Goal: Complete application form

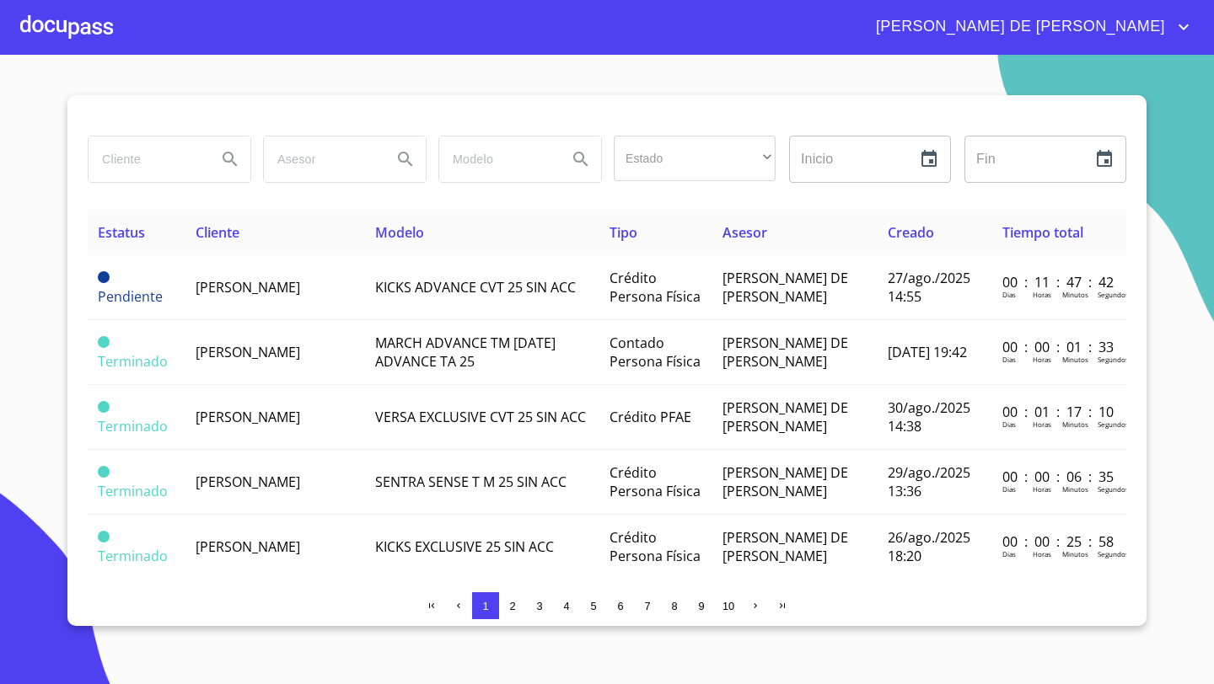
click at [57, 28] on div at bounding box center [66, 27] width 93 height 54
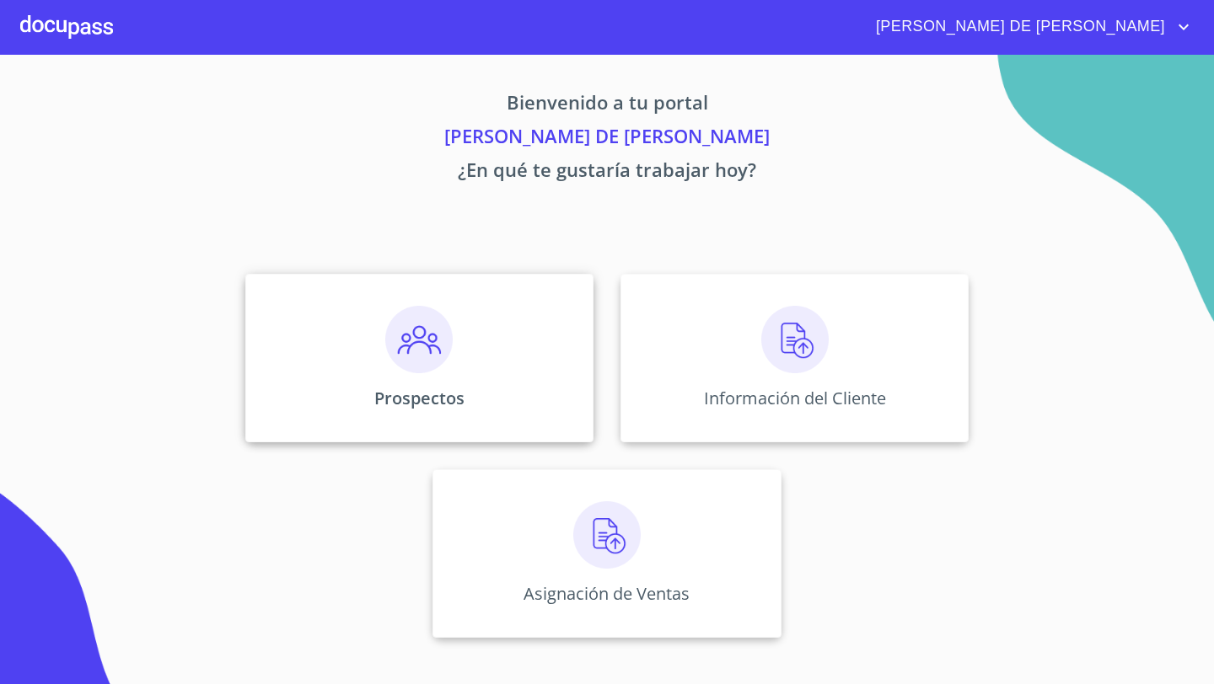
click at [502, 324] on div "Prospectos" at bounding box center [419, 358] width 348 height 169
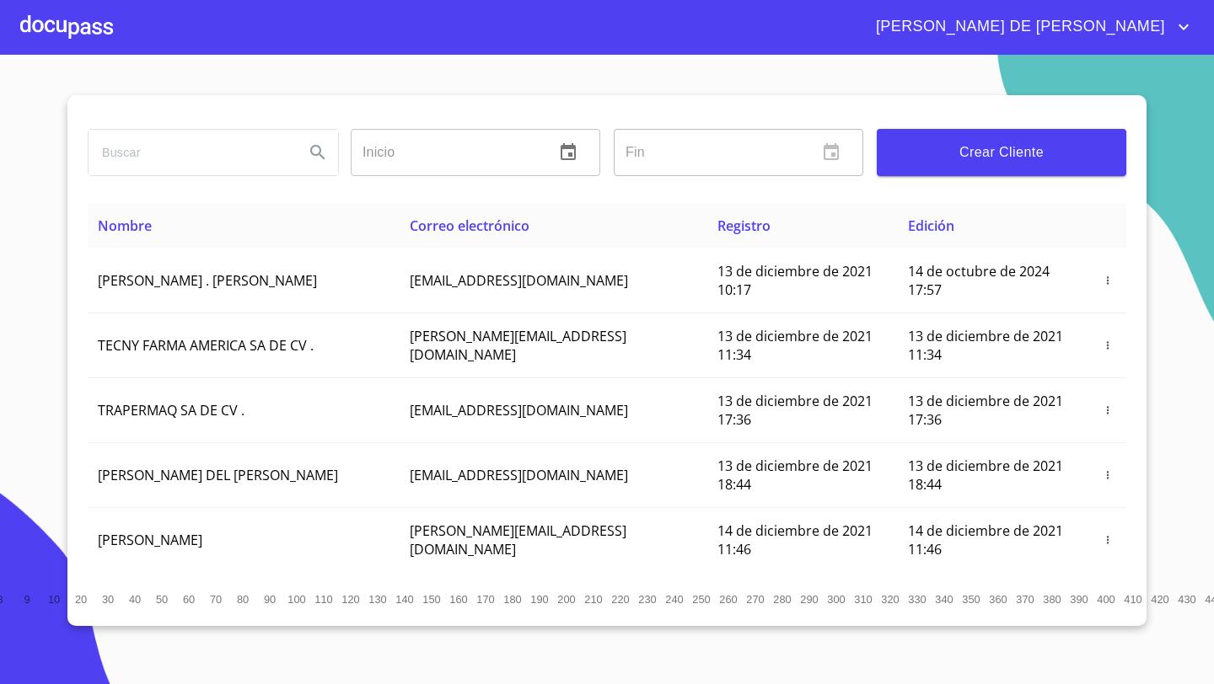
click at [931, 159] on span "Crear Cliente" at bounding box center [1001, 153] width 223 height 24
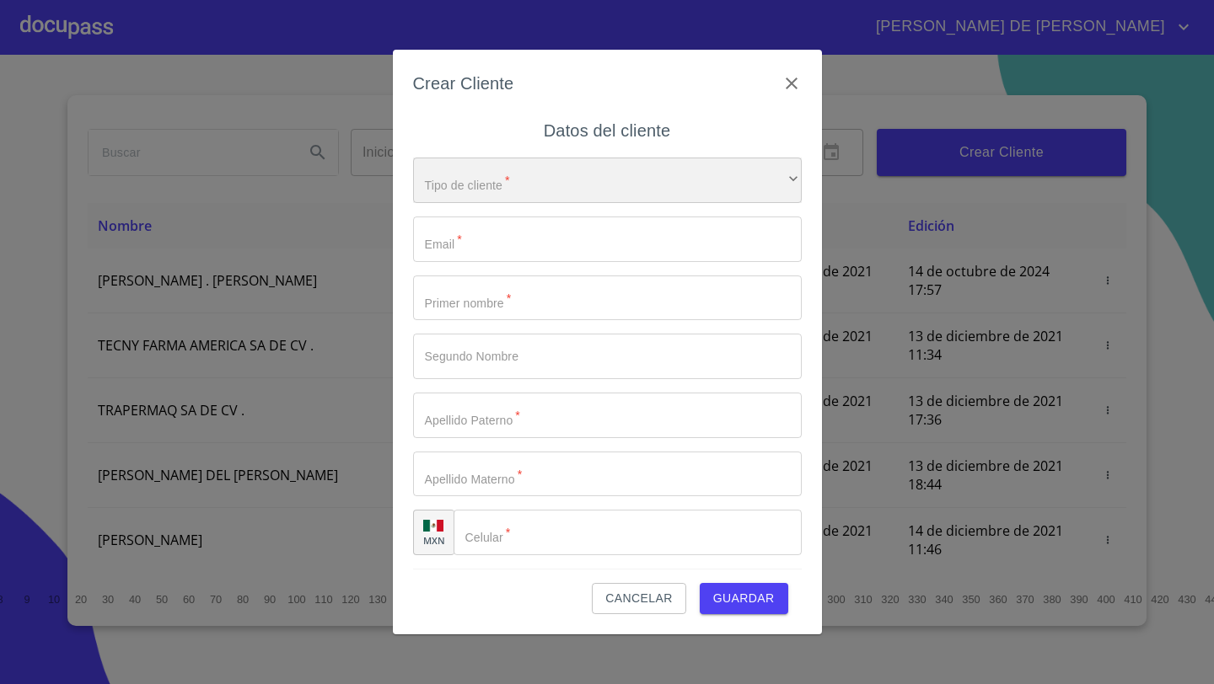
click at [479, 183] on div "​" at bounding box center [607, 181] width 389 height 46
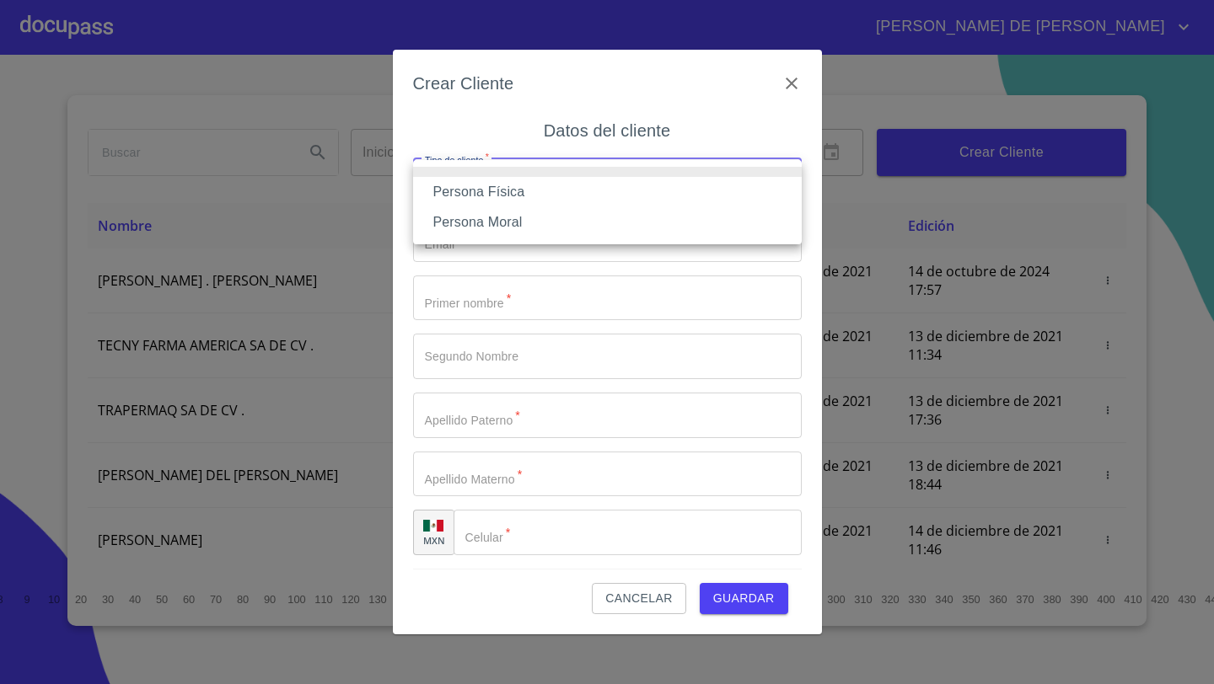
click at [483, 191] on li "Persona Física" at bounding box center [607, 192] width 389 height 30
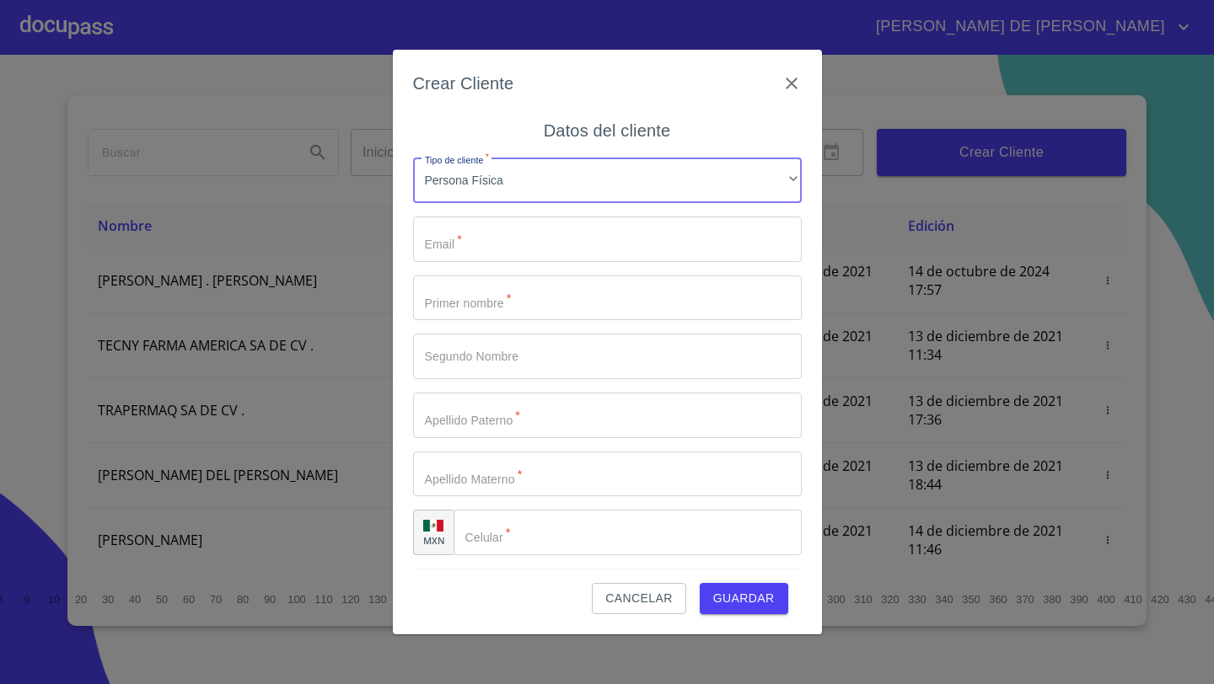
click at [459, 236] on input "Tipo de cliente   *" at bounding box center [607, 240] width 389 height 46
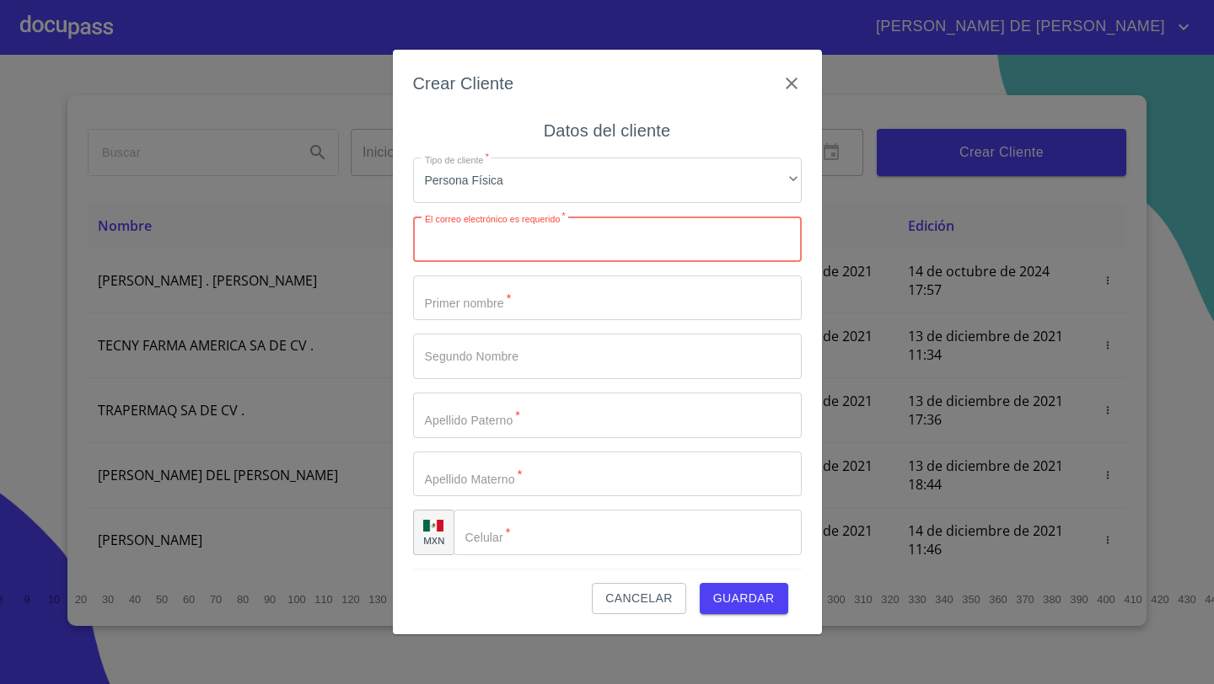
paste input "[EMAIL_ADDRESS][DOMAIN_NAME]"
type input "[EMAIL_ADDRESS][DOMAIN_NAME]"
click at [457, 304] on input "Tipo de cliente   *" at bounding box center [607, 299] width 389 height 46
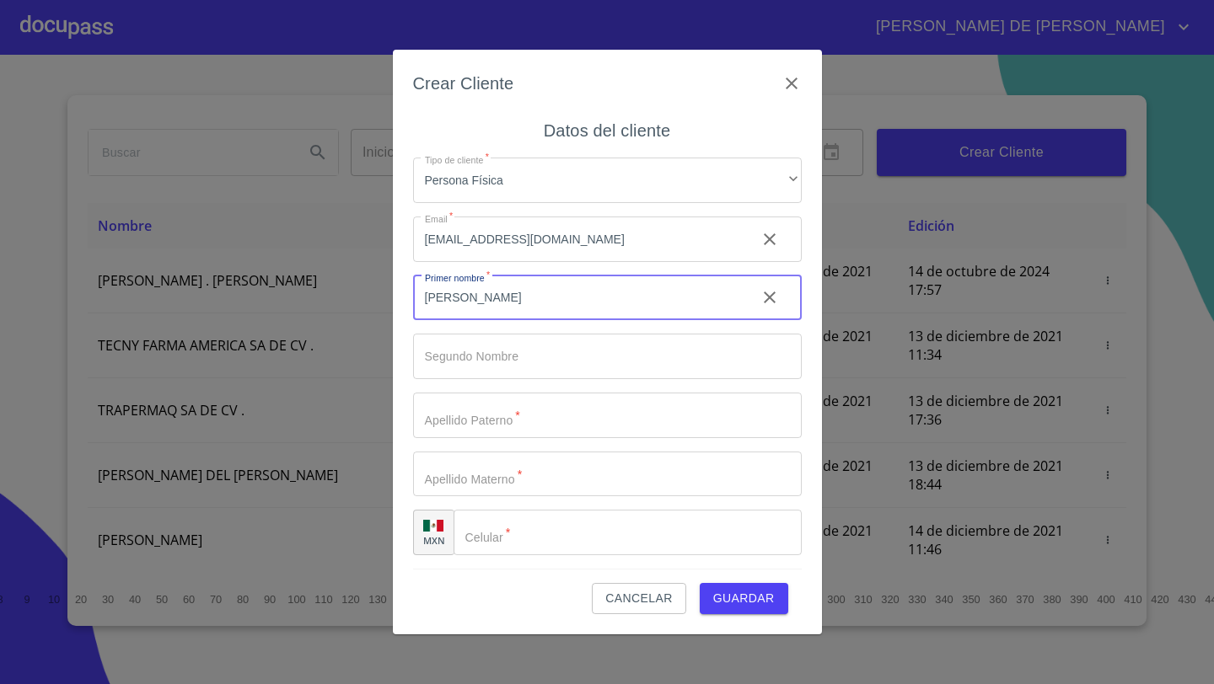
type input "[PERSON_NAME]"
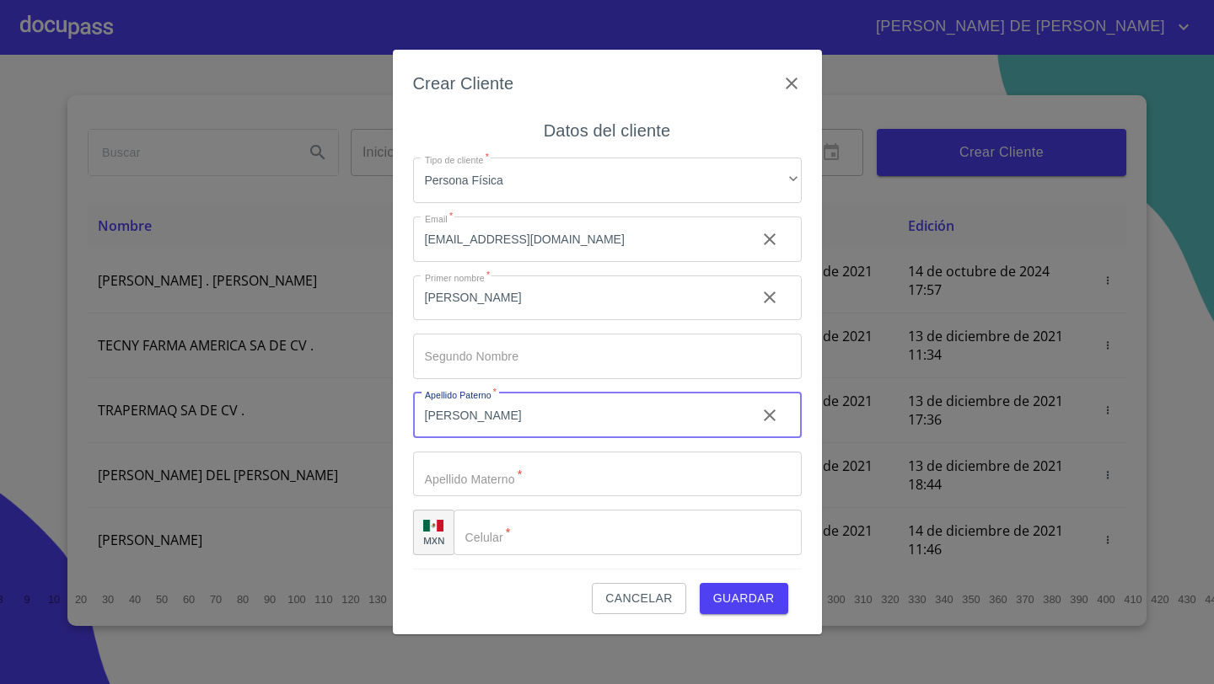
type input "[PERSON_NAME]"
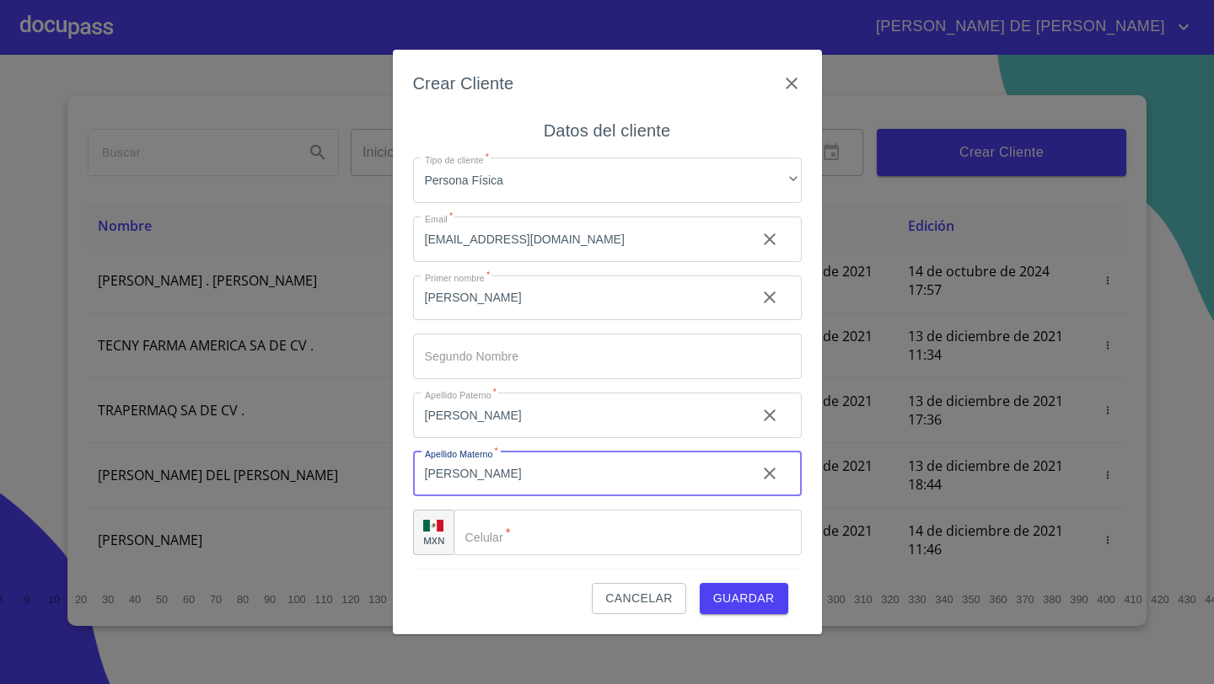
type input "[PERSON_NAME]"
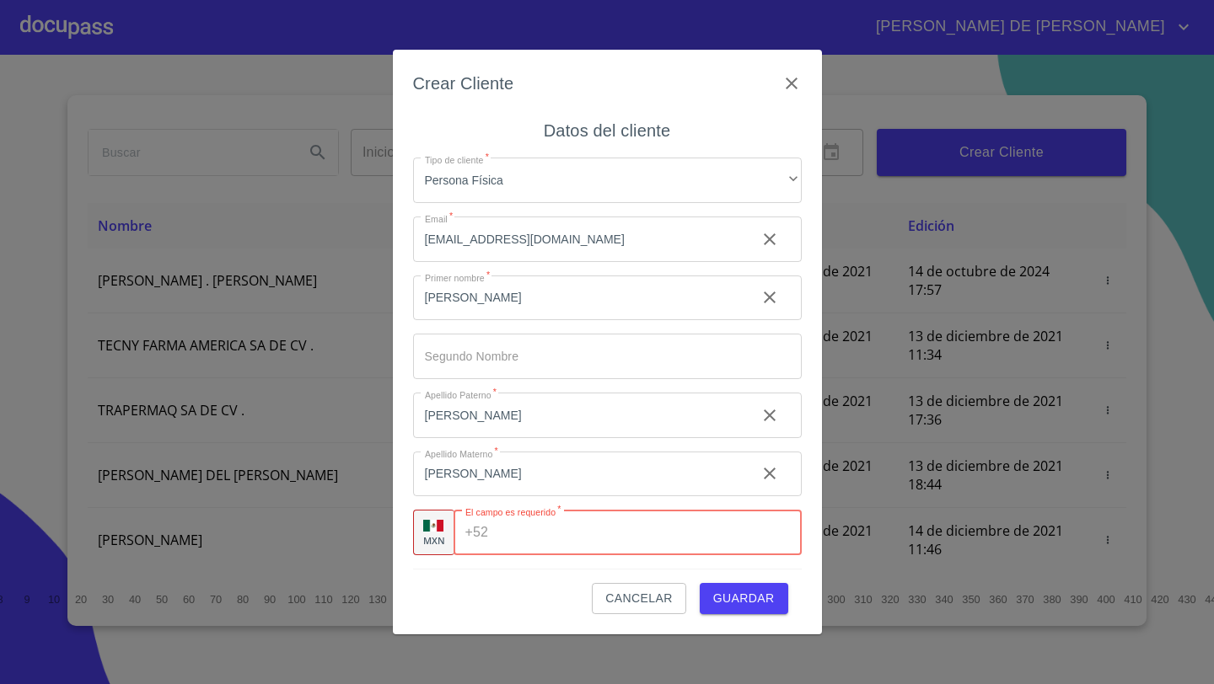
paste input "[PHONE_NUMBER]"
type input "[PHONE_NUMBER]"
click at [485, 570] on div "Cancelar Guardar" at bounding box center [607, 592] width 389 height 46
click at [732, 598] on span "Guardar" at bounding box center [744, 598] width 62 height 21
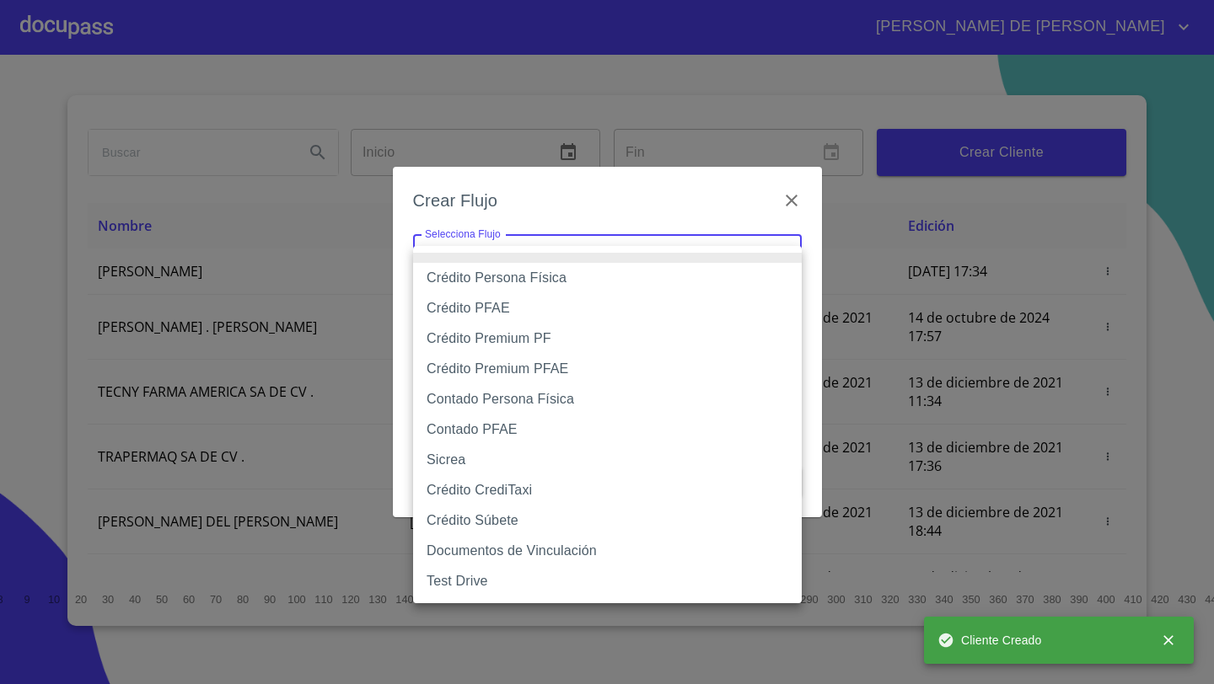
click at [502, 264] on body "[PERSON_NAME] DE [PERSON_NAME] Inicio ​ Fin ​ Crear Cliente Nombre Correo elect…" at bounding box center [607, 342] width 1214 height 684
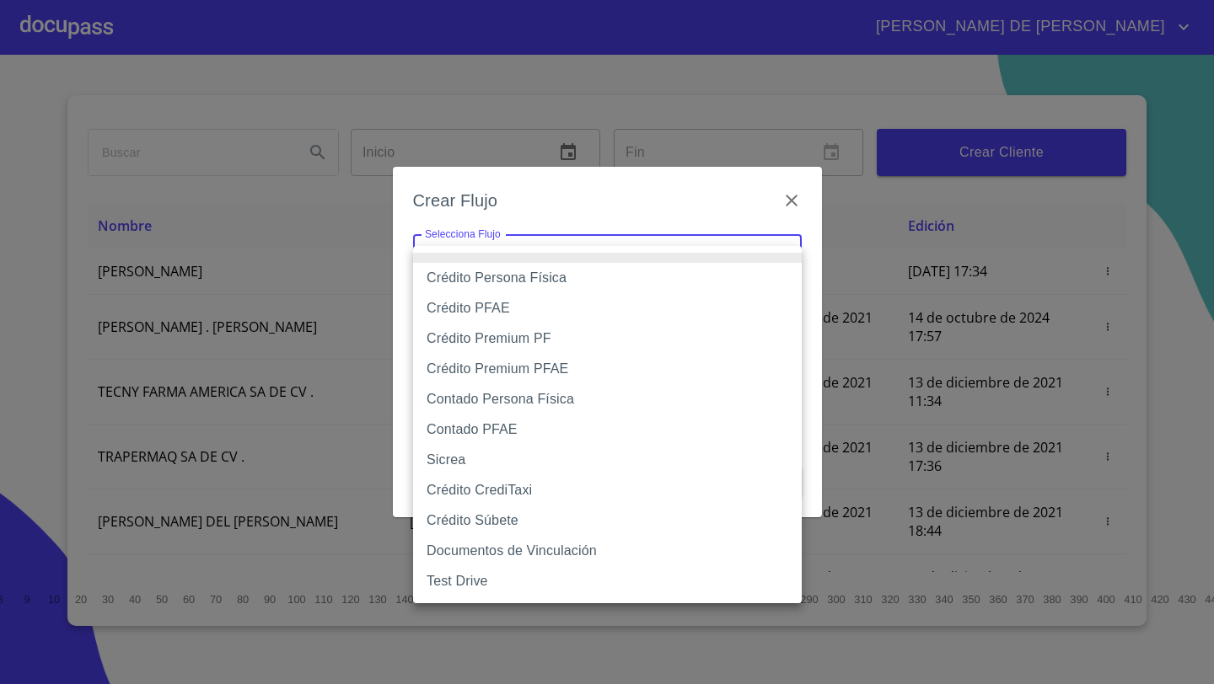
click at [517, 271] on li "Crédito Persona Física" at bounding box center [607, 278] width 389 height 30
type input "61b033e49b8c202ad5bb7912"
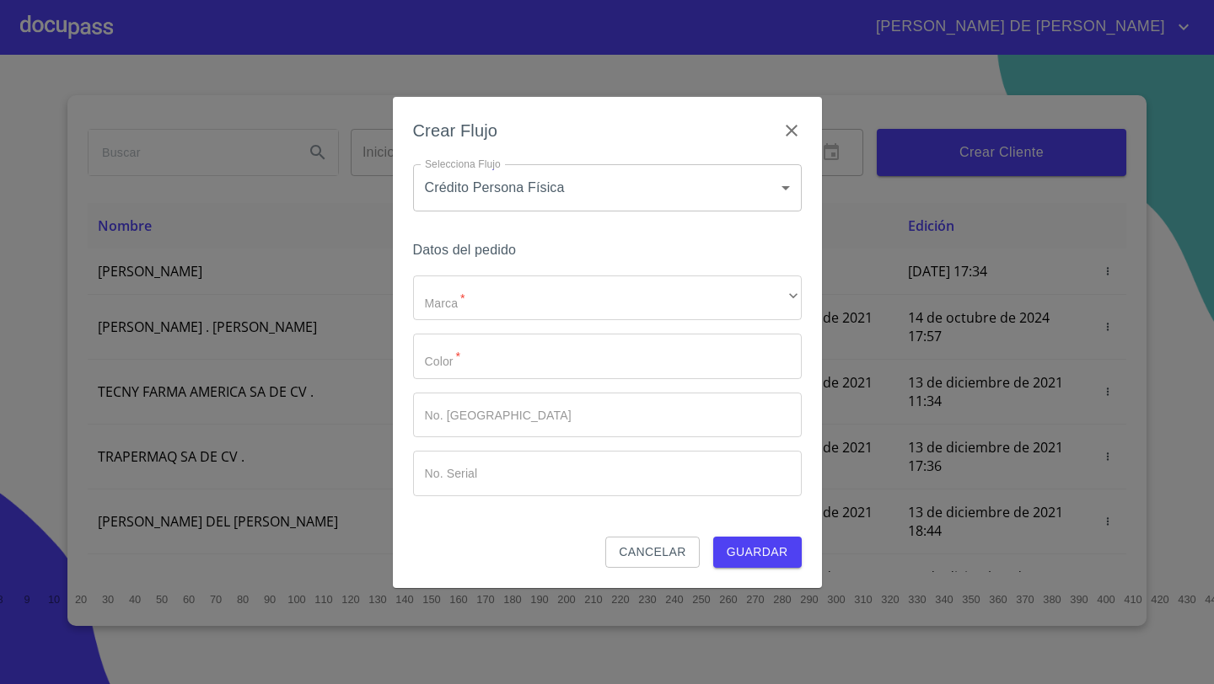
click at [500, 267] on div "Datos del pedido Marca   * ​ ​ Color   * ​ No. Pedido ​ No. Serial ​" at bounding box center [607, 388] width 389 height 299
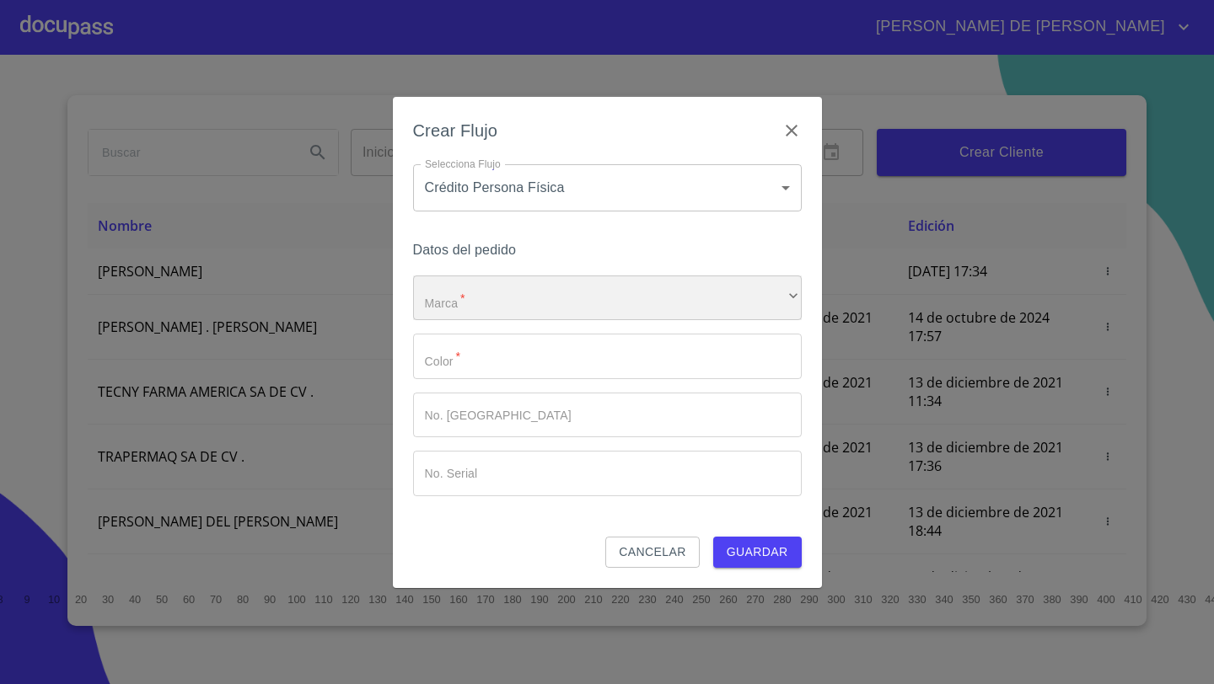
click at [485, 303] on div "​" at bounding box center [607, 299] width 389 height 46
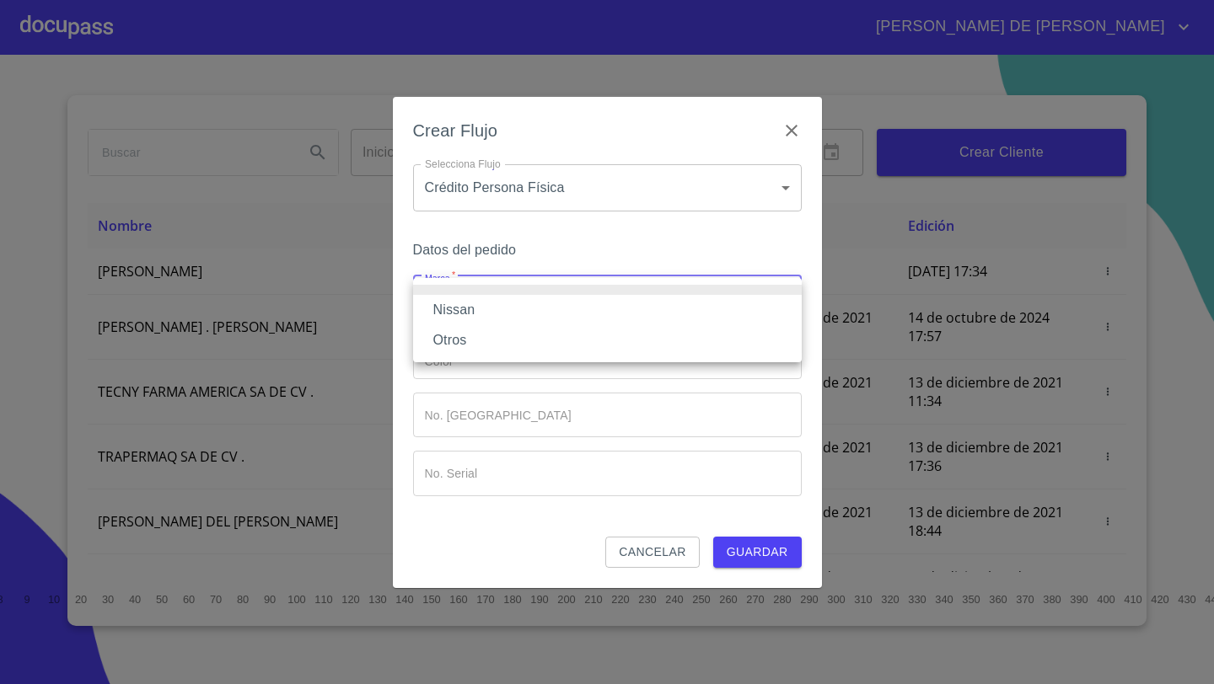
click at [468, 311] on li "Nissan" at bounding box center [607, 310] width 389 height 30
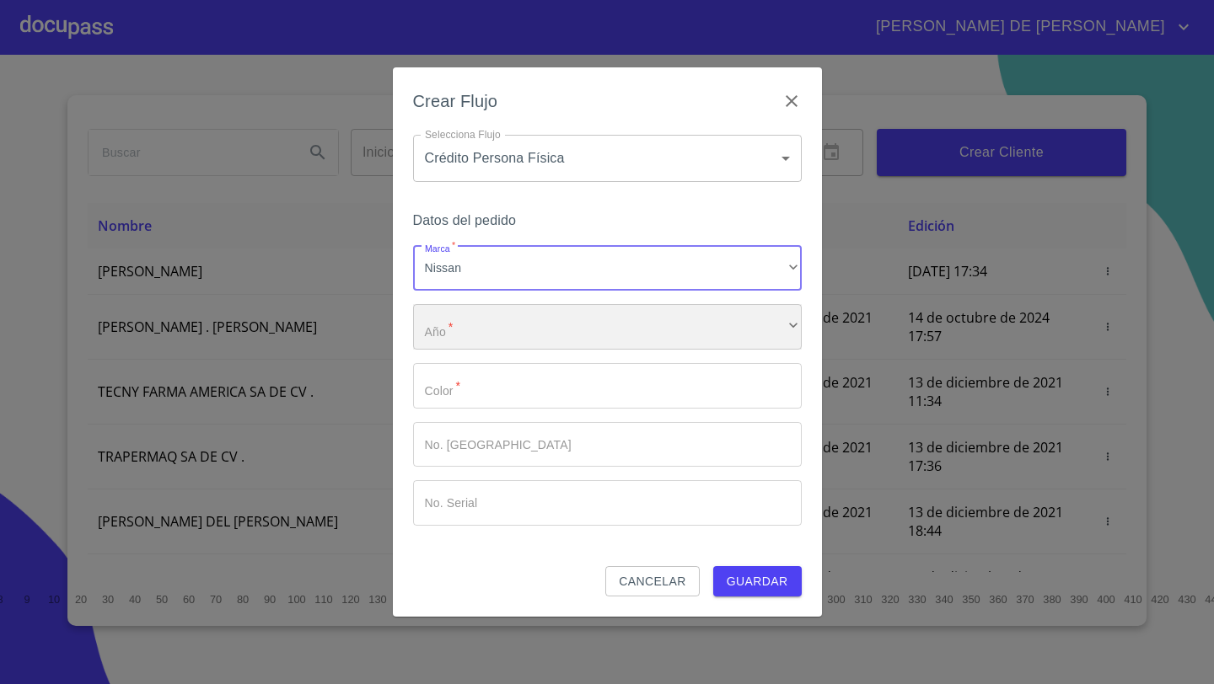
click at [470, 330] on div "​" at bounding box center [607, 327] width 389 height 46
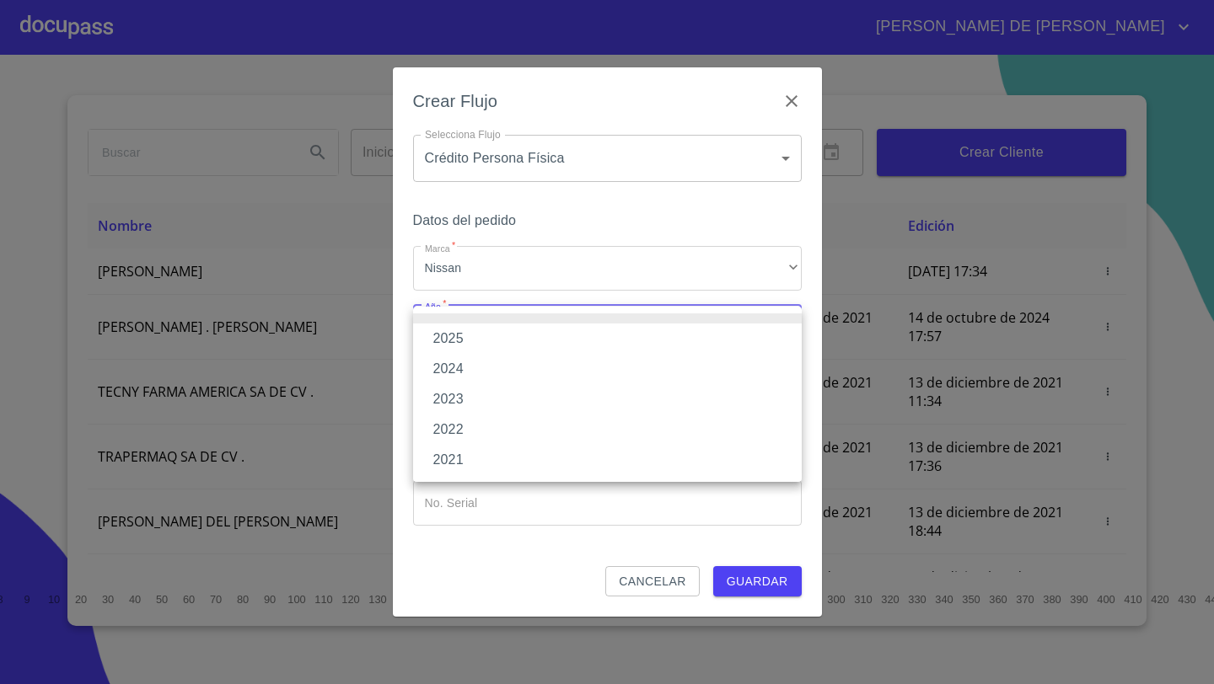
click at [459, 336] on li "2025" at bounding box center [607, 339] width 389 height 30
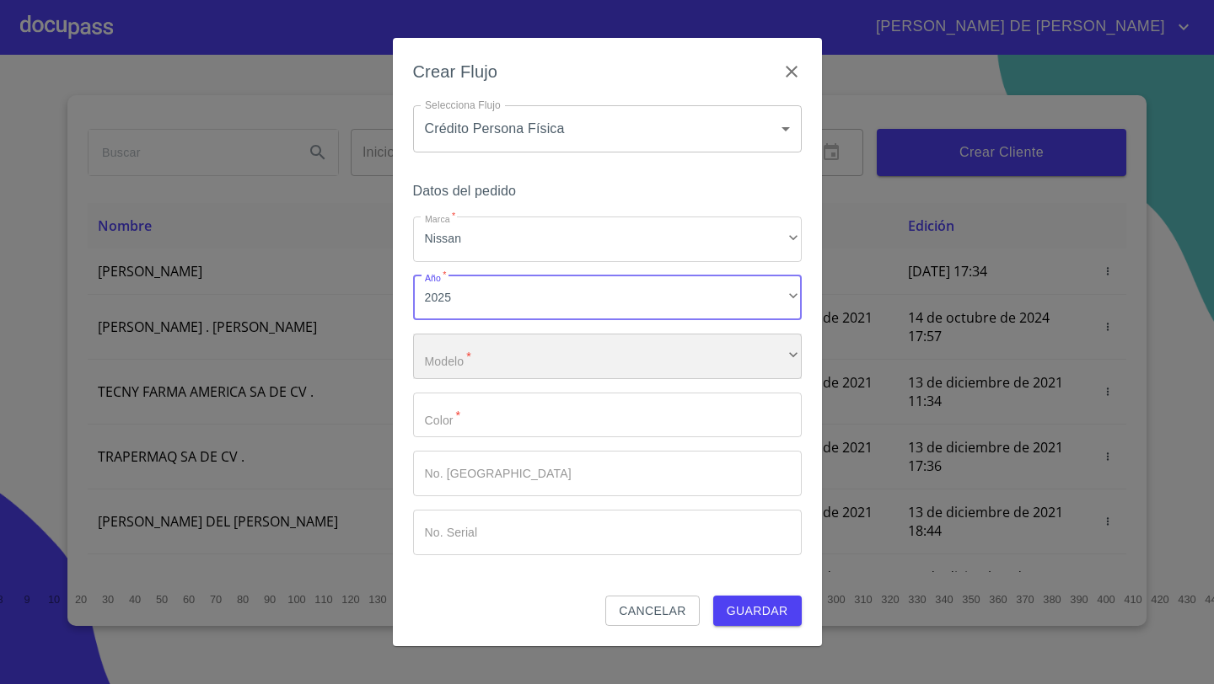
click at [465, 365] on div "​" at bounding box center [607, 357] width 389 height 46
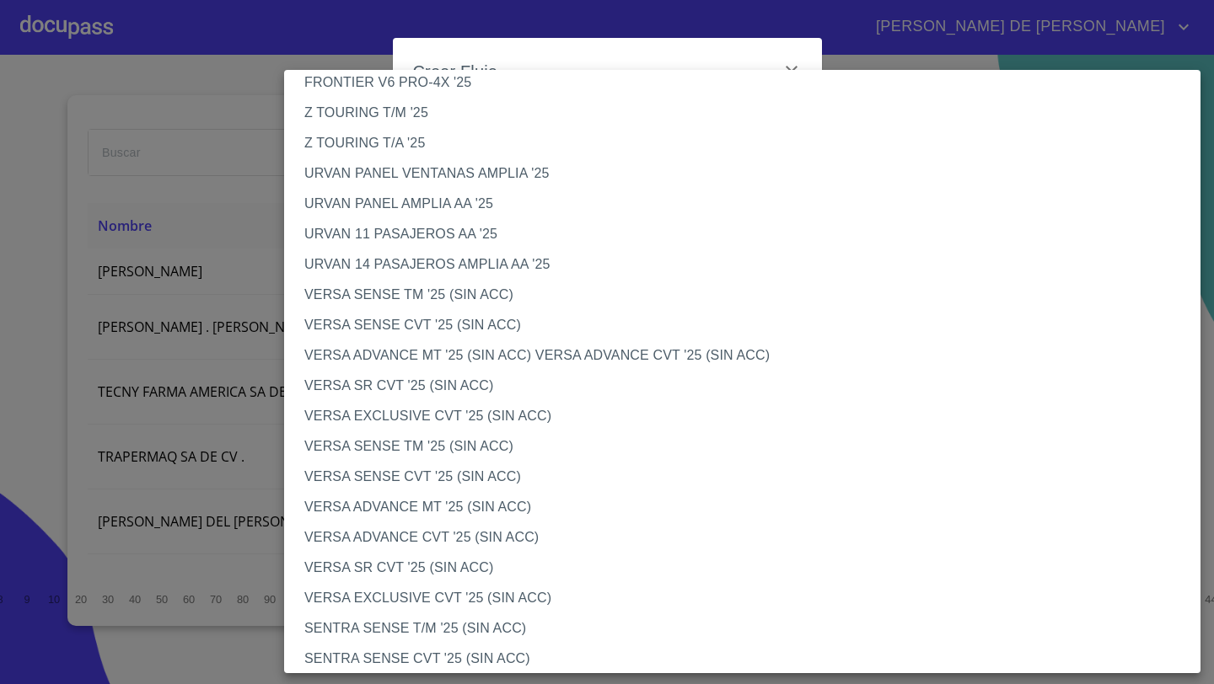
scroll to position [449, 0]
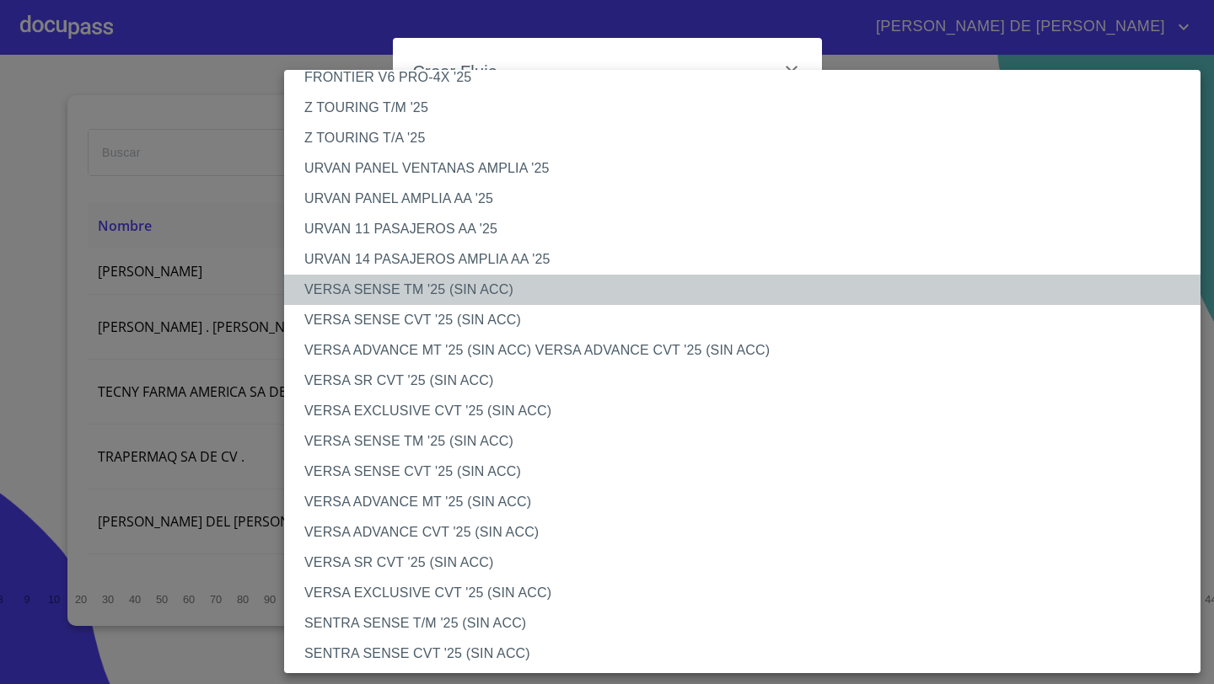
click at [401, 285] on li "VERSA SENSE TM '25 (SIN ACC)" at bounding box center [742, 290] width 916 height 30
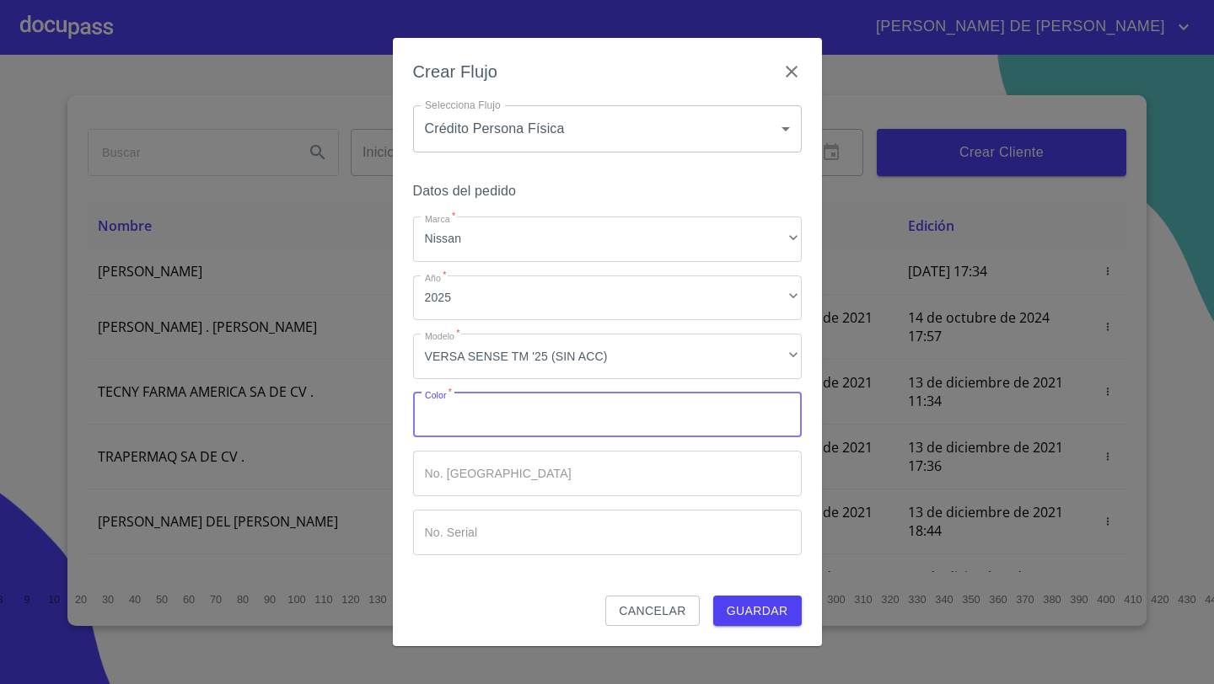
click at [442, 430] on input "Marca   *" at bounding box center [607, 416] width 389 height 46
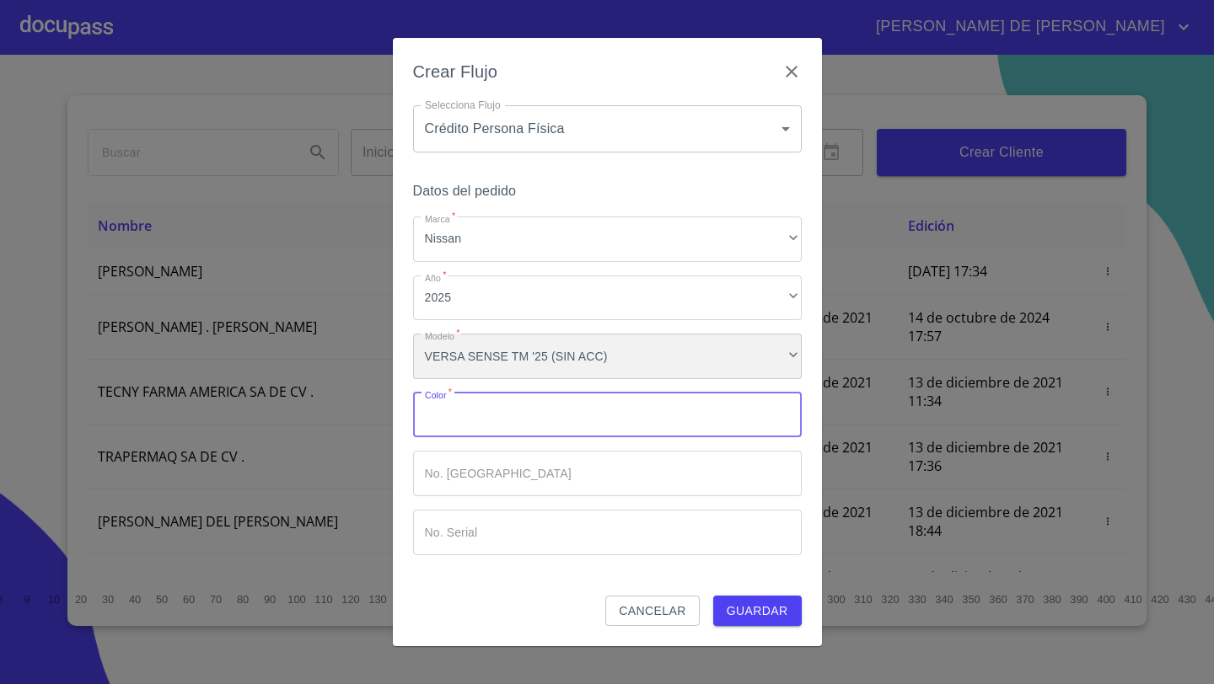
click at [515, 357] on div "VERSA SENSE TM '25 (SIN ACC)" at bounding box center [607, 357] width 389 height 46
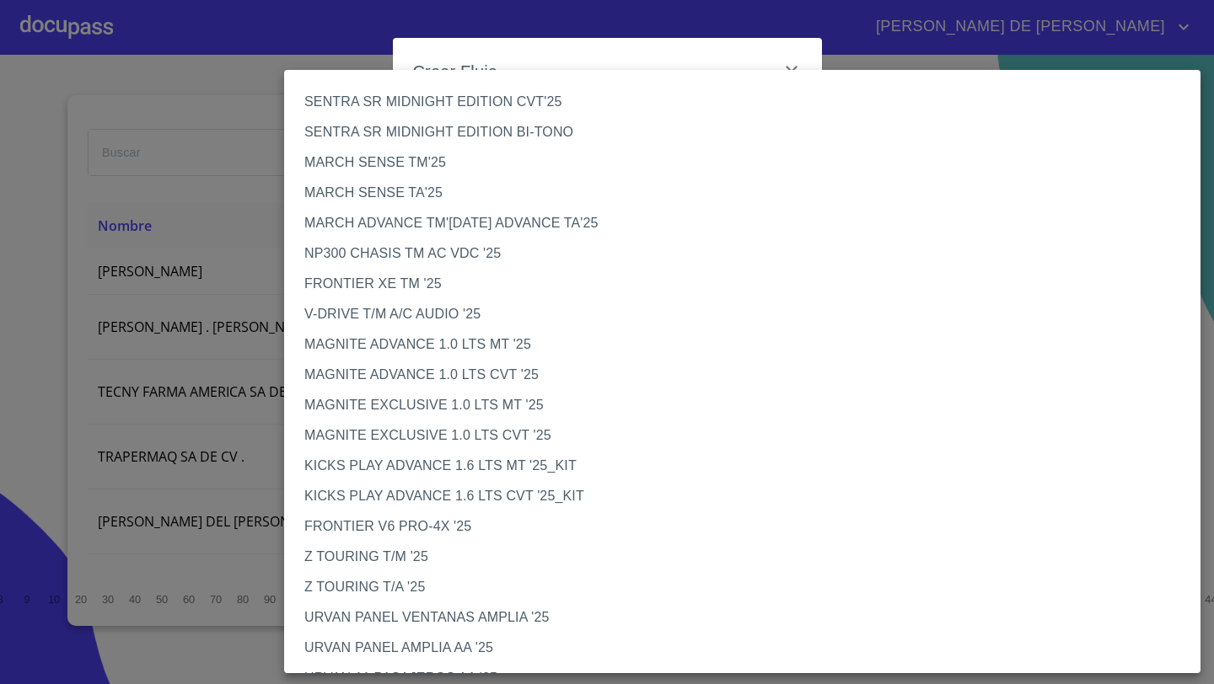
scroll to position [367, 0]
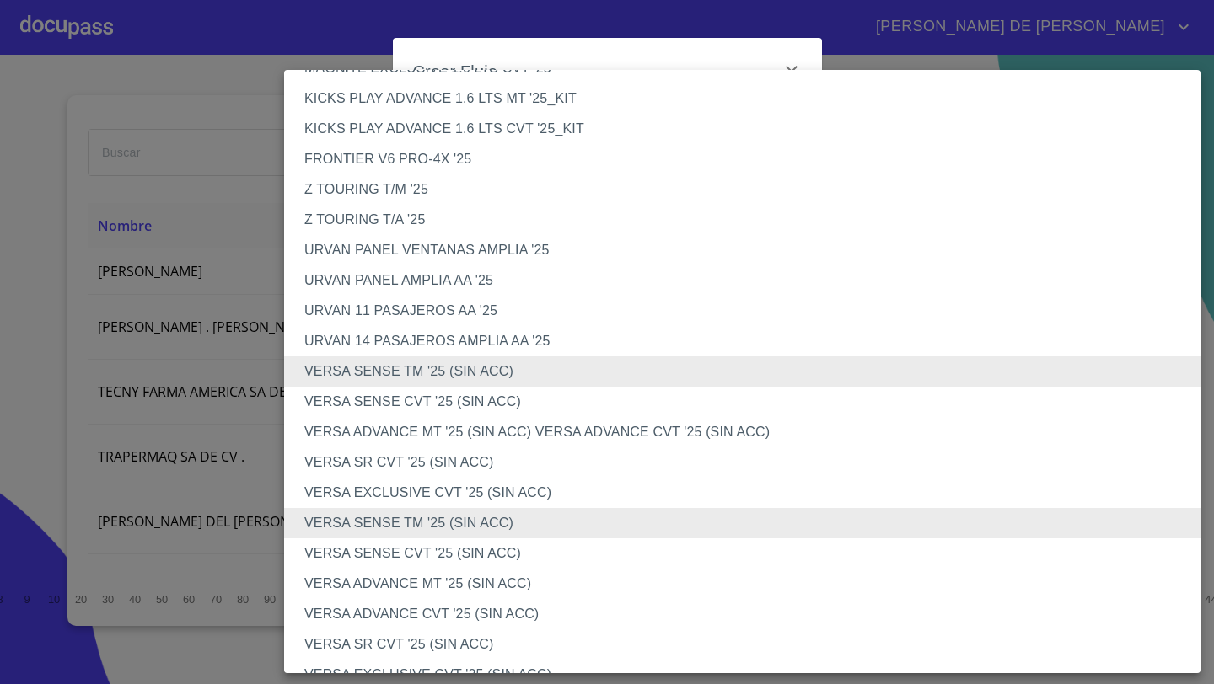
click at [415, 363] on li "VERSA SENSE TM '25 (SIN ACC)" at bounding box center [742, 372] width 916 height 30
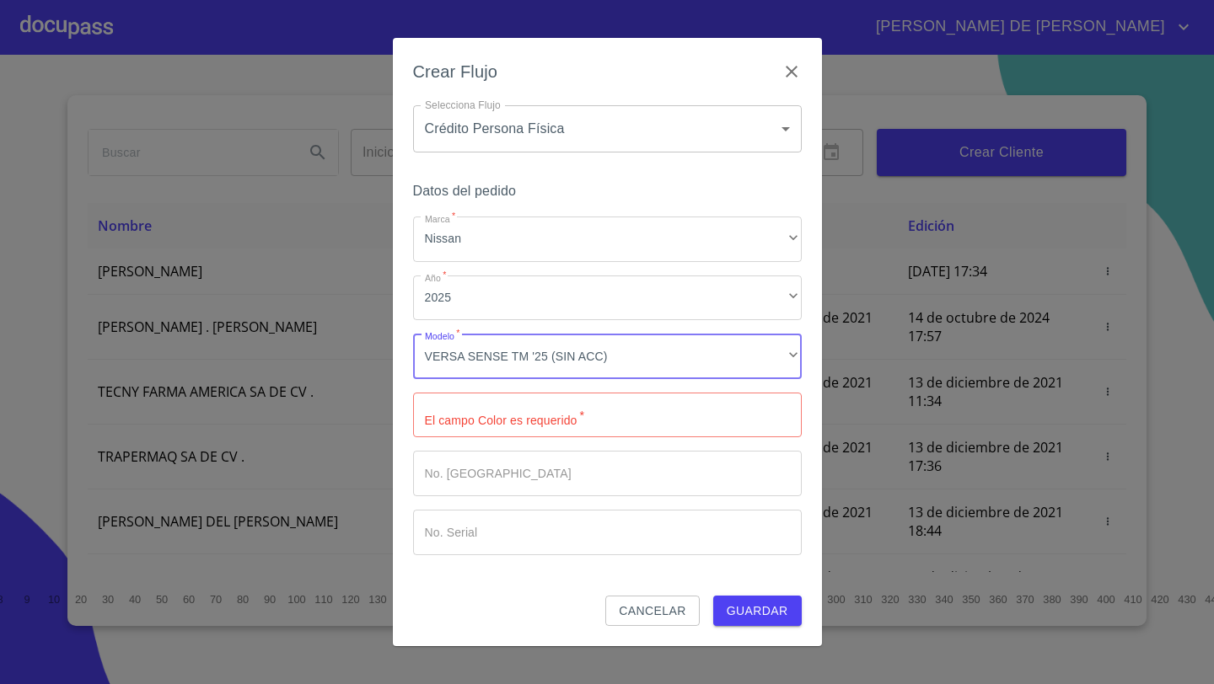
click at [453, 421] on input "Marca   *" at bounding box center [607, 416] width 389 height 46
type input "V"
type input "AZUL COBALTO"
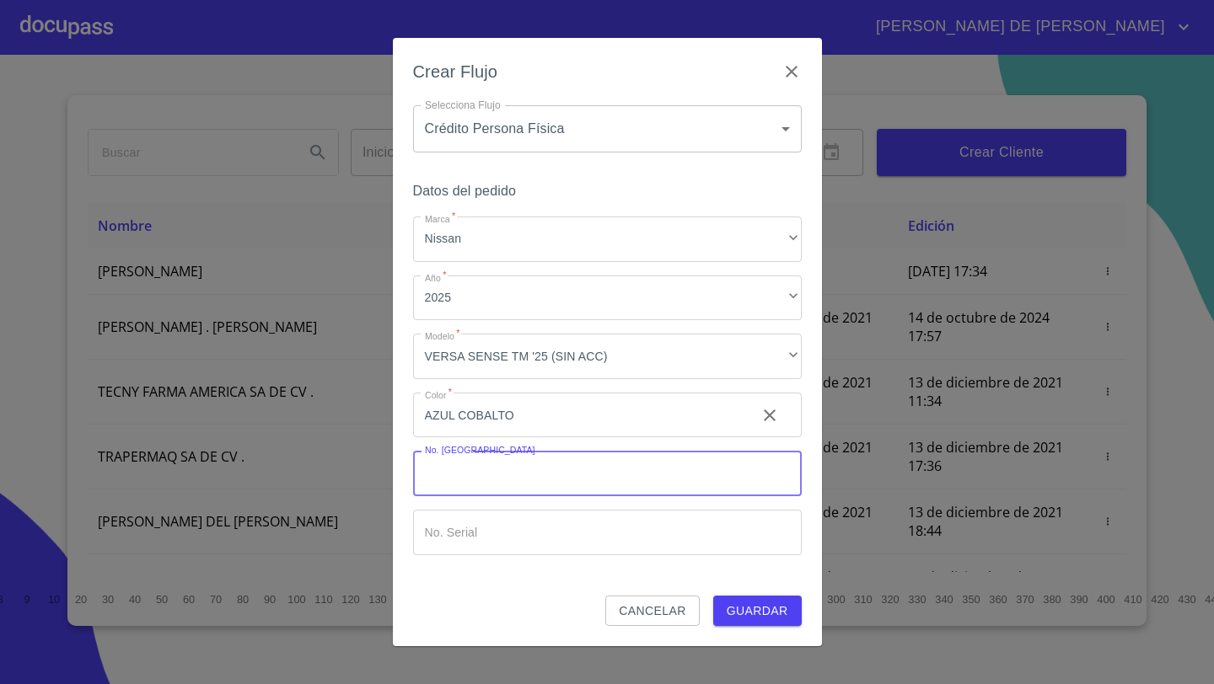
click at [743, 609] on span "Guardar" at bounding box center [758, 611] width 62 height 21
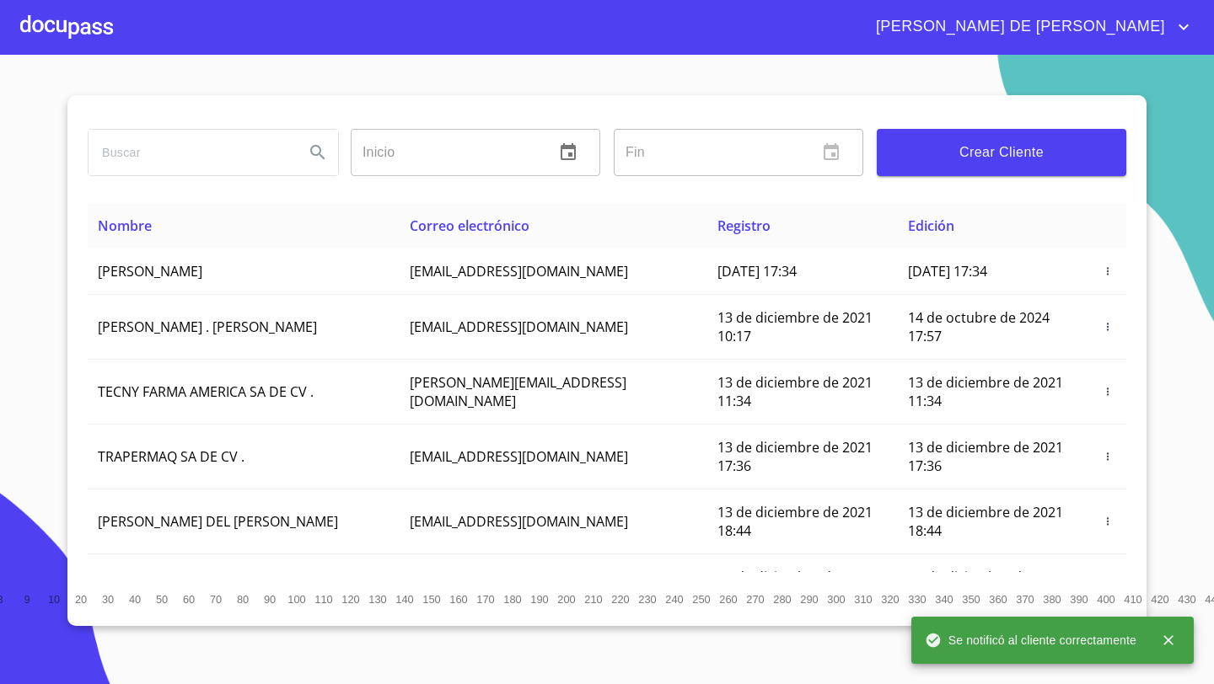
click at [61, 44] on div at bounding box center [66, 27] width 93 height 54
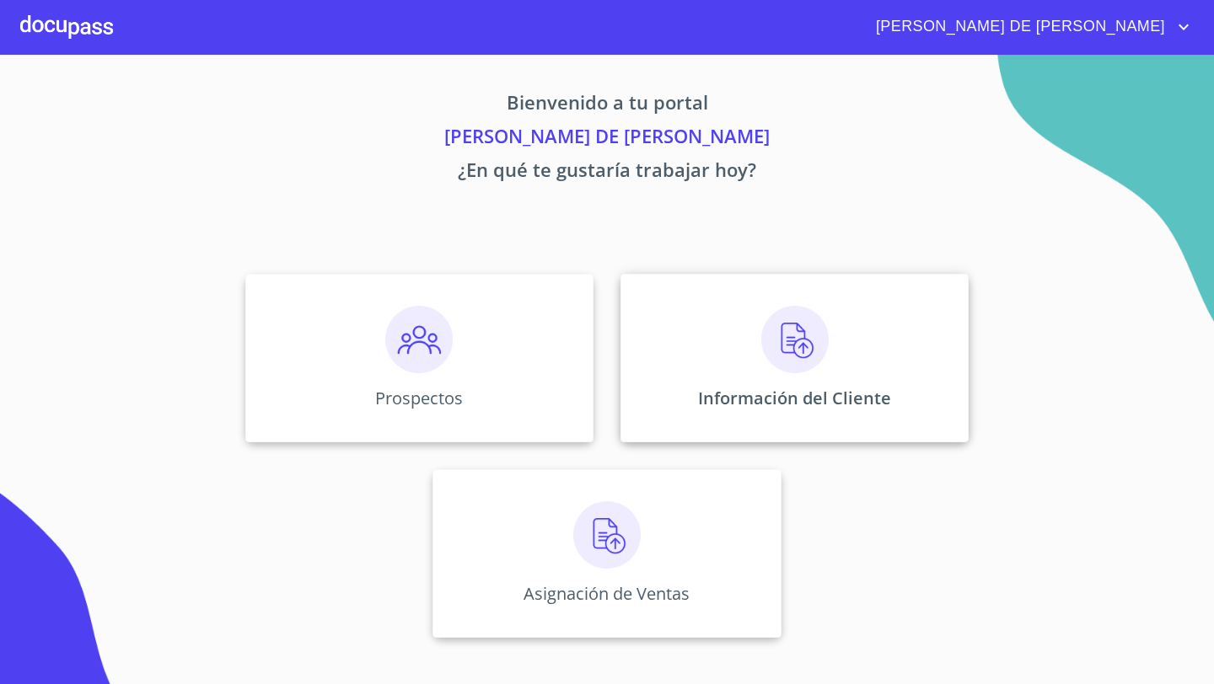
click at [682, 309] on div "Información del Cliente" at bounding box center [794, 358] width 348 height 169
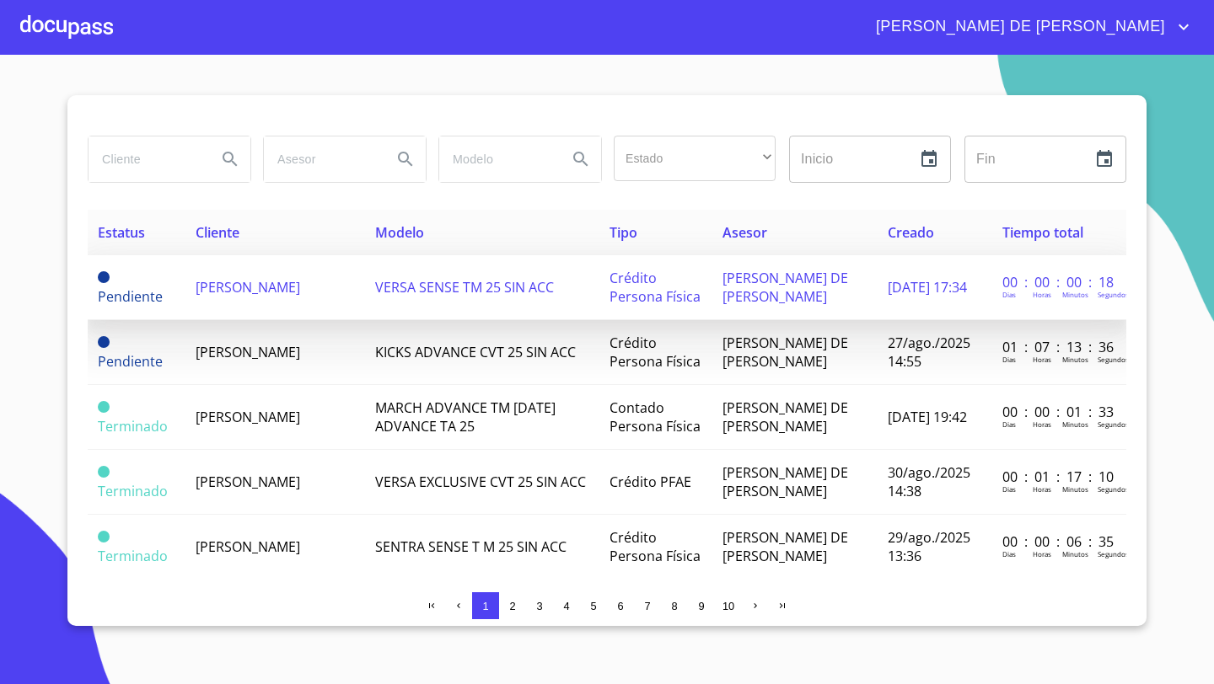
click at [243, 281] on span "[PERSON_NAME]" at bounding box center [248, 287] width 105 height 19
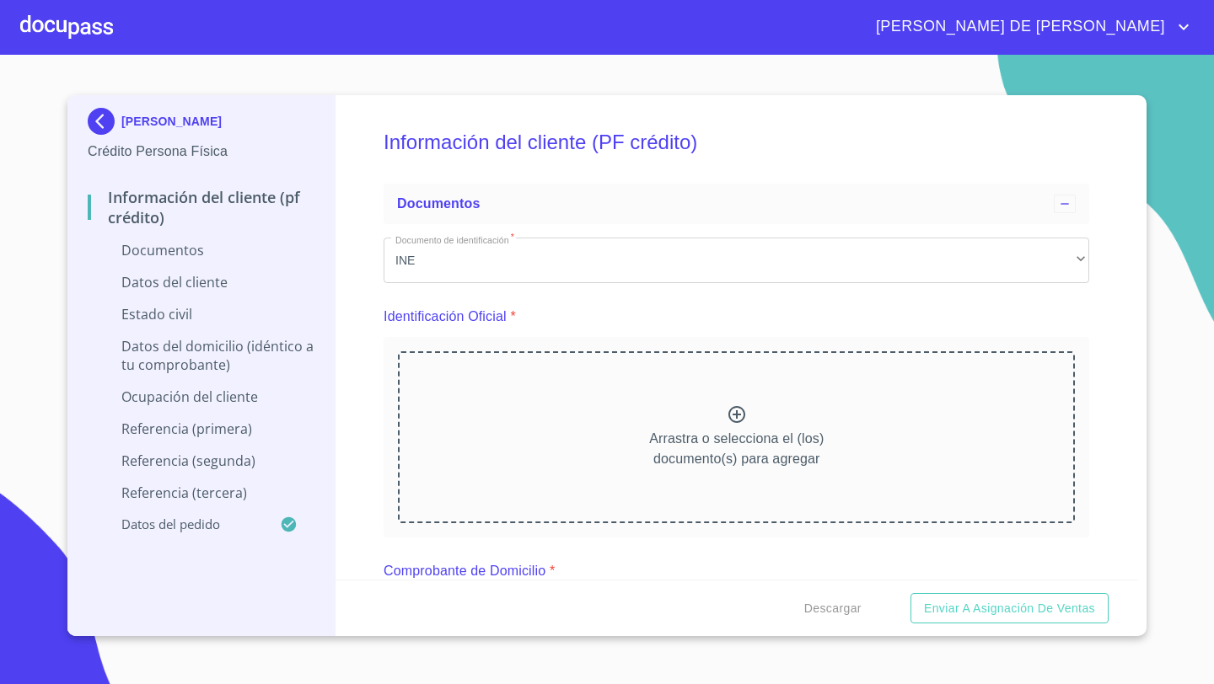
click at [705, 422] on div "Arrastra o selecciona el (los) documento(s) para agregar" at bounding box center [736, 437] width 677 height 172
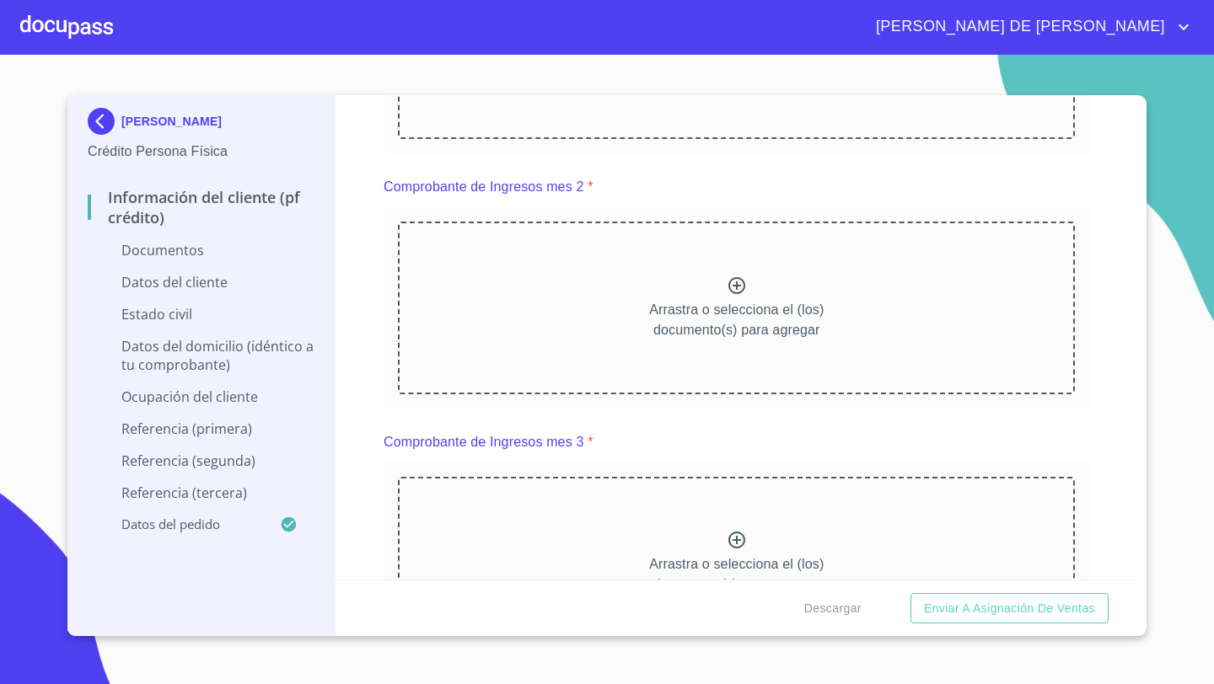
scroll to position [1065, 0]
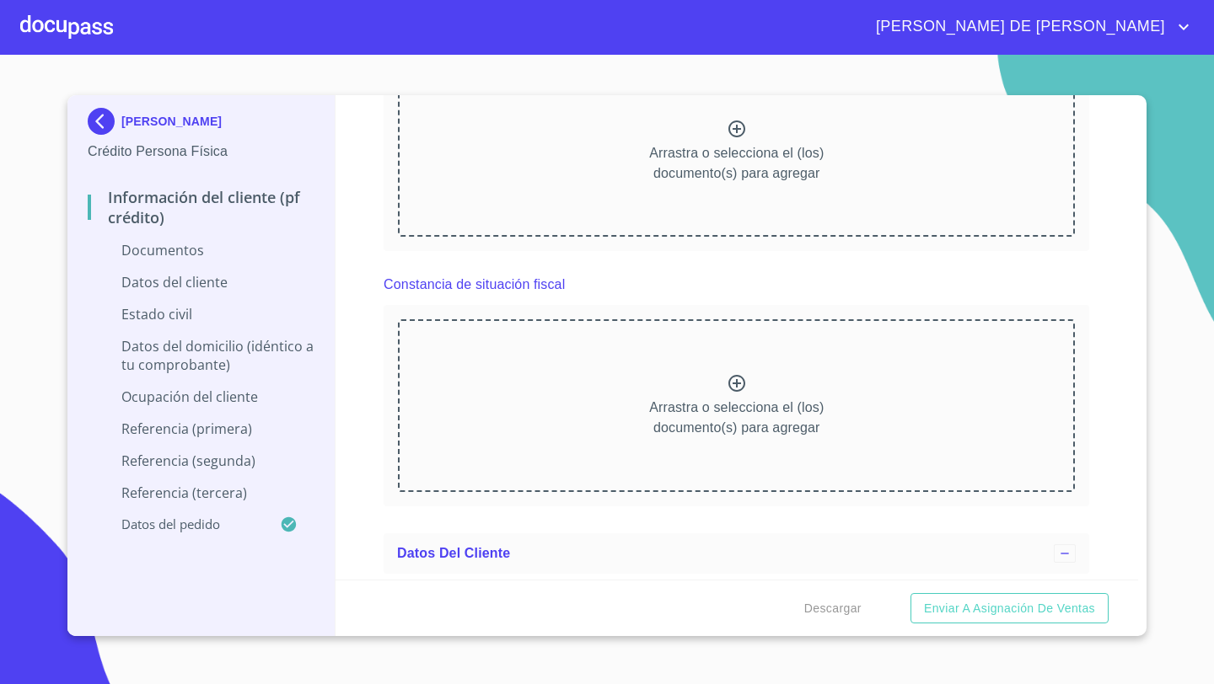
scroll to position [1647, 0]
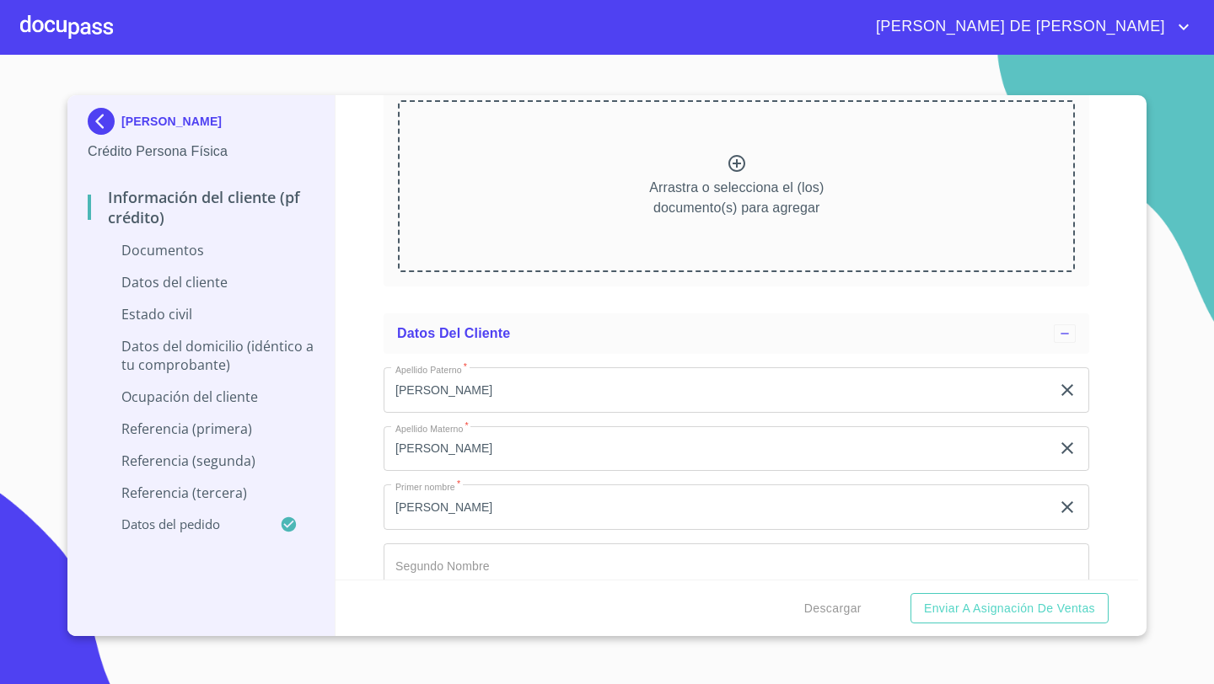
scroll to position [2370, 0]
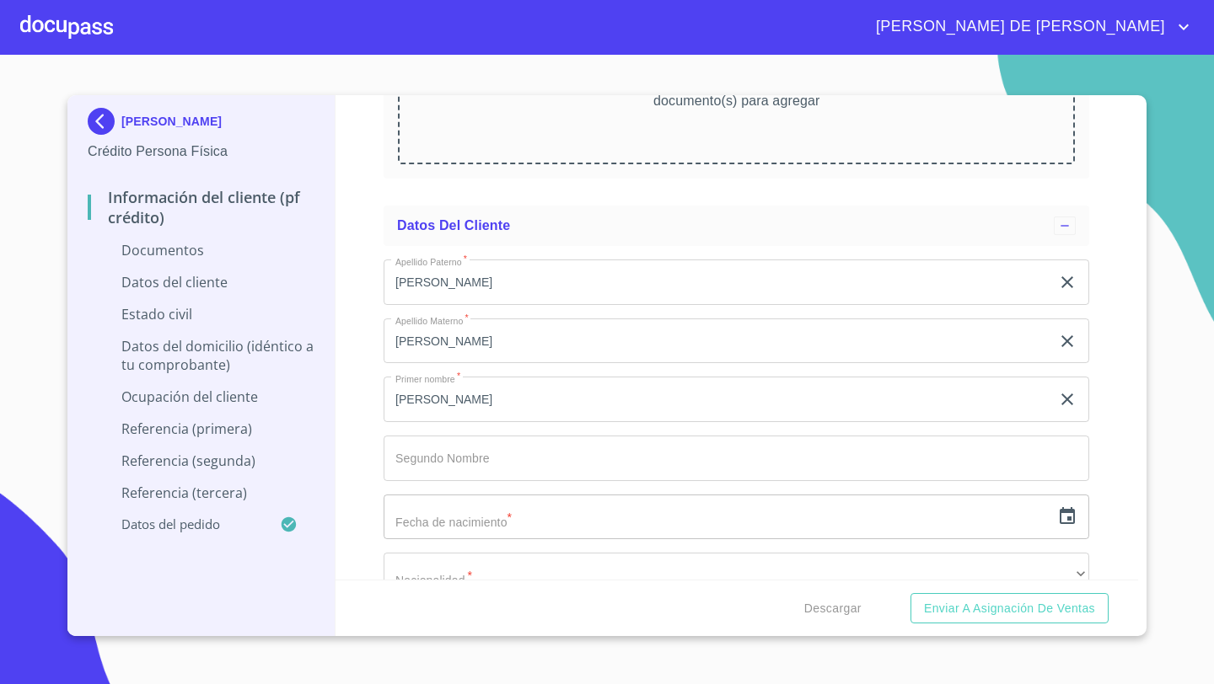
scroll to position [2949, 0]
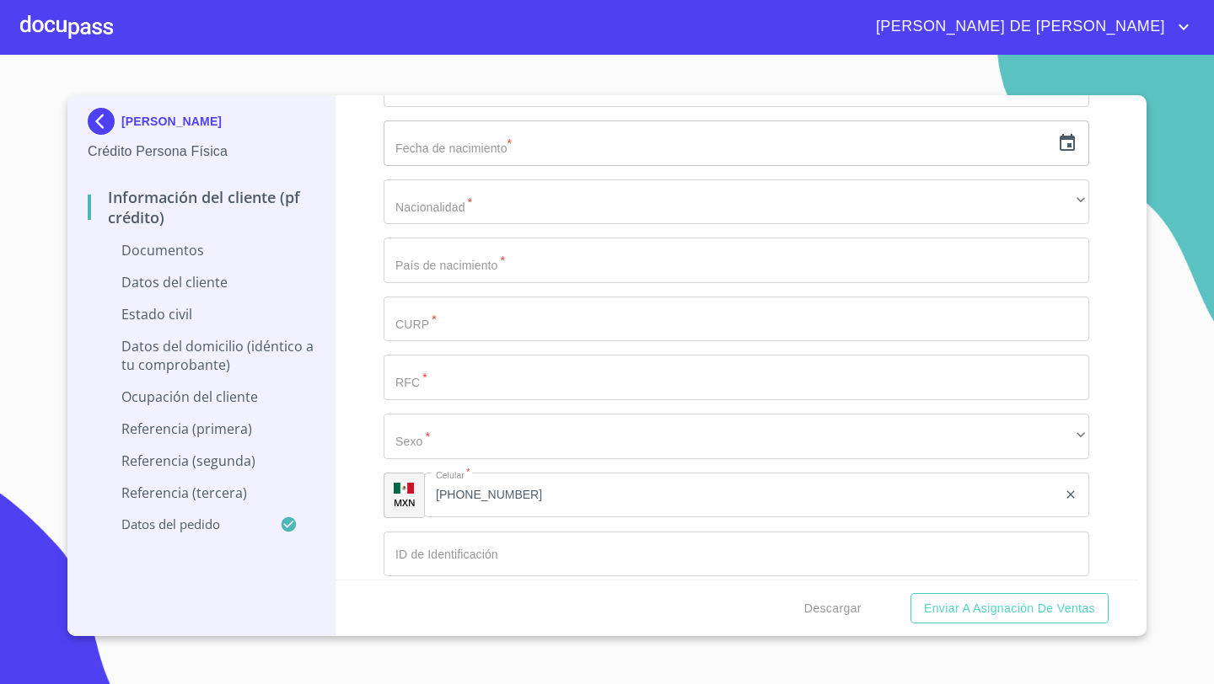
scroll to position [3805, 0]
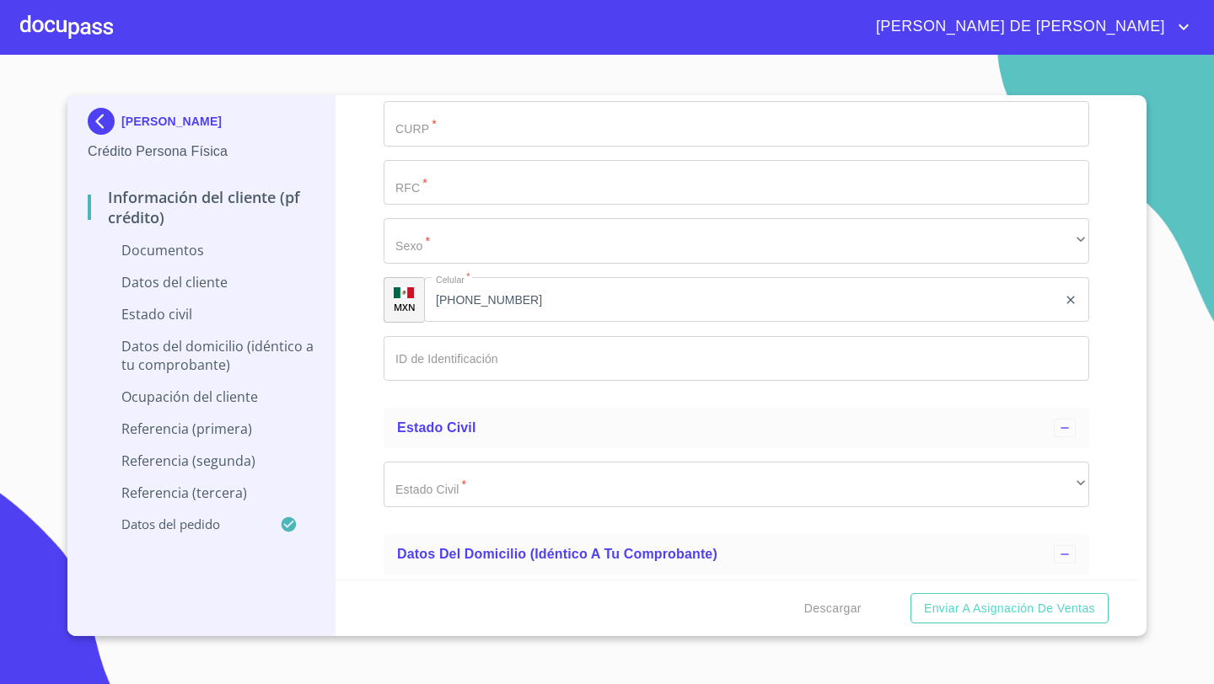
scroll to position [4518, 0]
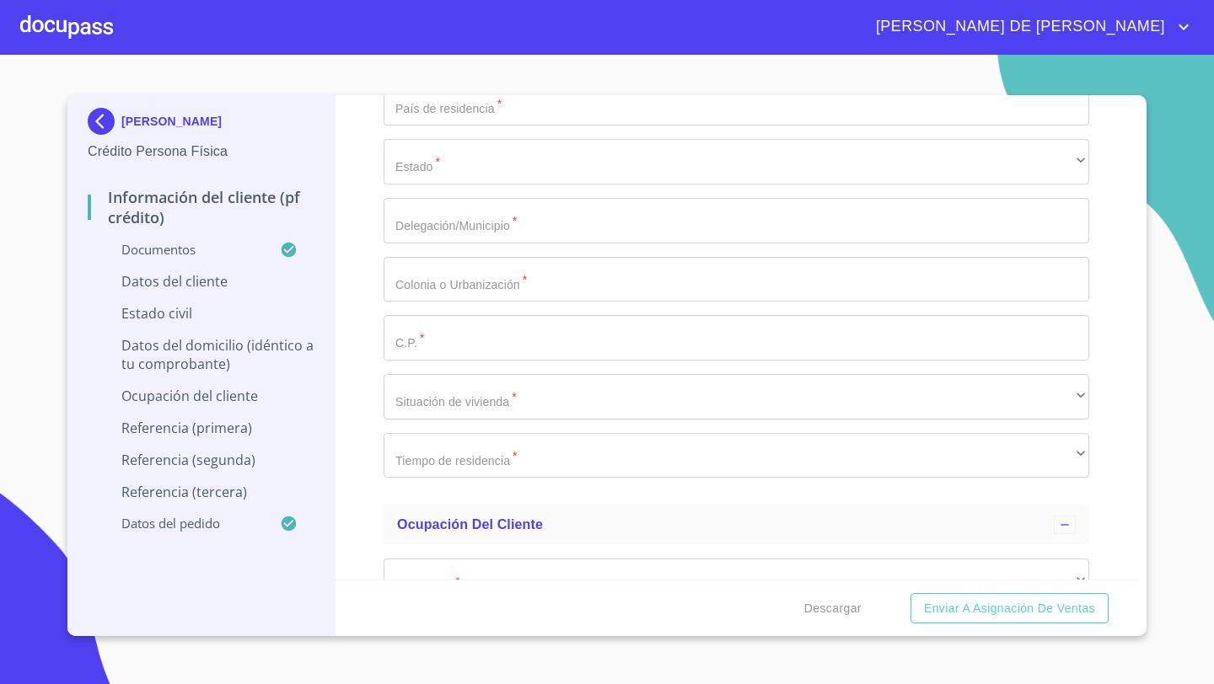
scroll to position [5647, 0]
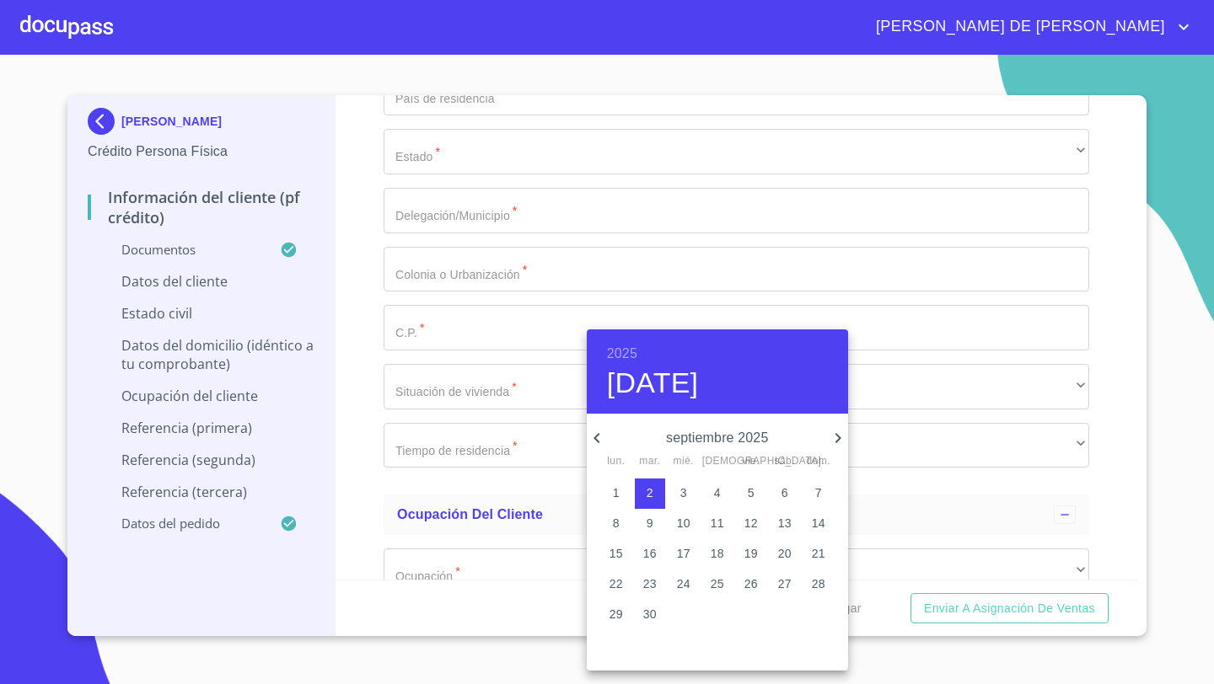
click at [623, 360] on h6 "2025" at bounding box center [622, 354] width 30 height 24
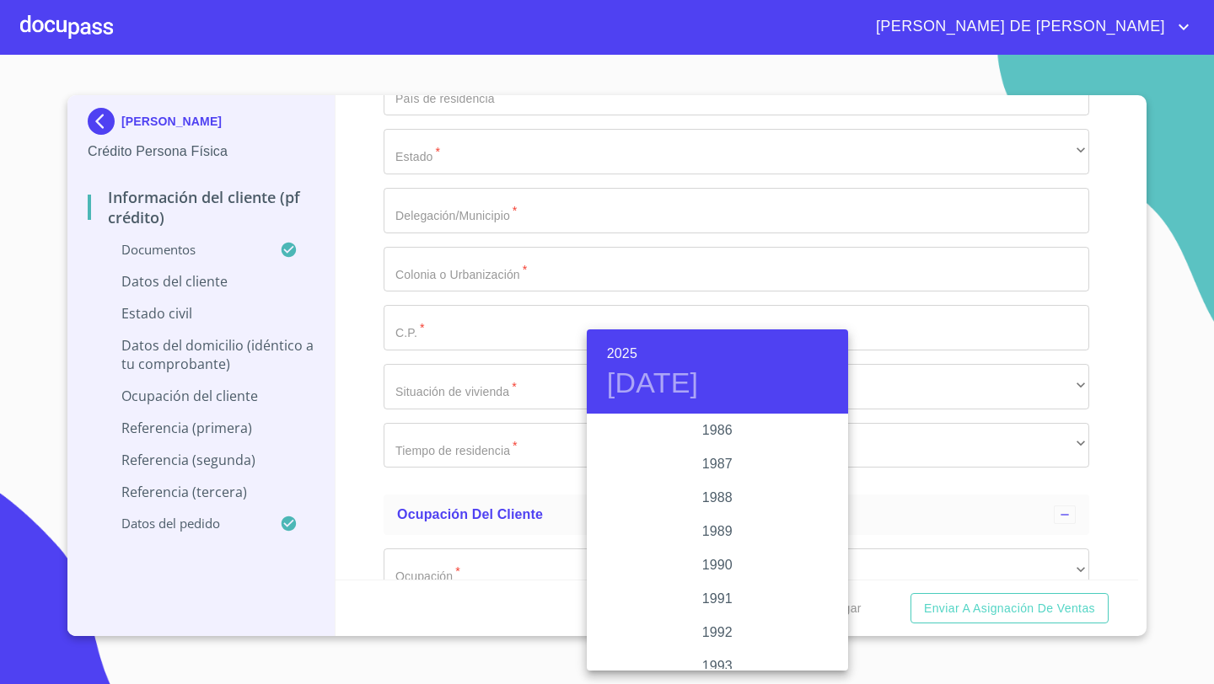
scroll to position [2060, 0]
click at [727, 431] on div "1986" at bounding box center [717, 430] width 261 height 34
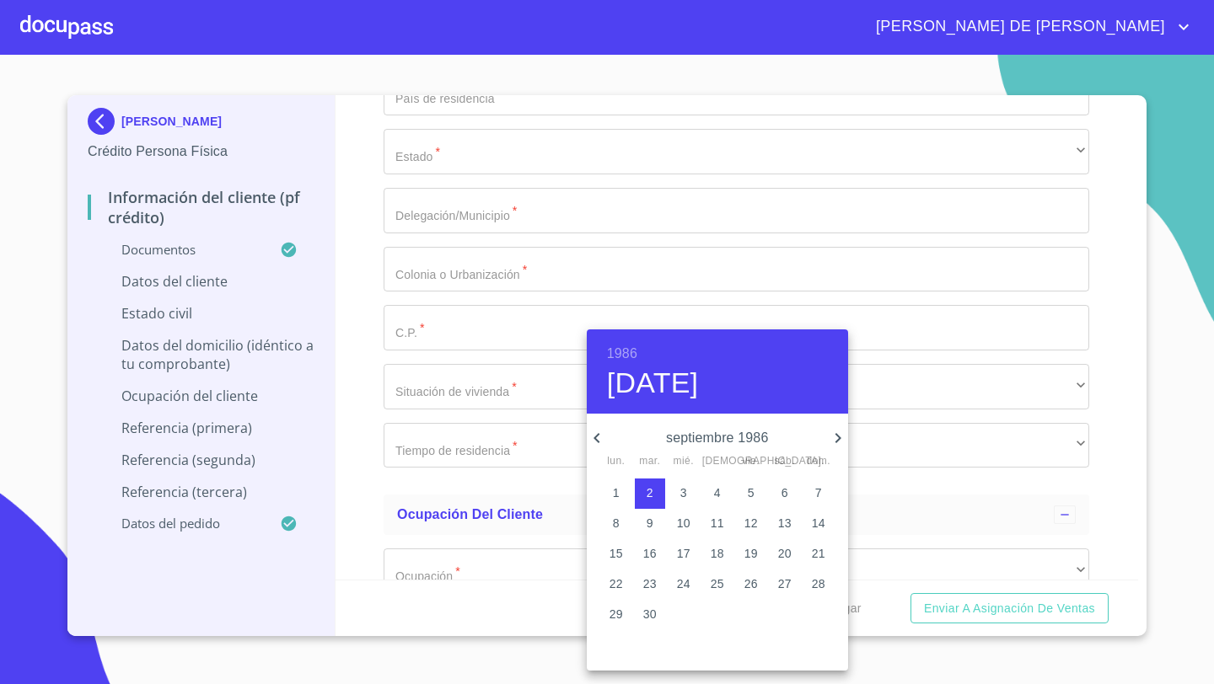
click at [597, 439] on icon "button" at bounding box center [596, 438] width 6 height 10
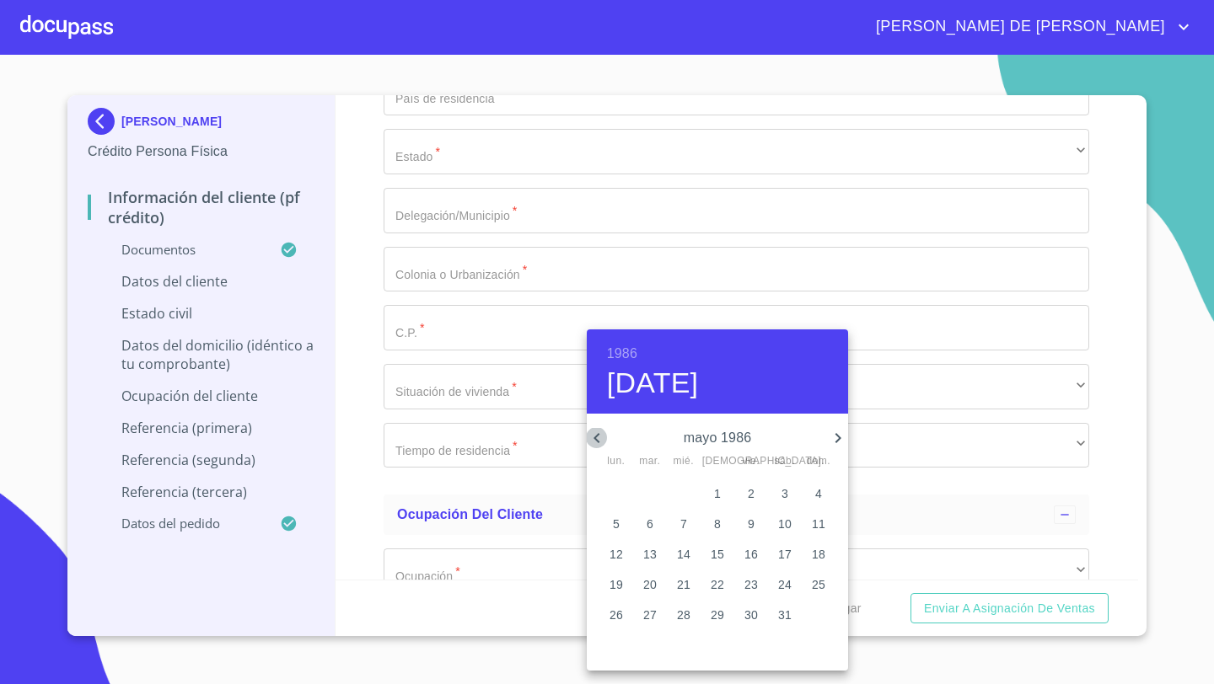
click at [597, 439] on icon "button" at bounding box center [596, 438] width 6 height 10
click at [716, 529] on p "6" at bounding box center [717, 523] width 7 height 17
type input "6 de feb. de 1986"
click at [377, 426] on div at bounding box center [607, 342] width 1214 height 684
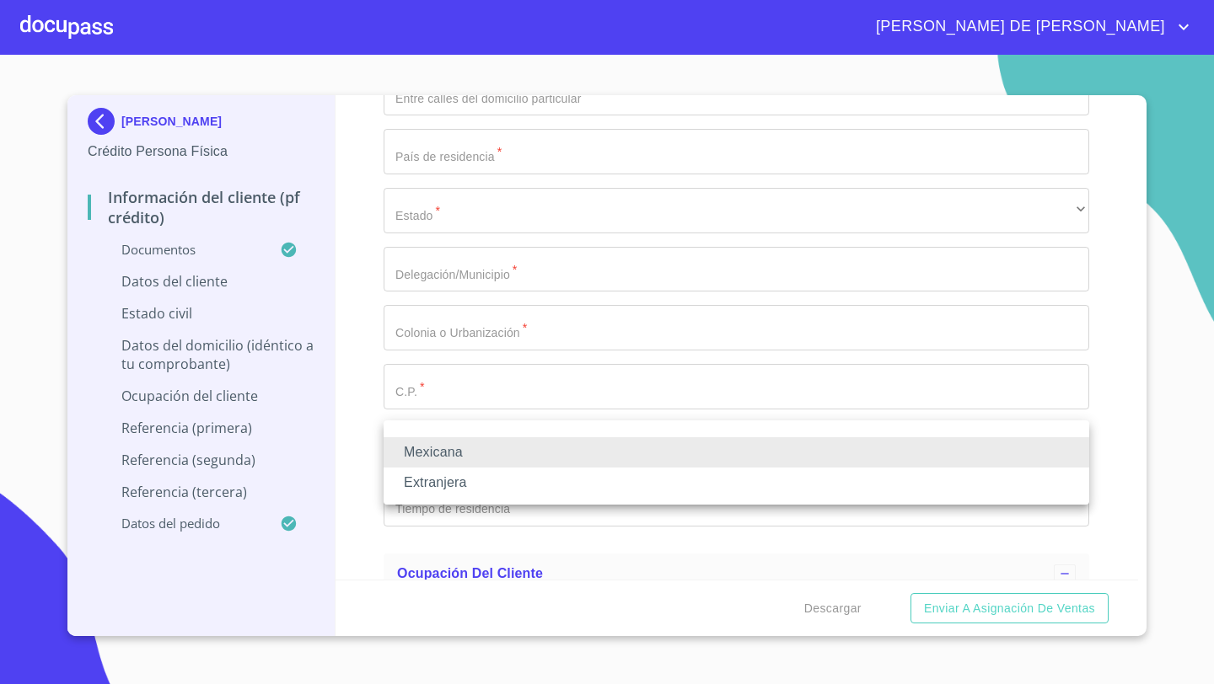
click at [441, 455] on li "Mexicana" at bounding box center [735, 452] width 705 height 30
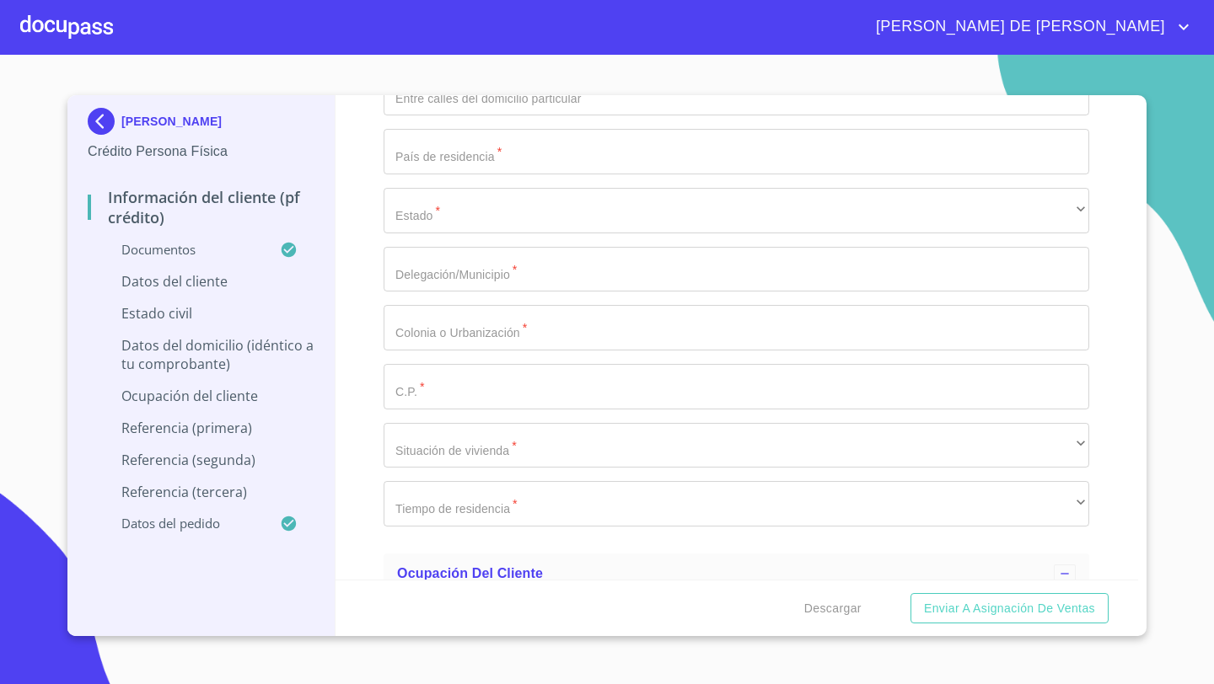
type input "[GEOGRAPHIC_DATA]"
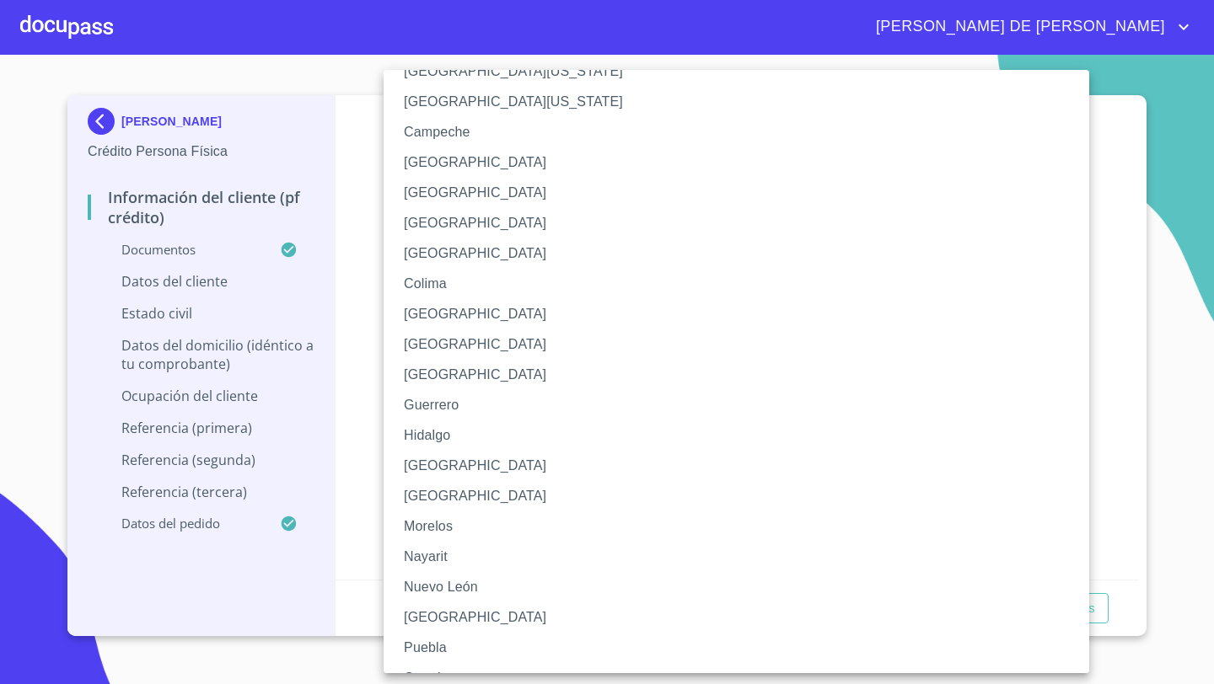
scroll to position [121, 0]
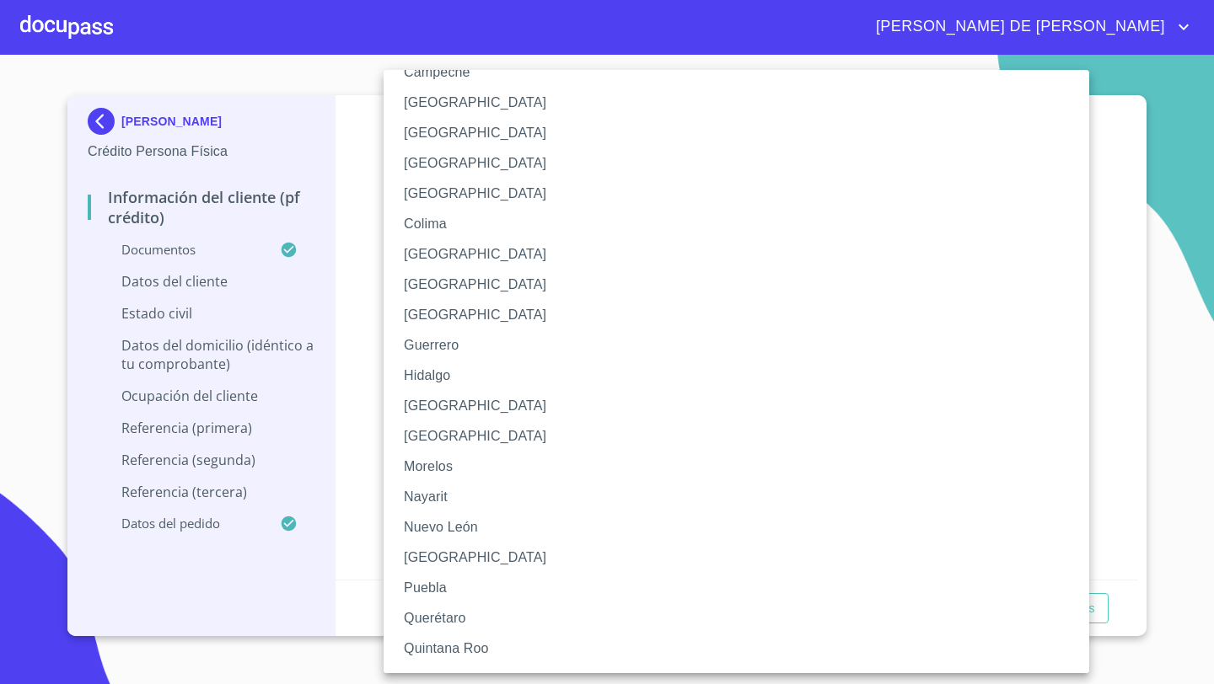
click at [464, 530] on li "Nuevo León" at bounding box center [735, 527] width 705 height 30
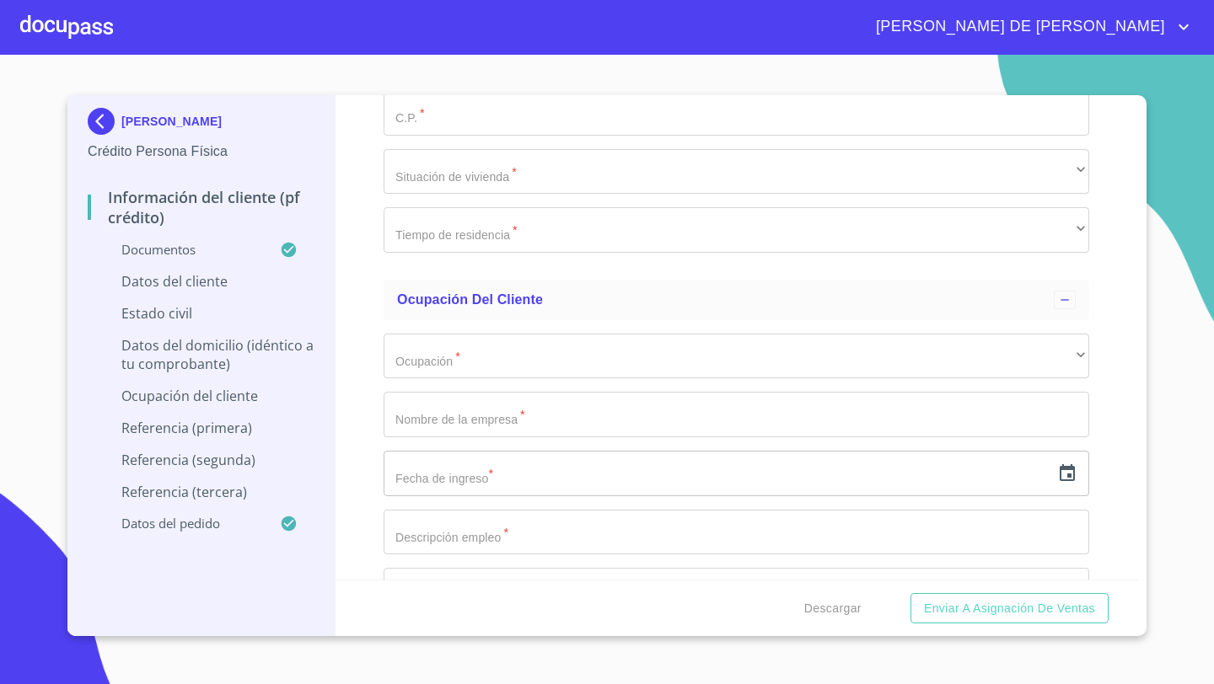
scroll to position [5923, 0]
paste input "HEGI860206HNLRRV03"
type input "HEGI860206HNLRRV03"
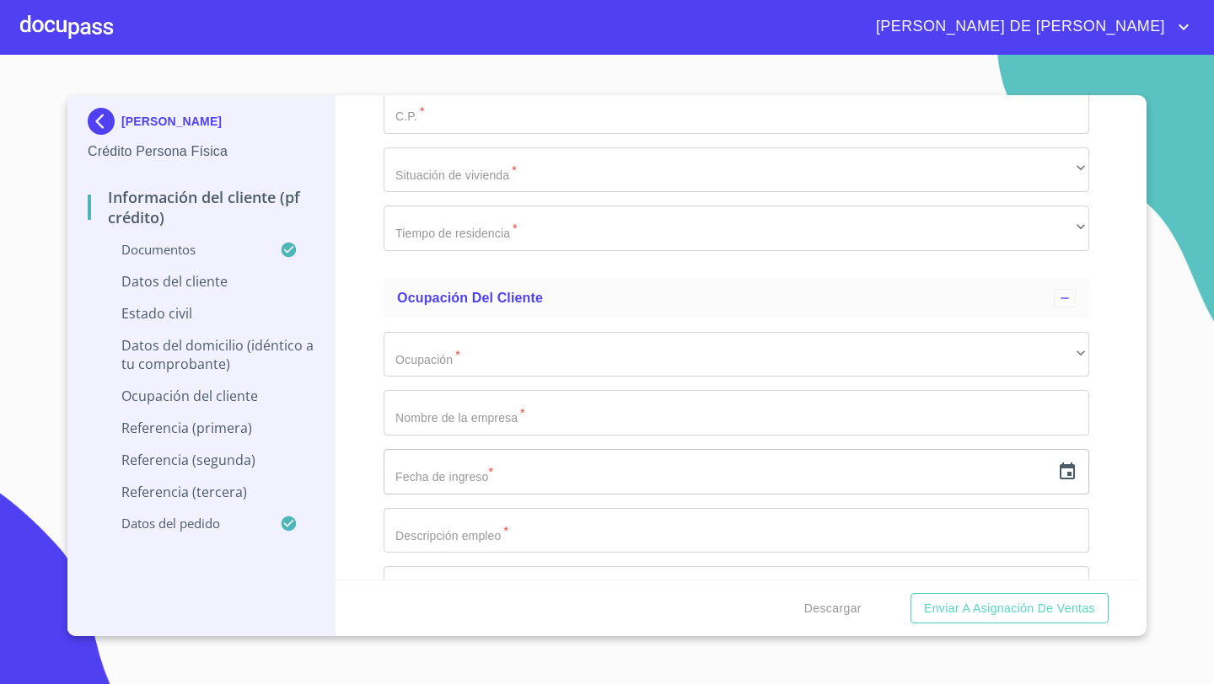
paste input "HEGI860206"
type input "HEGI860206KX5"
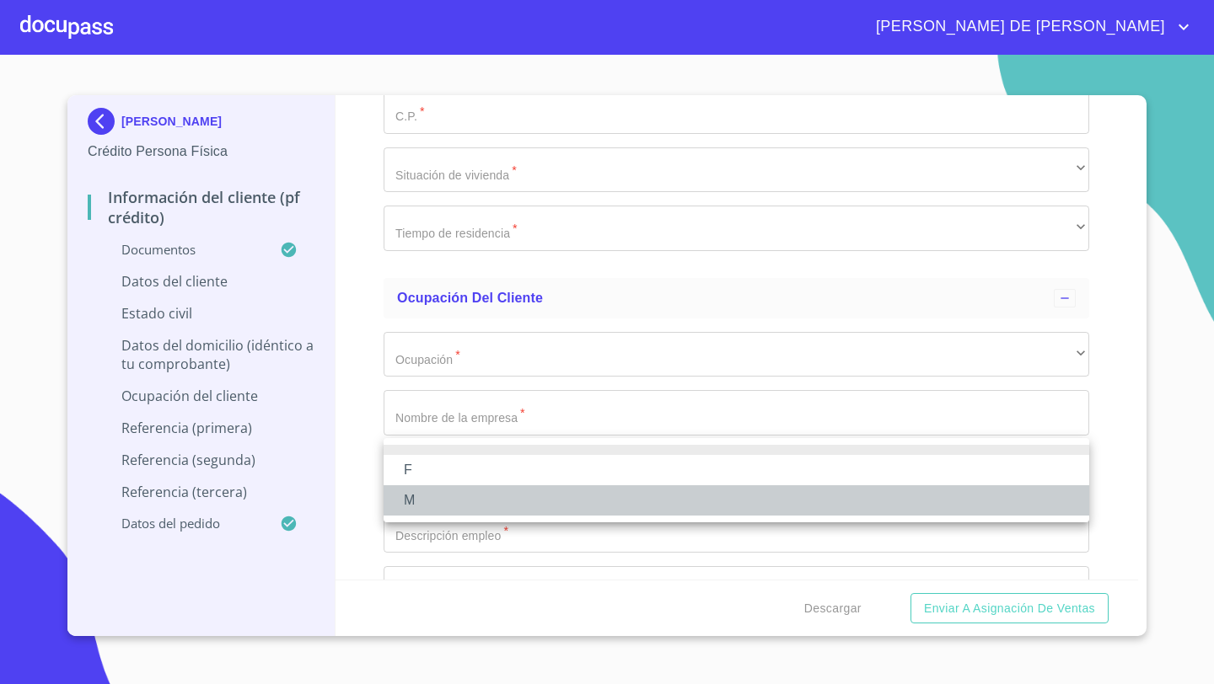
click at [414, 498] on li "M" at bounding box center [735, 500] width 705 height 30
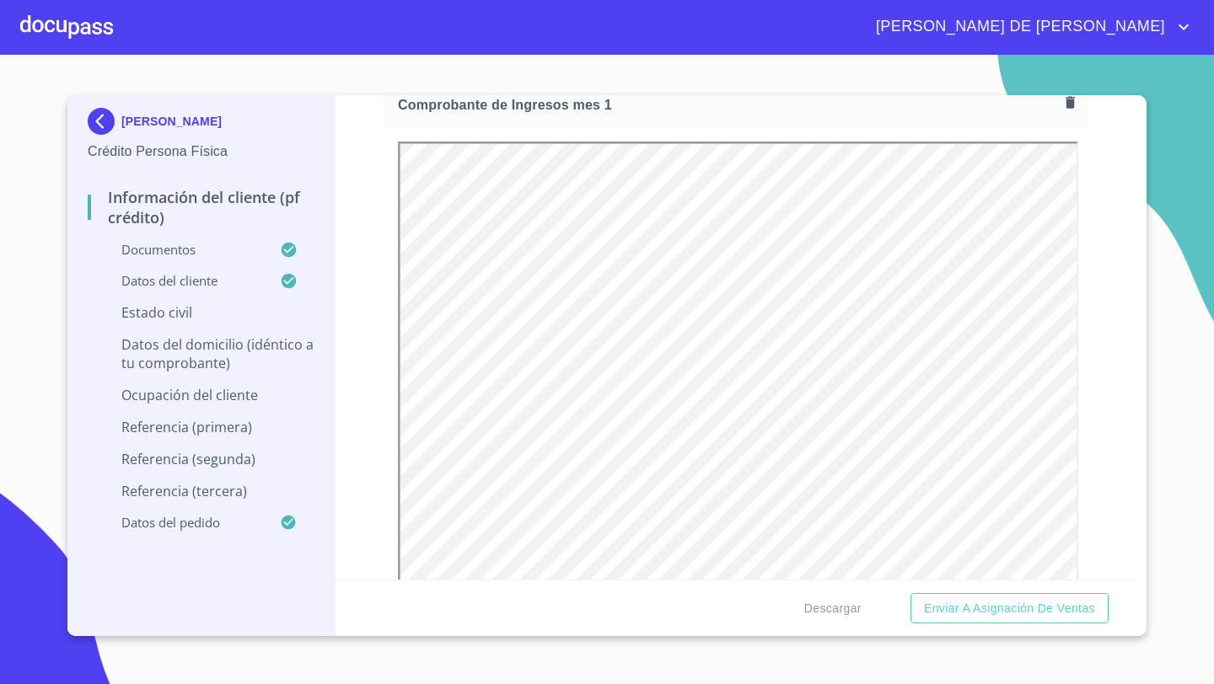
scroll to position [1323, 0]
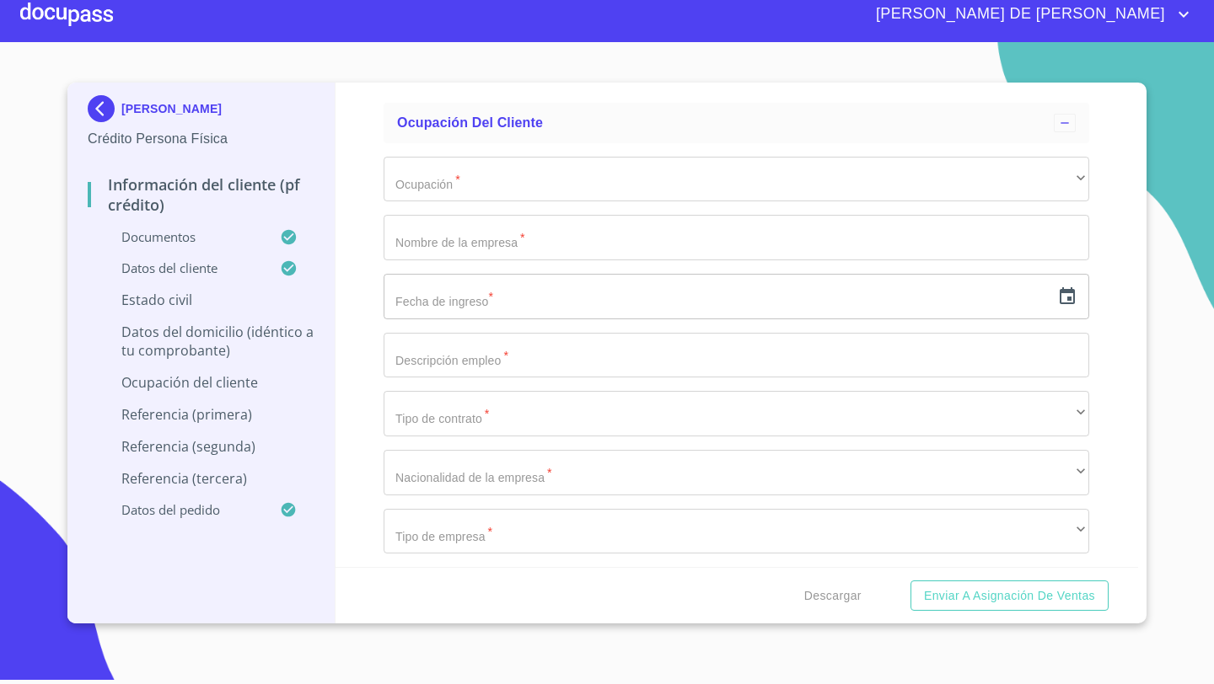
scroll to position [6096, 0]
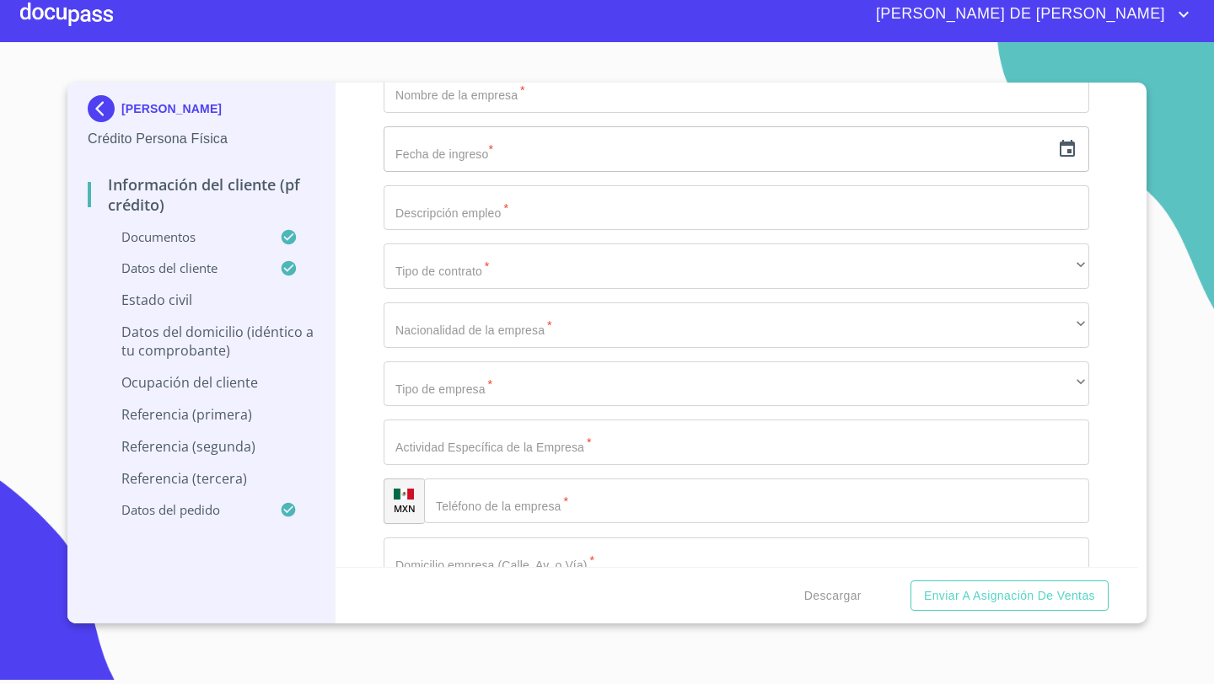
scroll to position [6239, 0]
type input "2044595267"
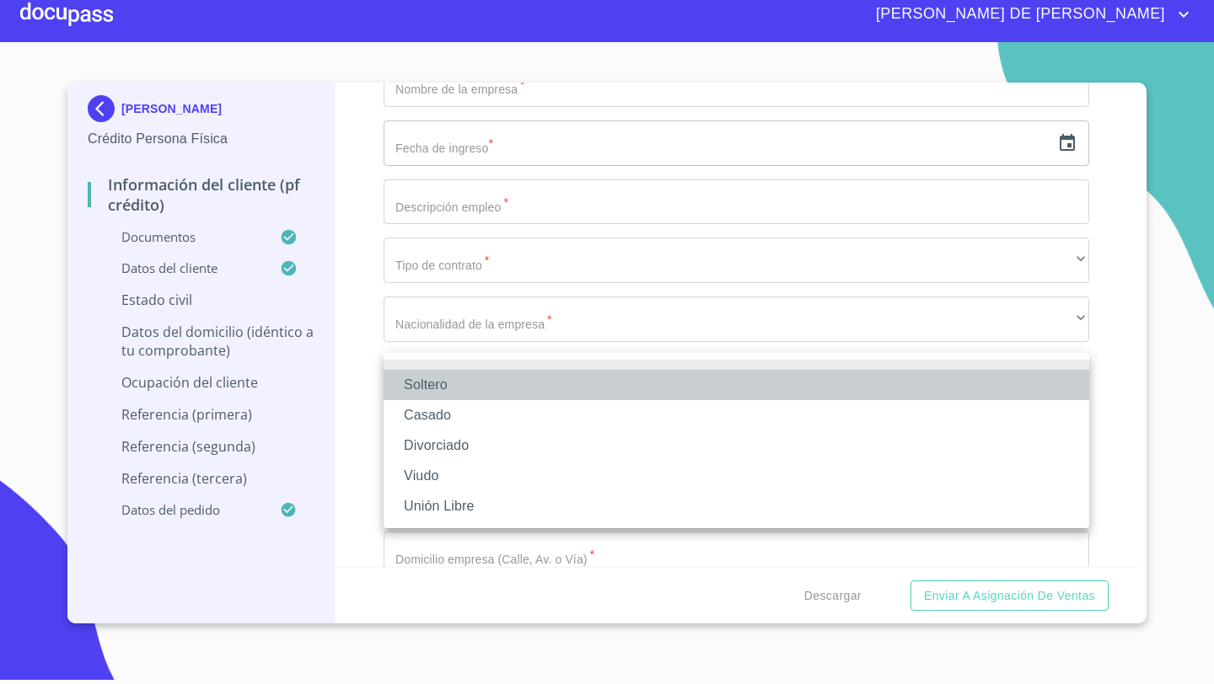
click at [432, 383] on li "Soltero" at bounding box center [735, 385] width 705 height 30
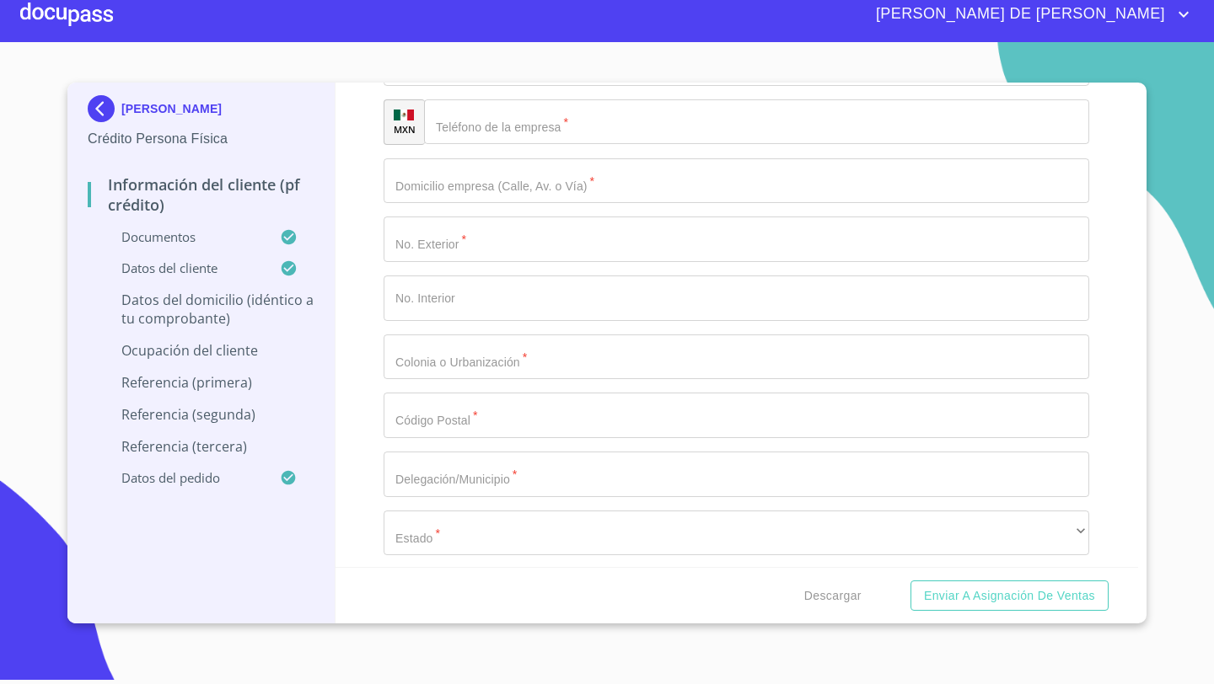
scroll to position [6757, 0]
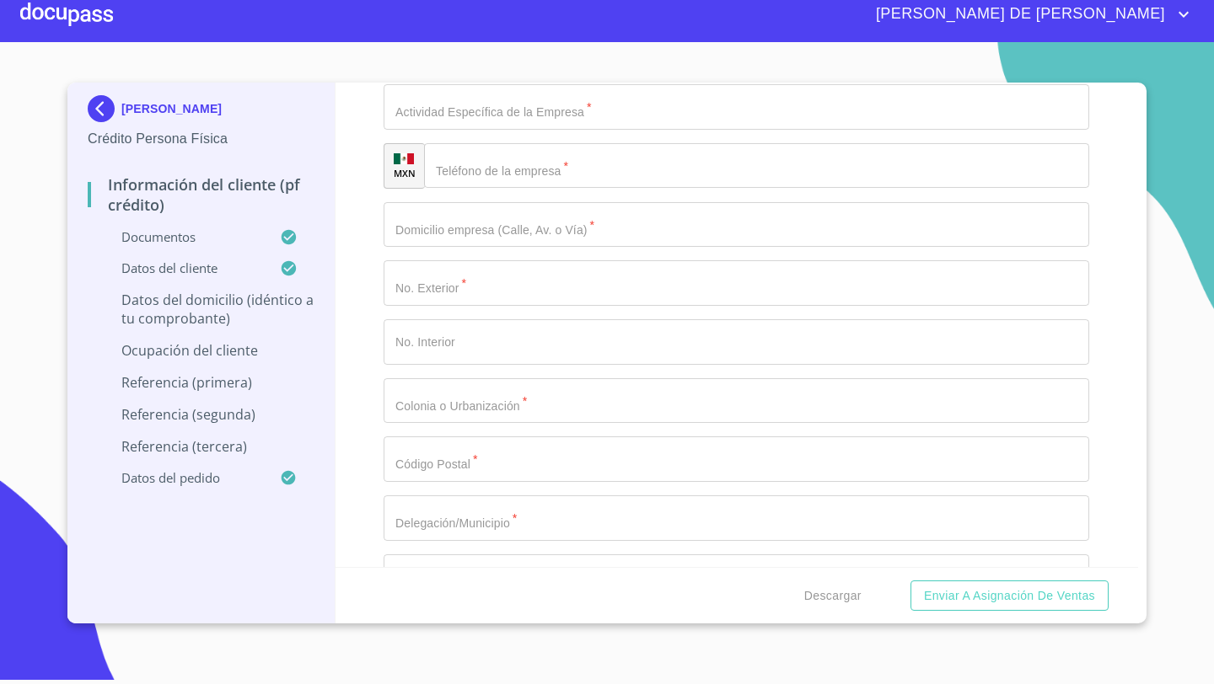
scroll to position [6503, 0]
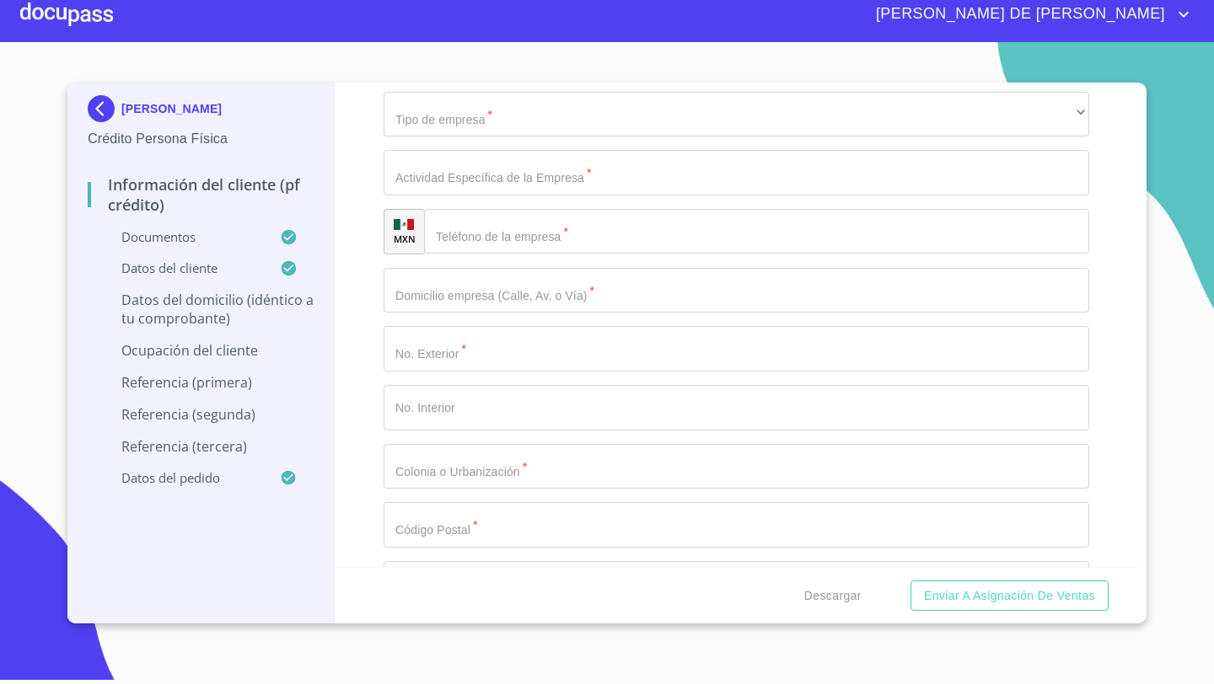
type input "CIRCUITO TABACHIN"
type input "45"
type input "4"
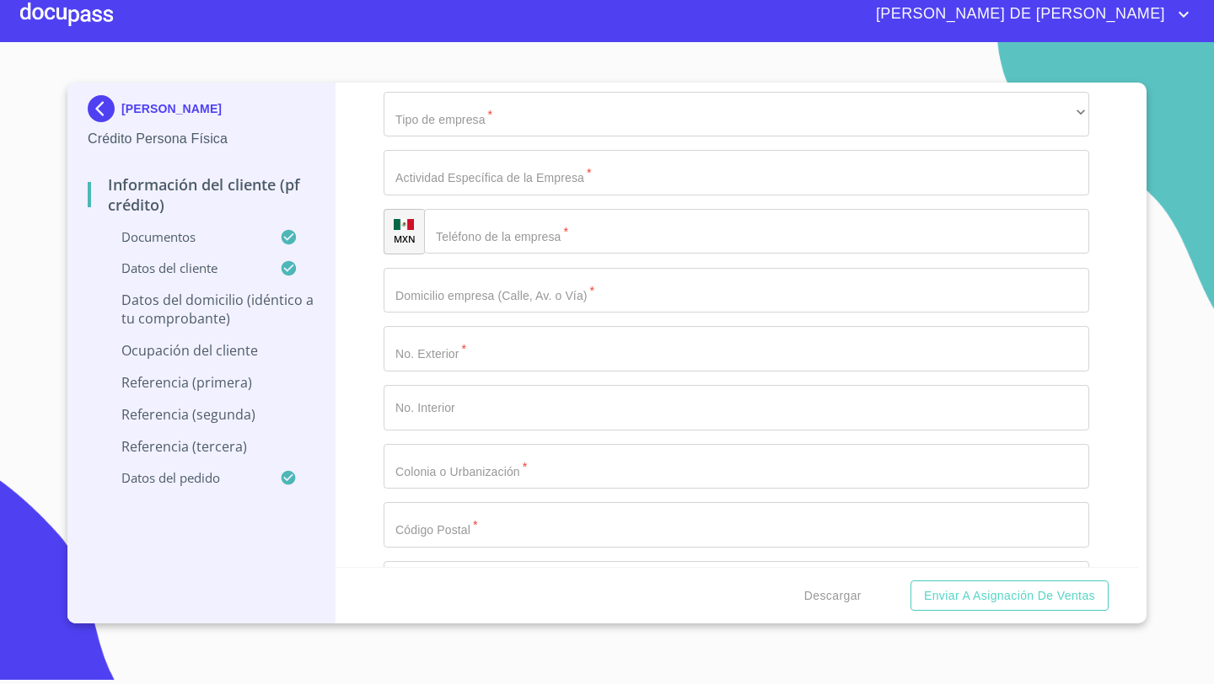
type input "[PERSON_NAME]"
type input "47"
type input "JACARADA Y [PERSON_NAME]"
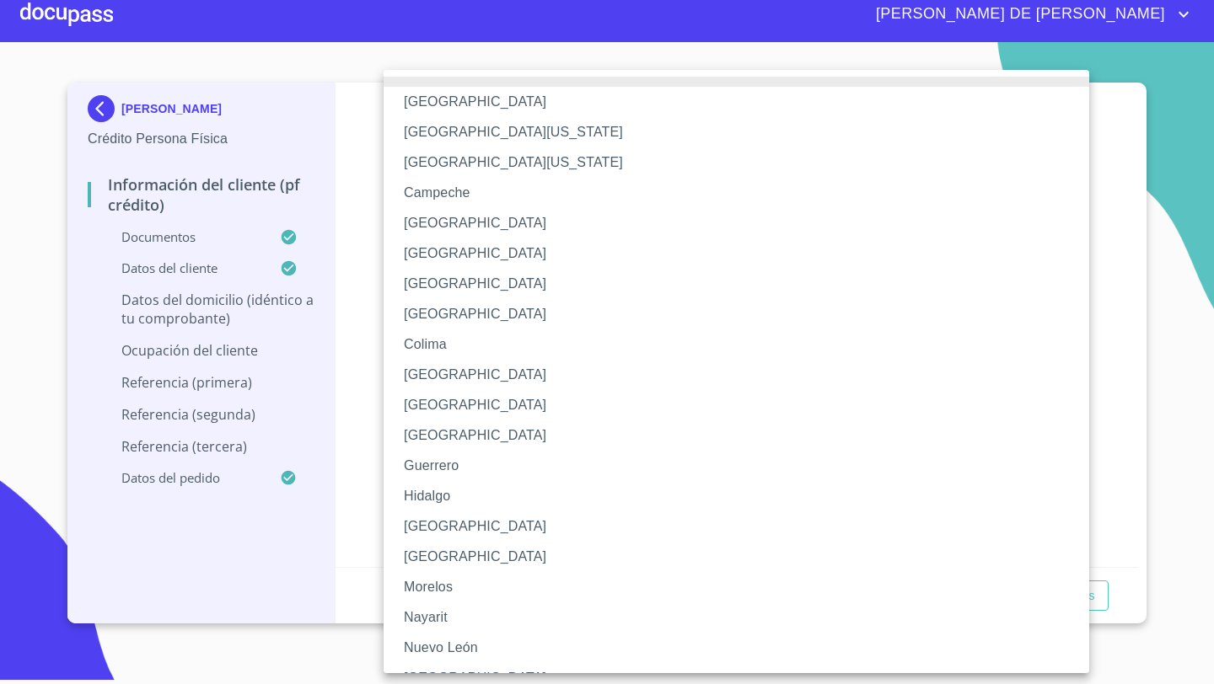
click at [419, 525] on li "[GEOGRAPHIC_DATA]" at bounding box center [735, 527] width 705 height 30
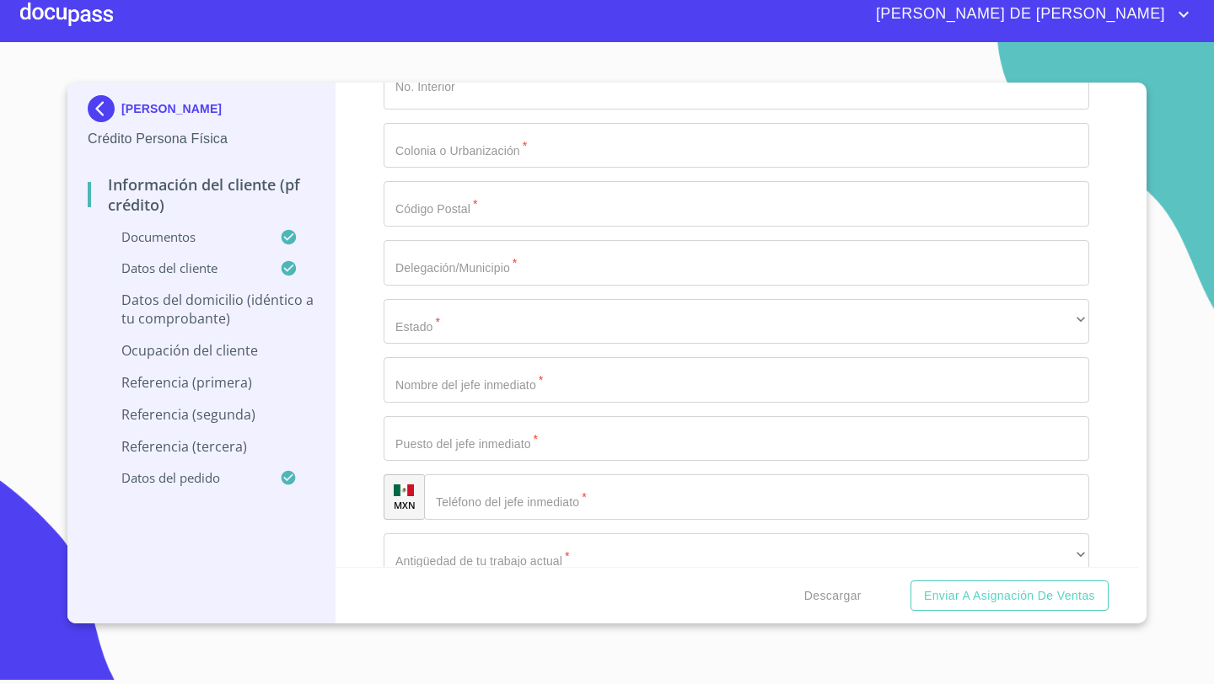
scroll to position [6848, 0]
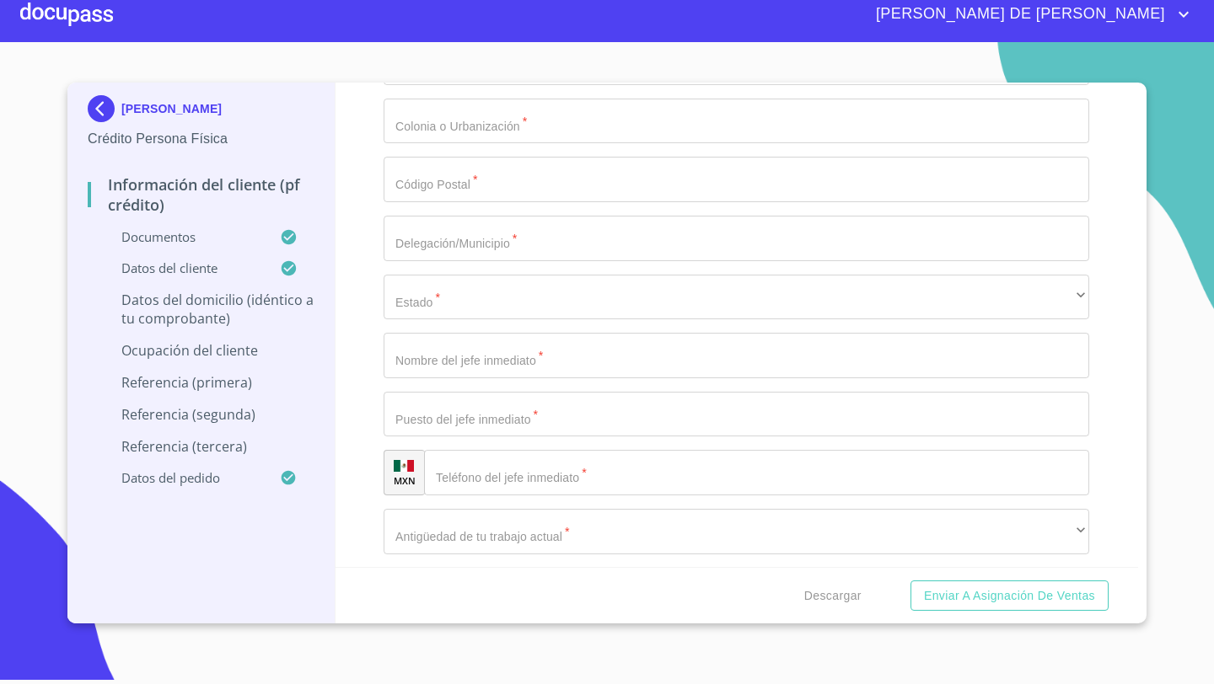
type input "TLAJOMULCO DE ZUÑIGA"
type input "LOS ENCINOS"
type input "45650"
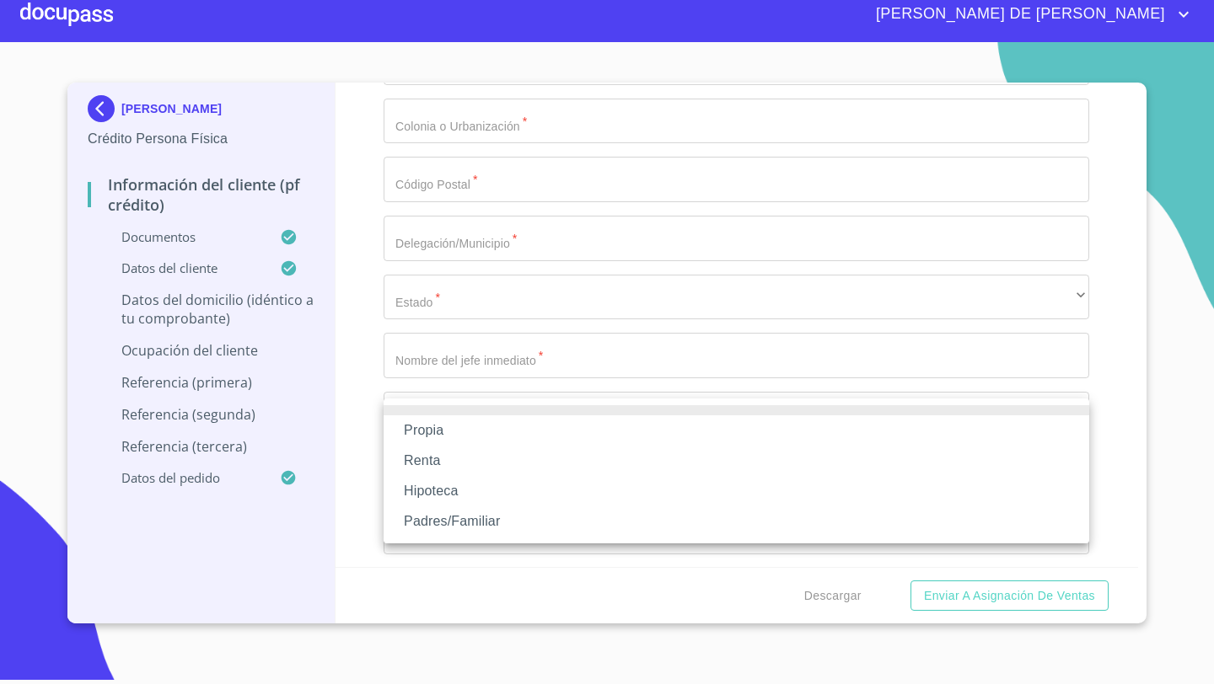
click at [439, 530] on li "Padres/Familiar" at bounding box center [735, 522] width 705 height 30
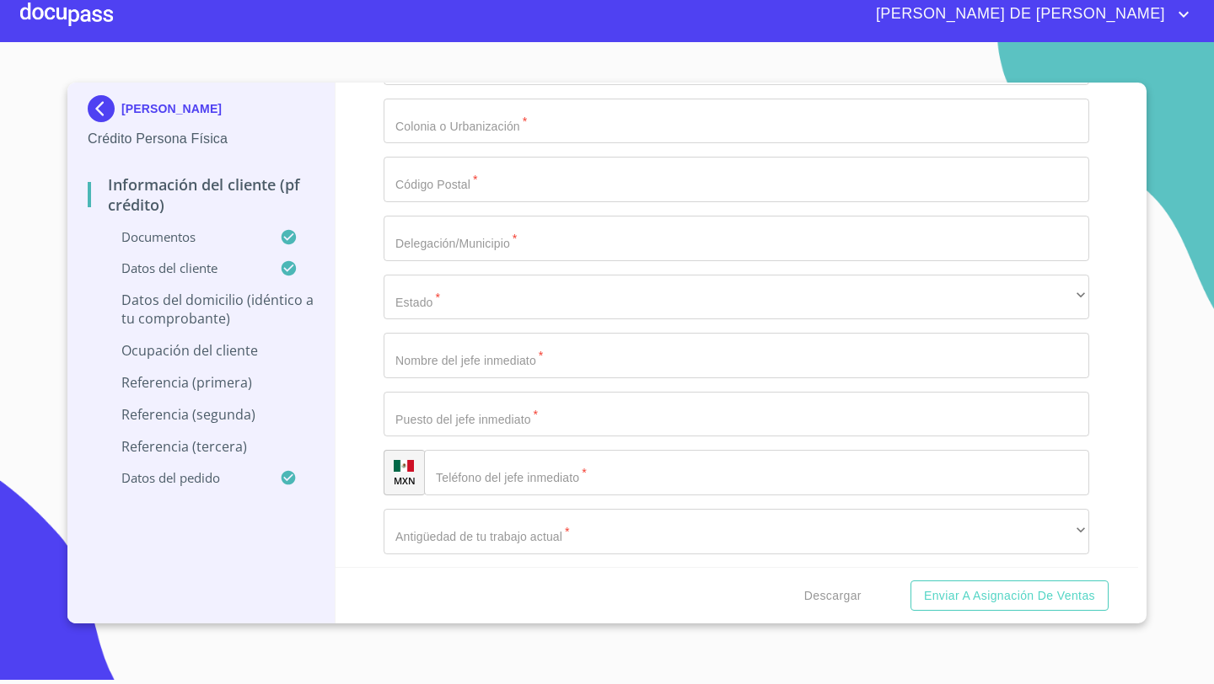
type input "$800,000"
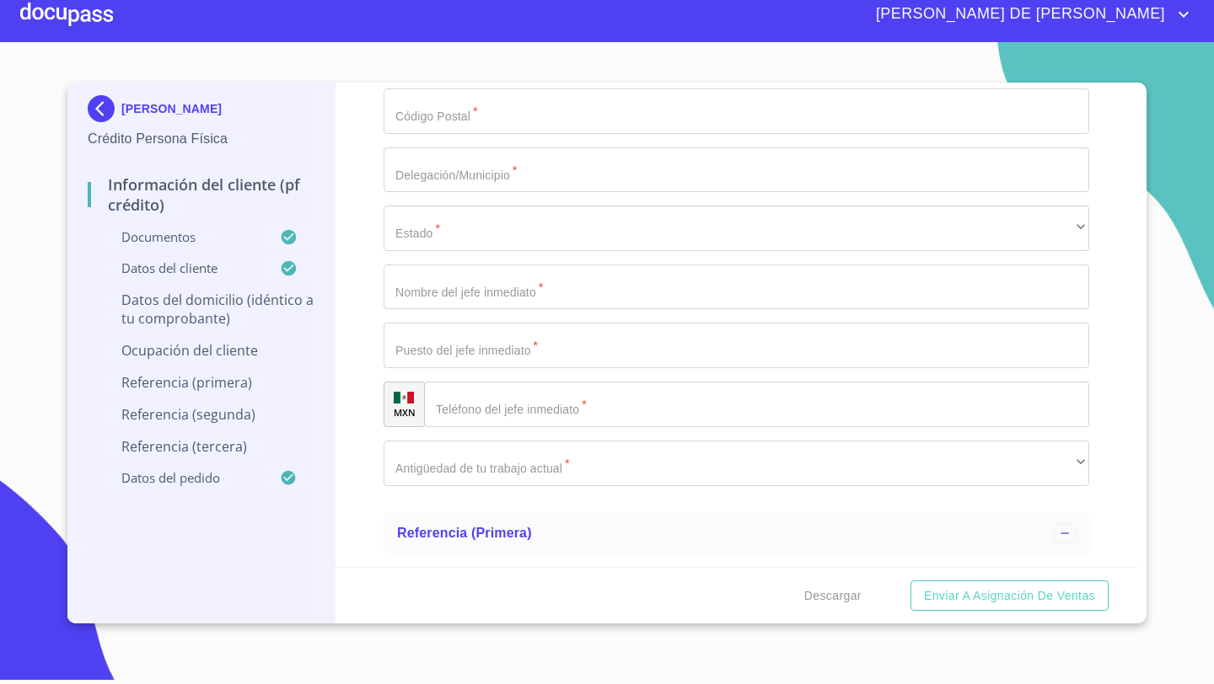
scroll to position [6993, 0]
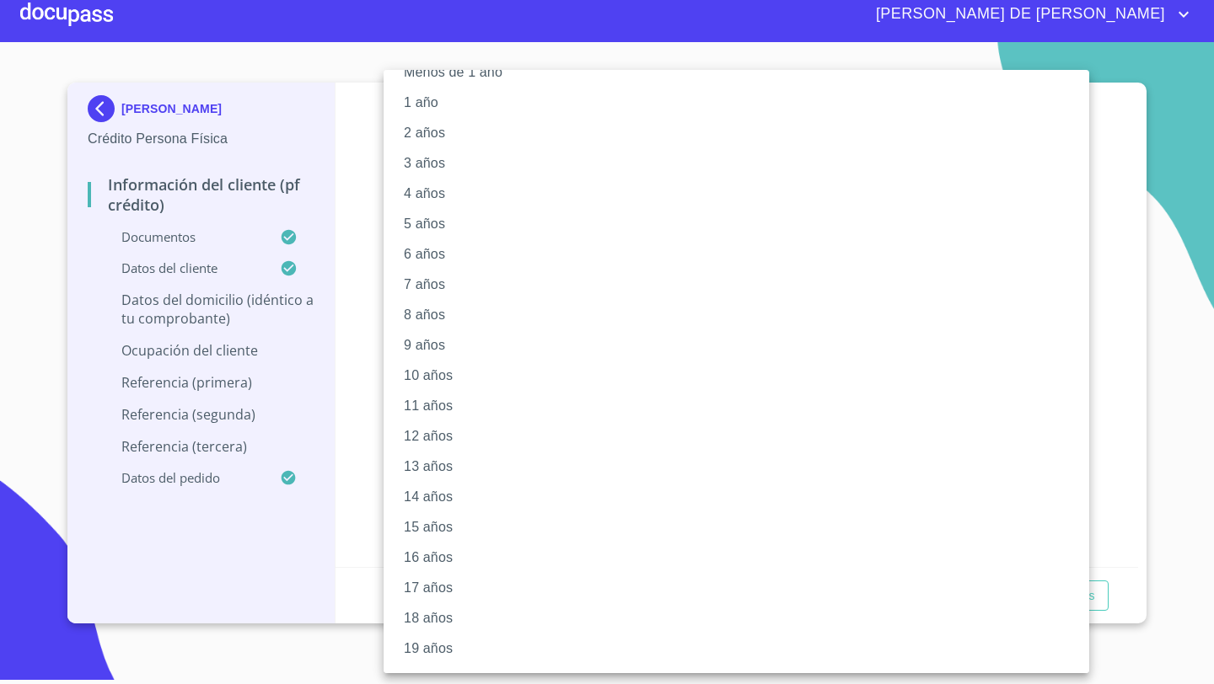
scroll to position [57, 0]
click at [421, 202] on li "5 años" at bounding box center [735, 196] width 705 height 30
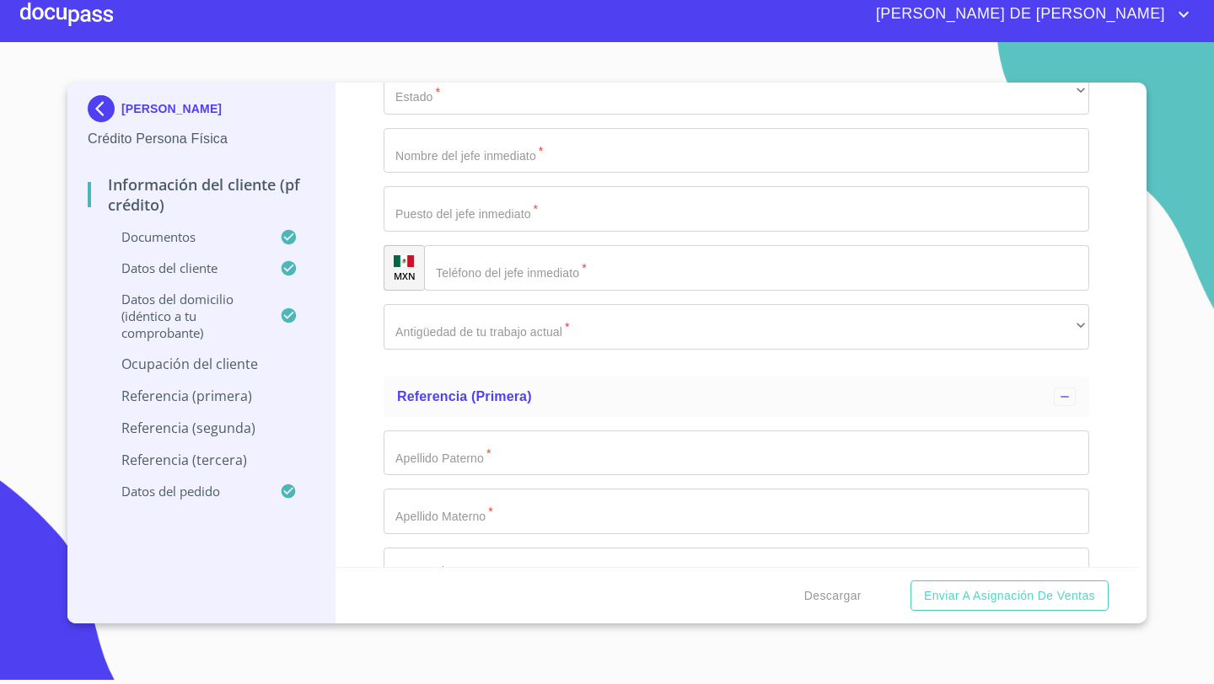
scroll to position [7151, 0]
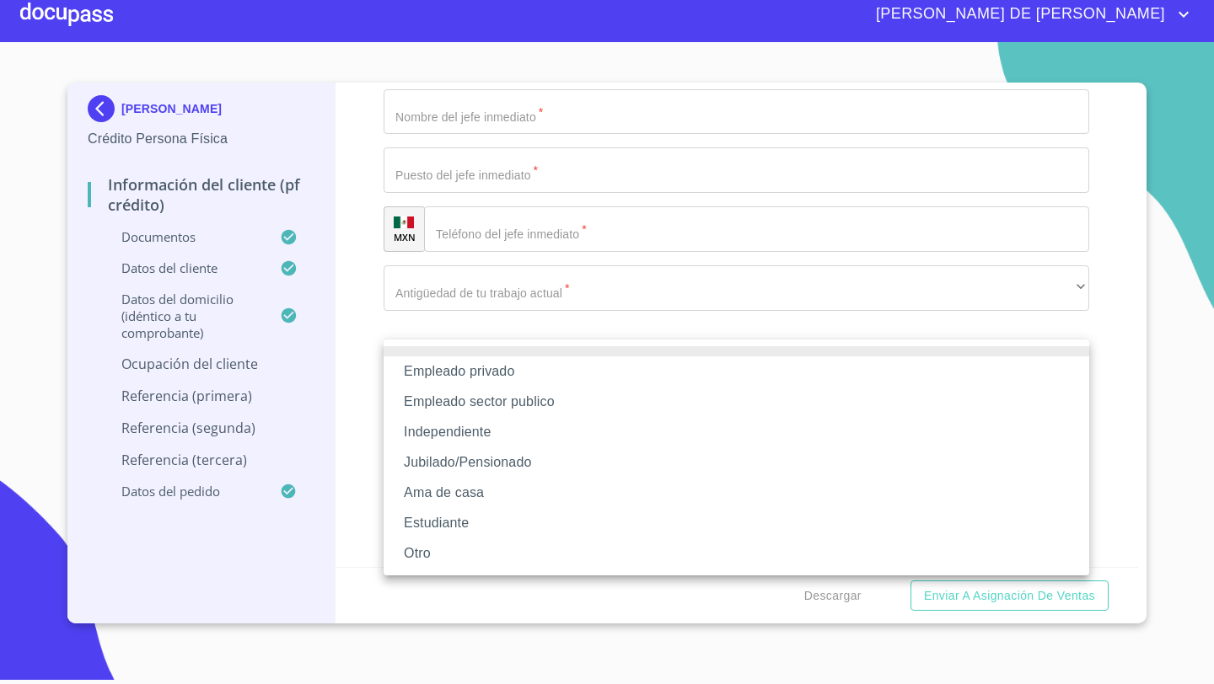
click at [432, 428] on li "Independiente" at bounding box center [735, 432] width 705 height 30
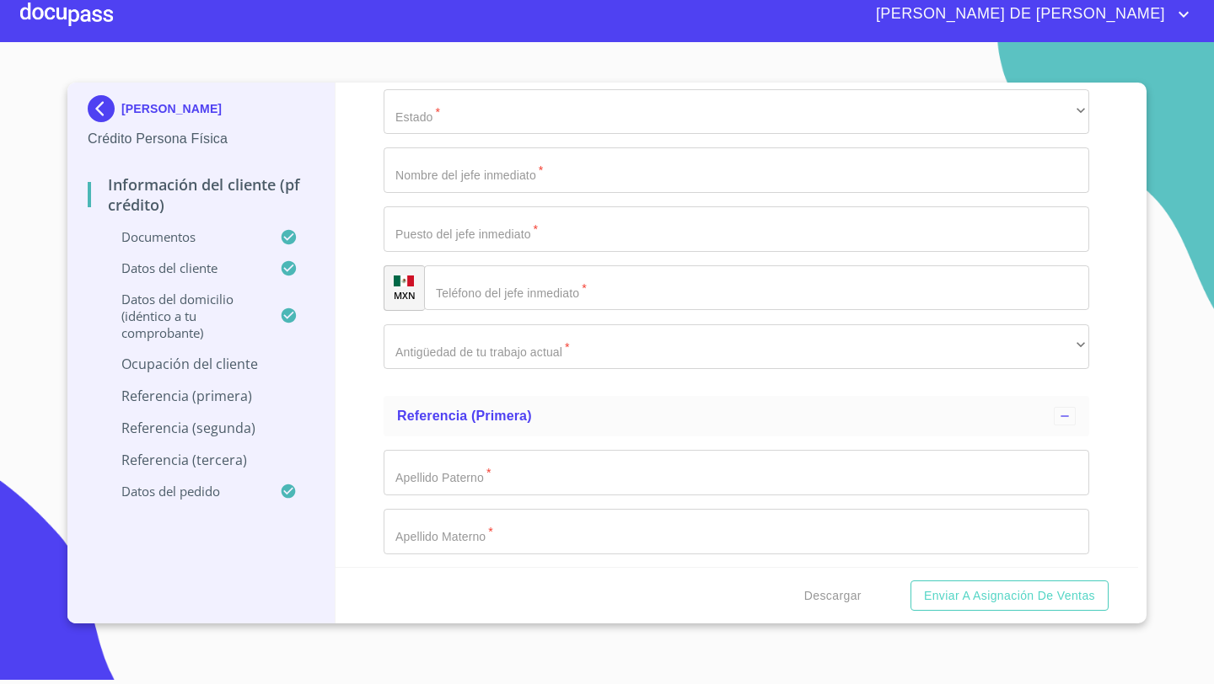
type input "22000"
type input "[PERSON_NAME]"
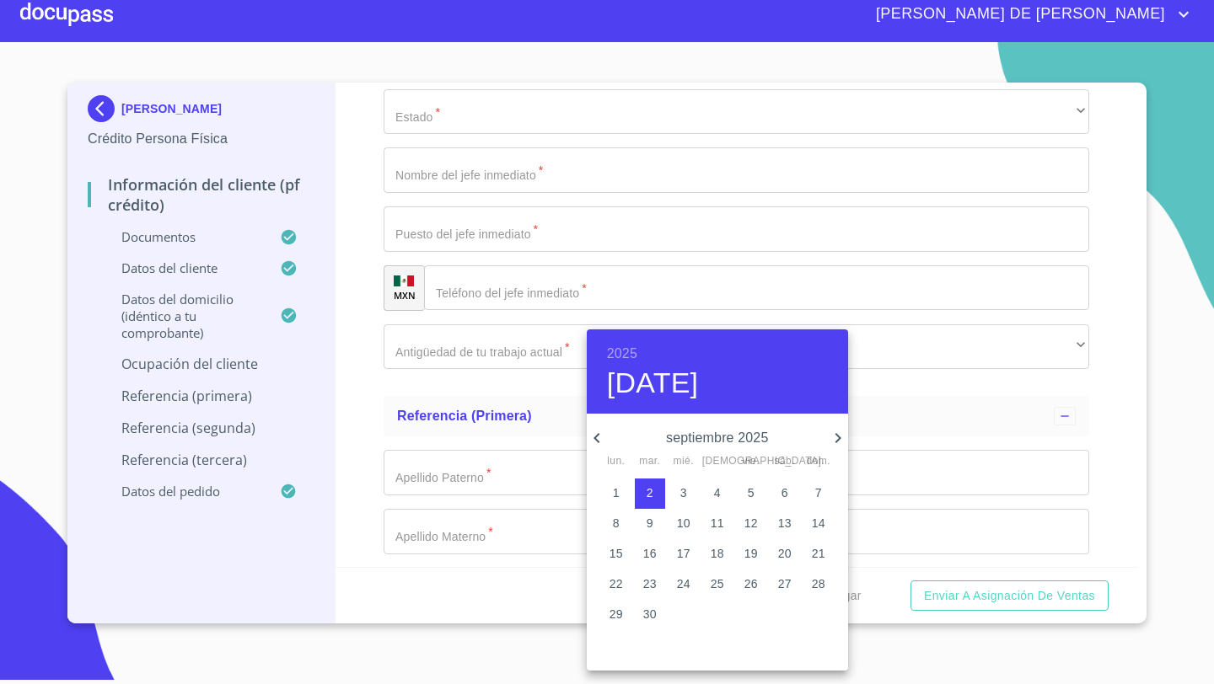
click at [715, 582] on p "25" at bounding box center [717, 584] width 13 height 17
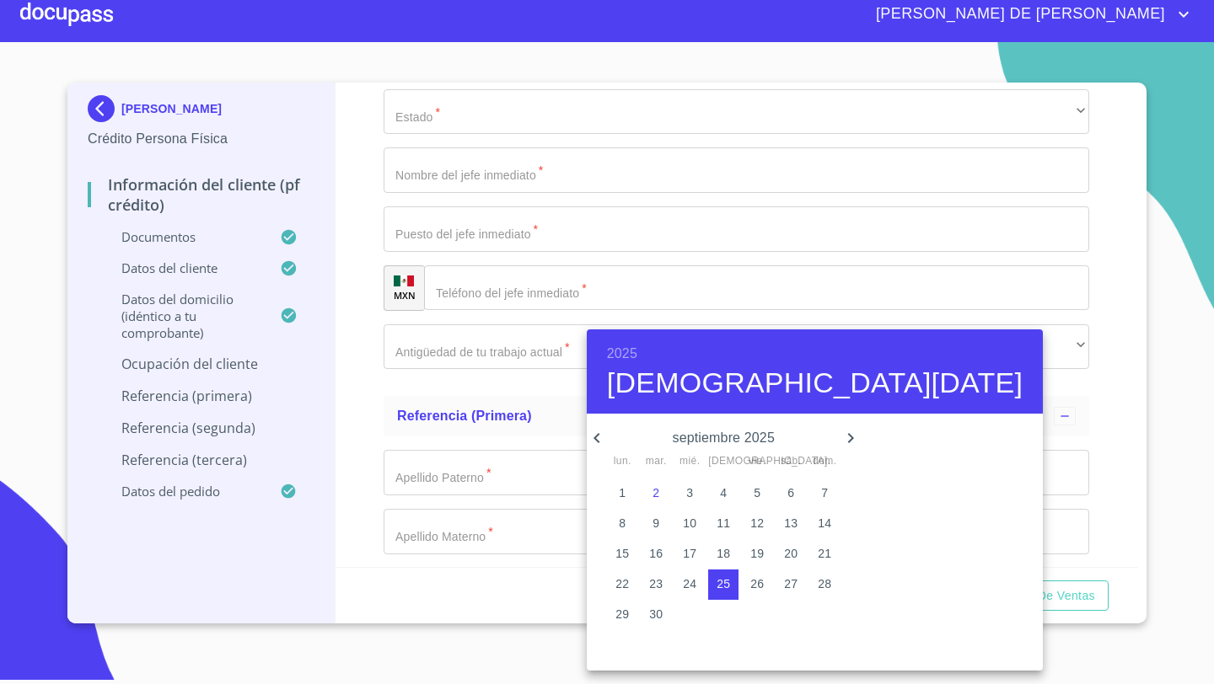
click at [625, 351] on h6 "2025" at bounding box center [622, 354] width 30 height 24
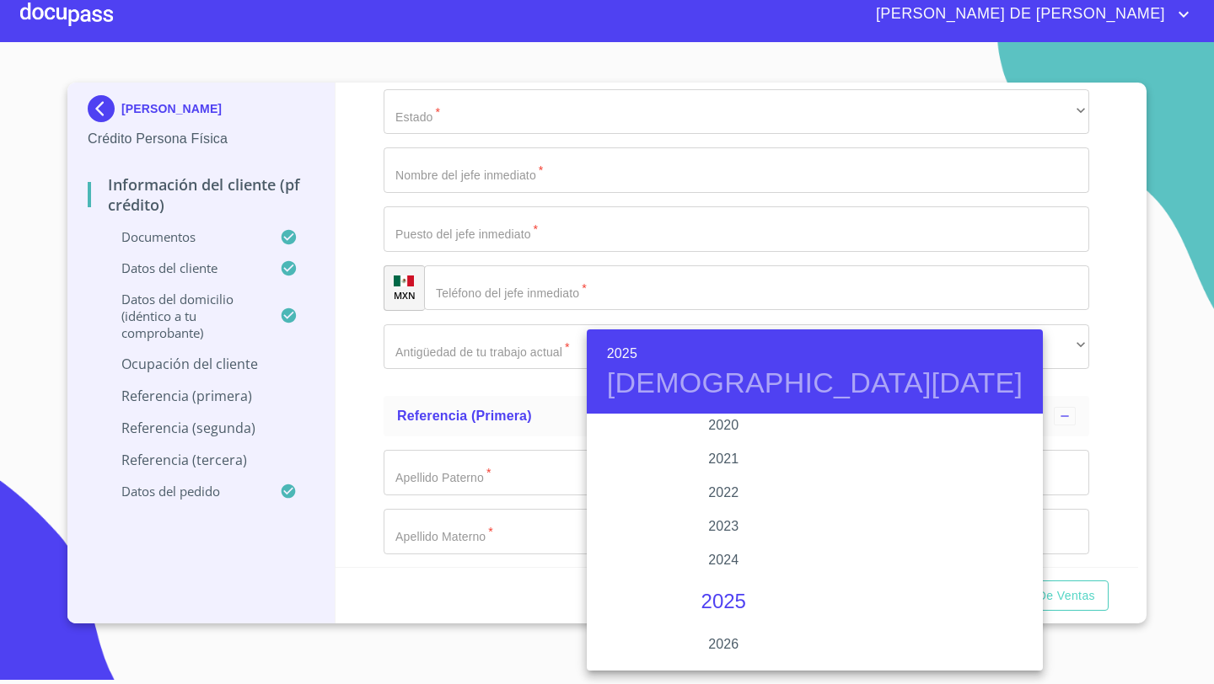
scroll to position [3168, 0]
click at [724, 467] on div "2020" at bounding box center [724, 468] width 274 height 34
type input "25 de sep. de 2020"
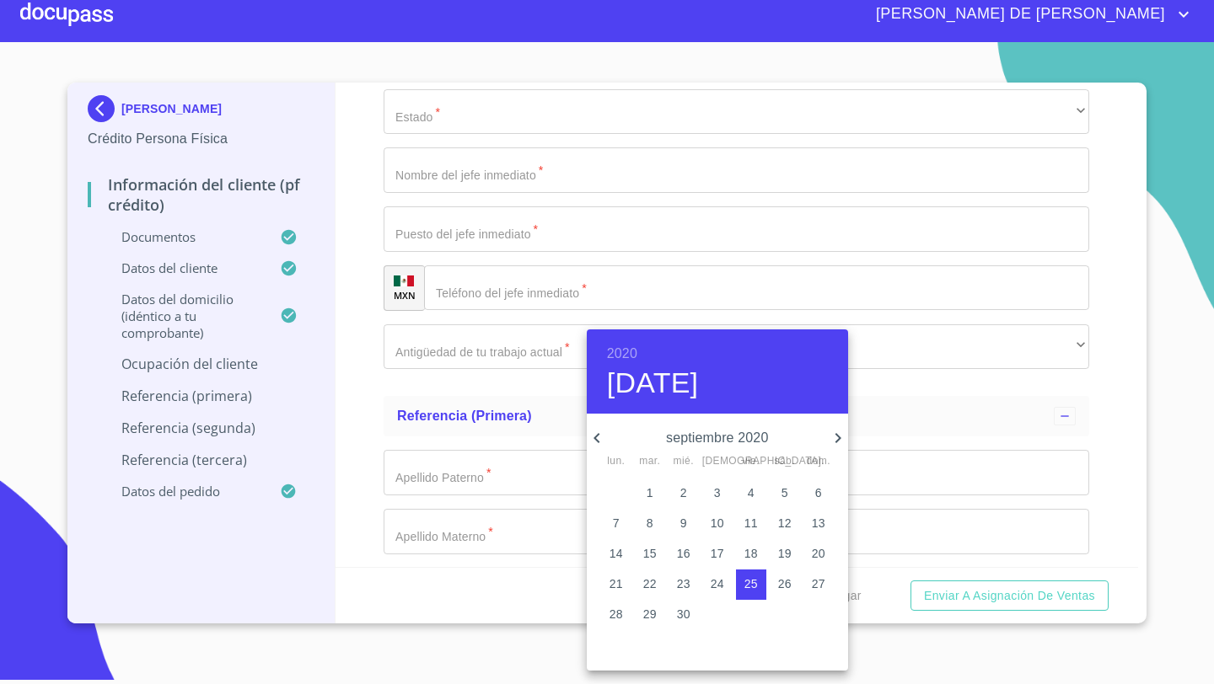
click at [358, 451] on div at bounding box center [607, 342] width 1214 height 684
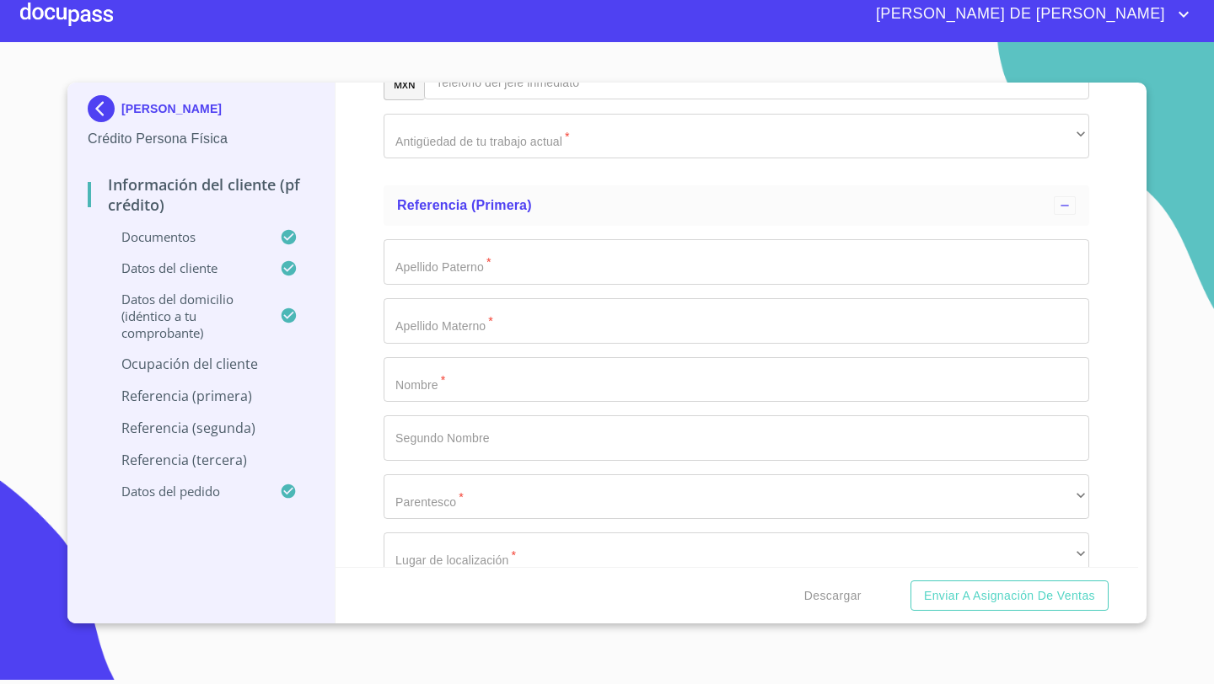
scroll to position [7456, 0]
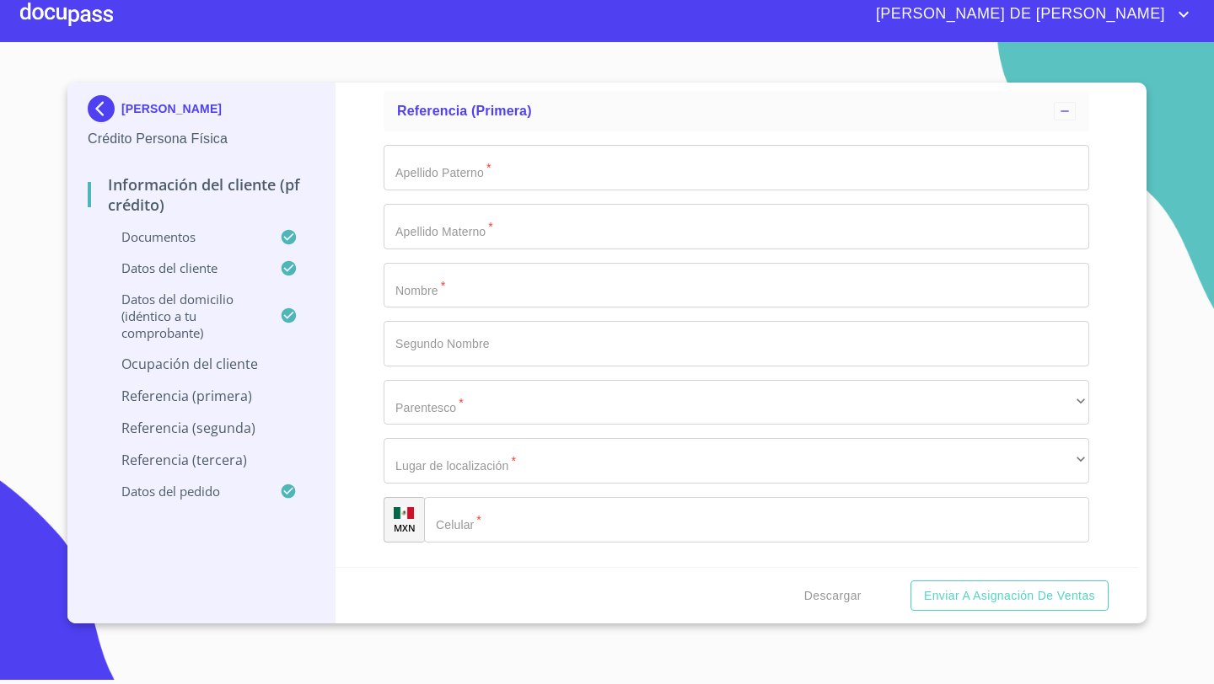
type input "VENTA DE BLANCOS Y ARTICULOS PARA EL HOGAR"
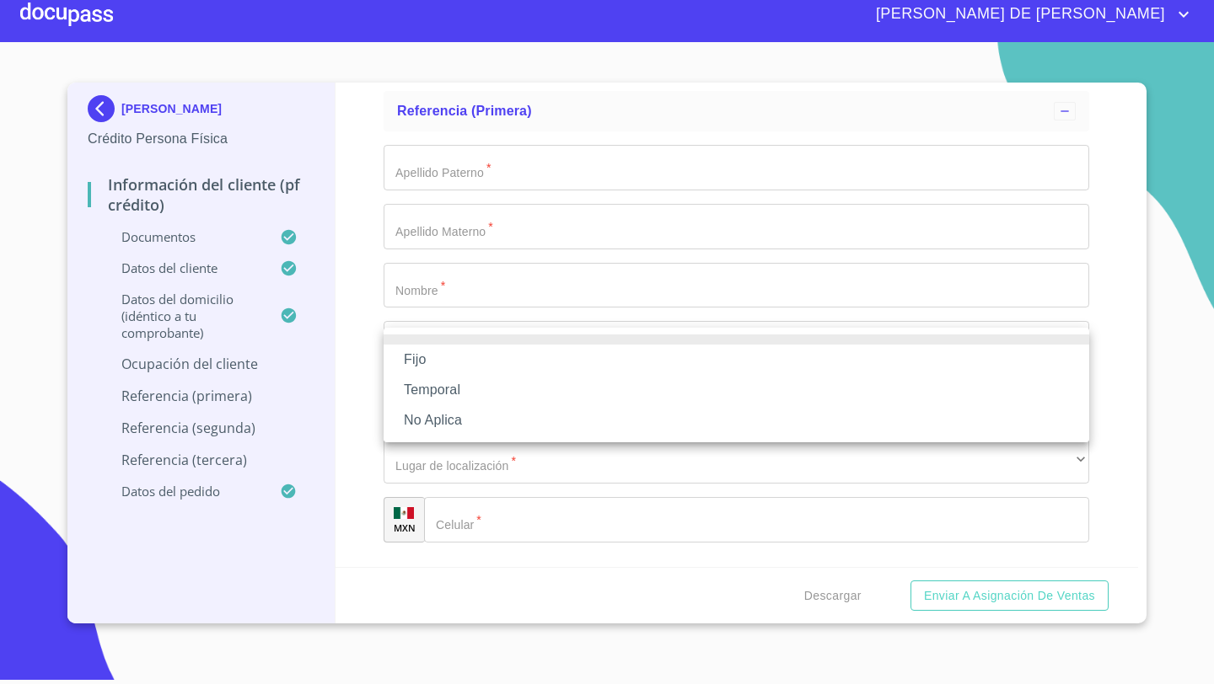
click at [438, 350] on li "Fijo" at bounding box center [735, 360] width 705 height 30
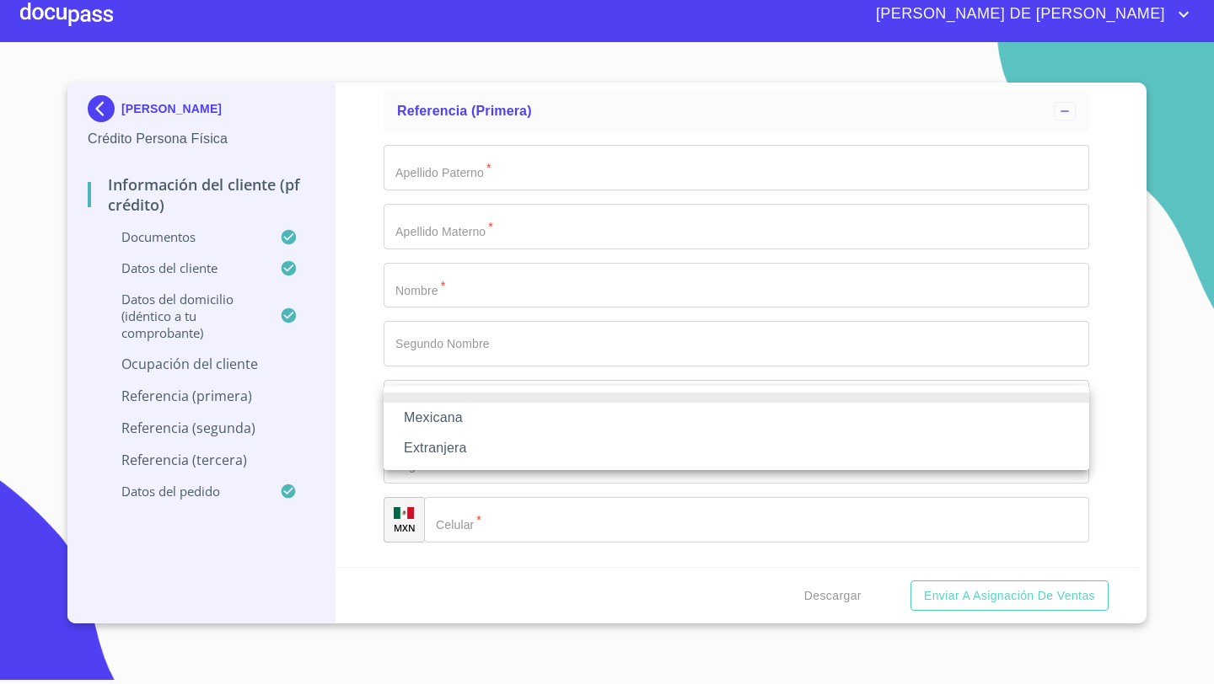
click at [432, 411] on li "Mexicana" at bounding box center [735, 418] width 705 height 30
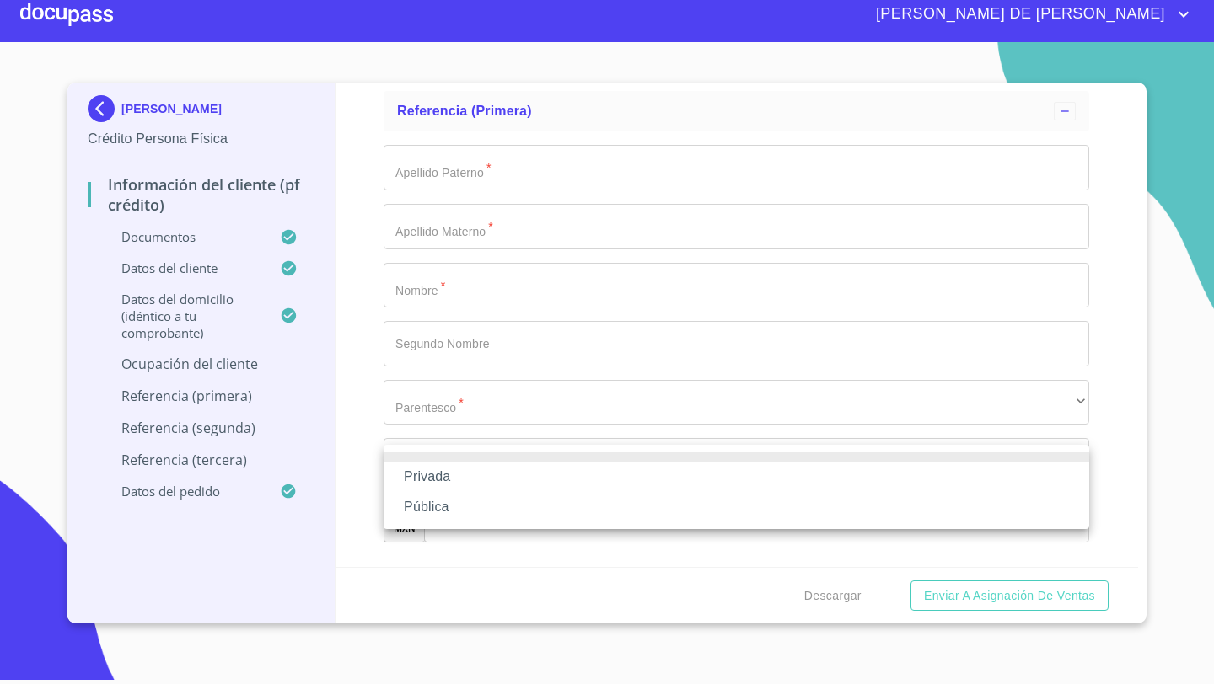
click at [426, 478] on li "Privada" at bounding box center [735, 477] width 705 height 30
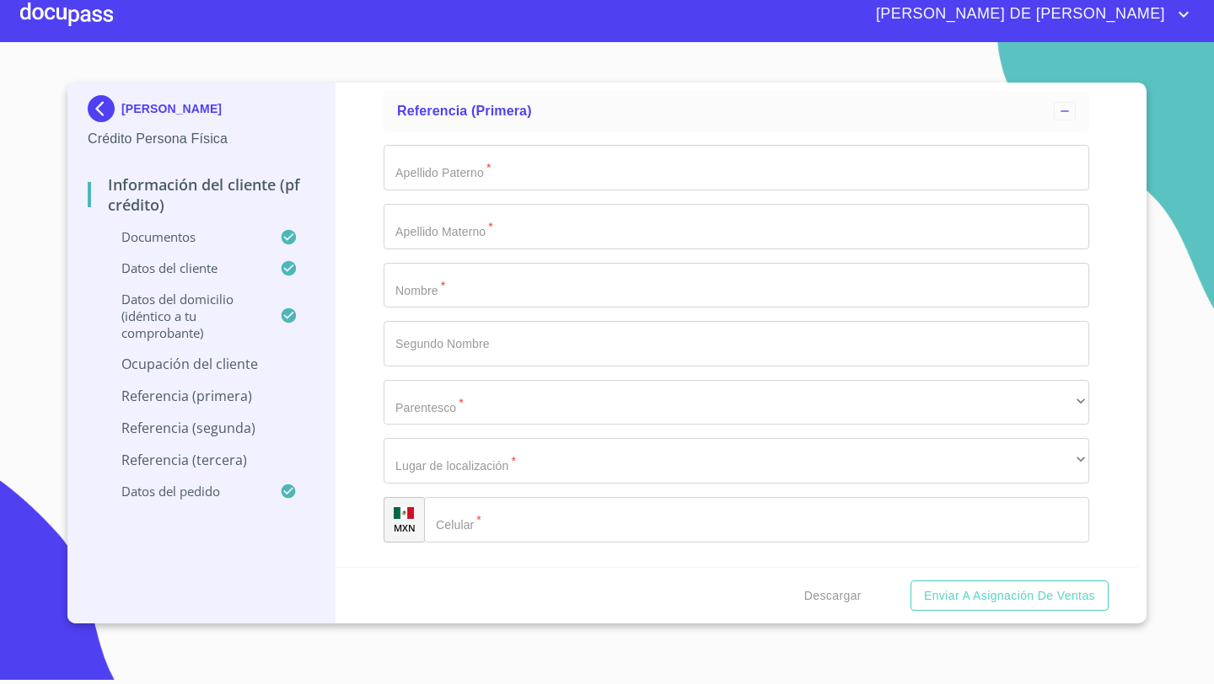
paste input "VENTA DE BLANCOS Y ARTICULOS PARA EL HOGAR"
type input "VENTA DE BLANCOS Y ARTICULOS PARA EL HOGAR"
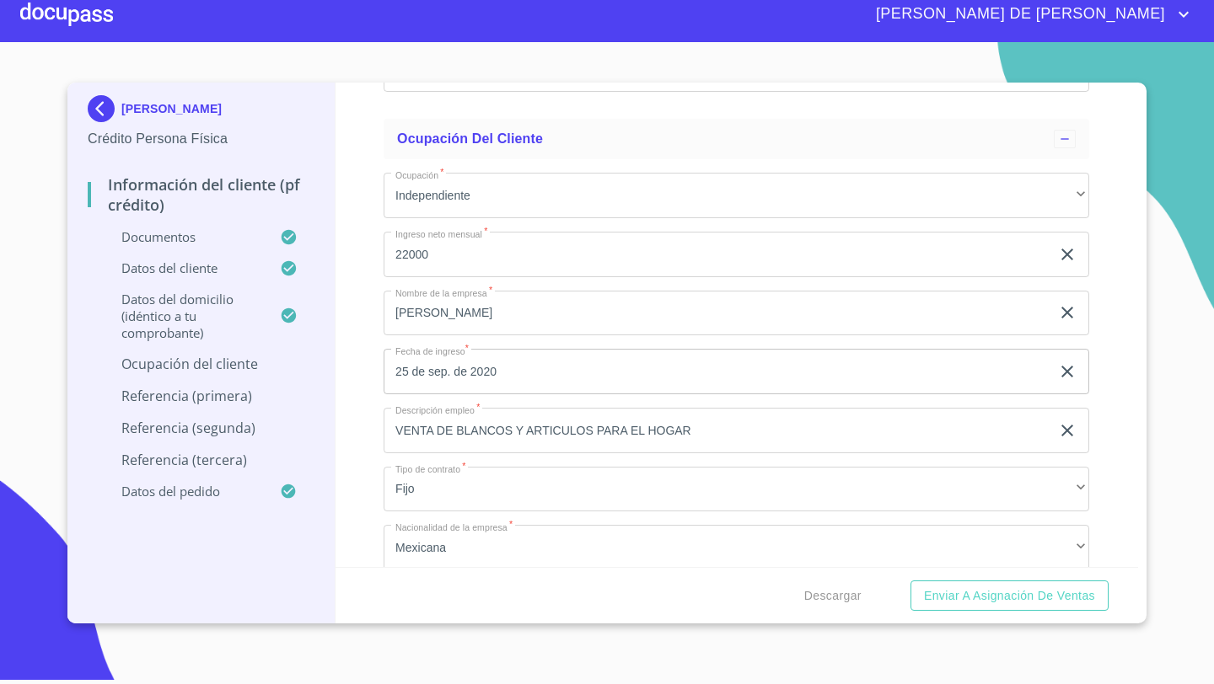
scroll to position [6125, 0]
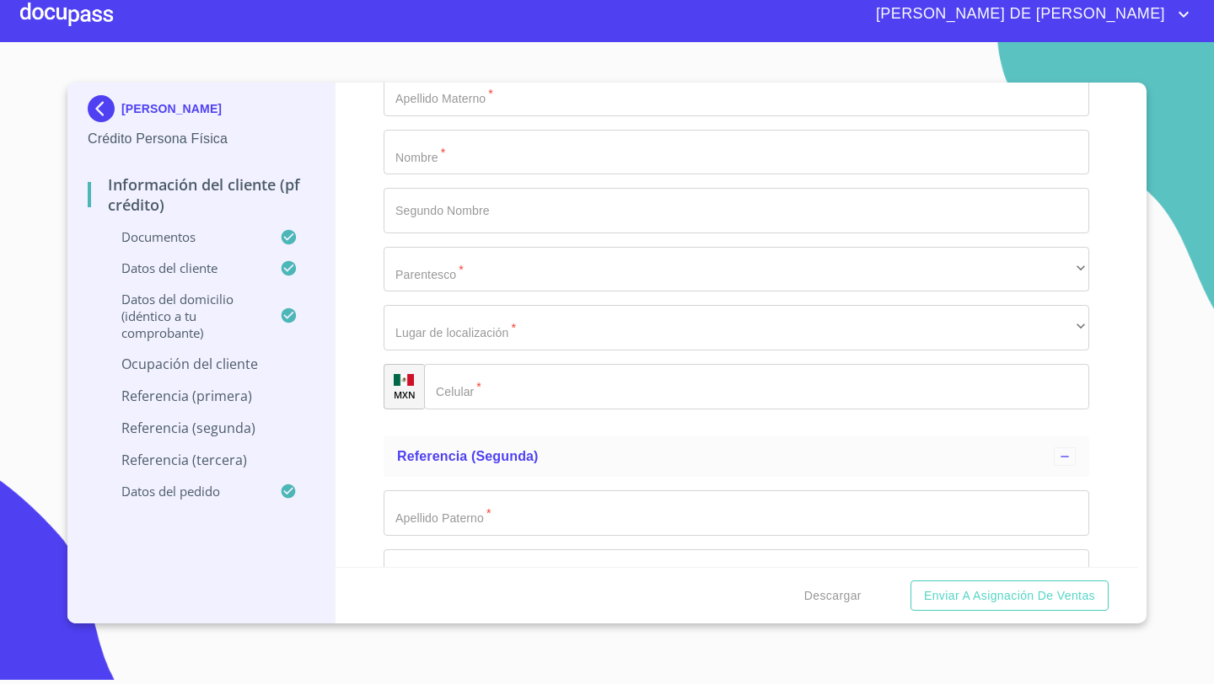
scroll to position [7608, 0]
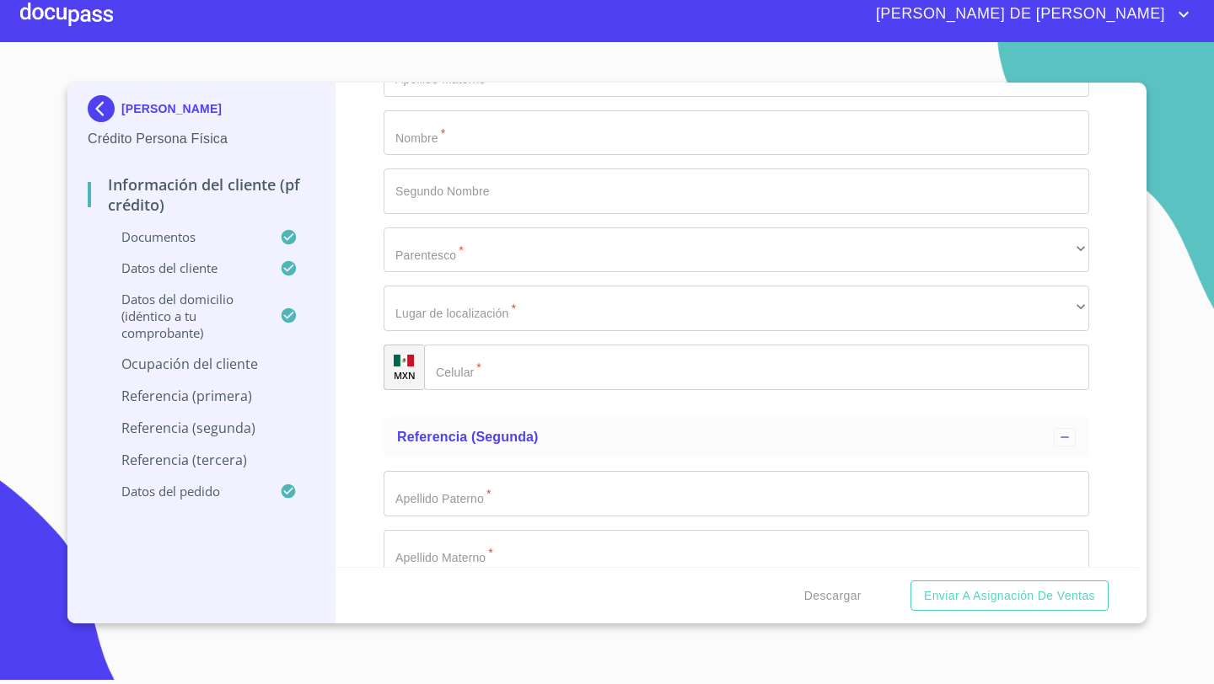
paste input "[PHONE_NUMBER]"
type input "[PHONE_NUMBER]"
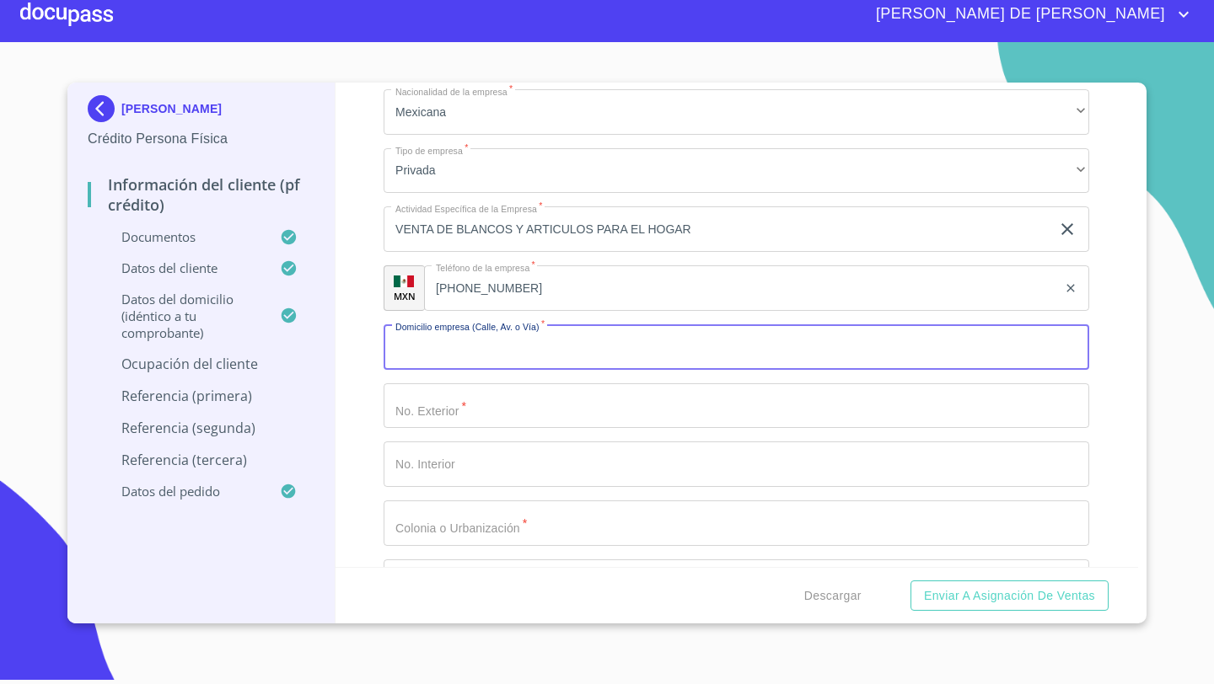
scroll to position [6476, 0]
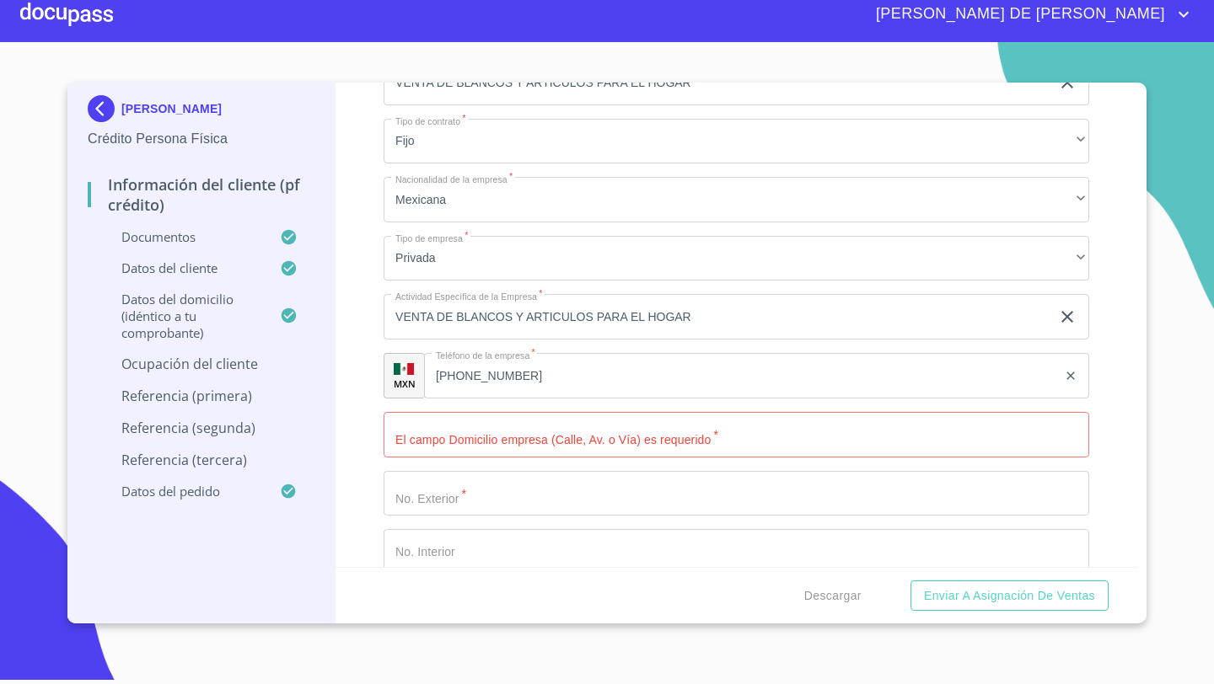
type input "J"
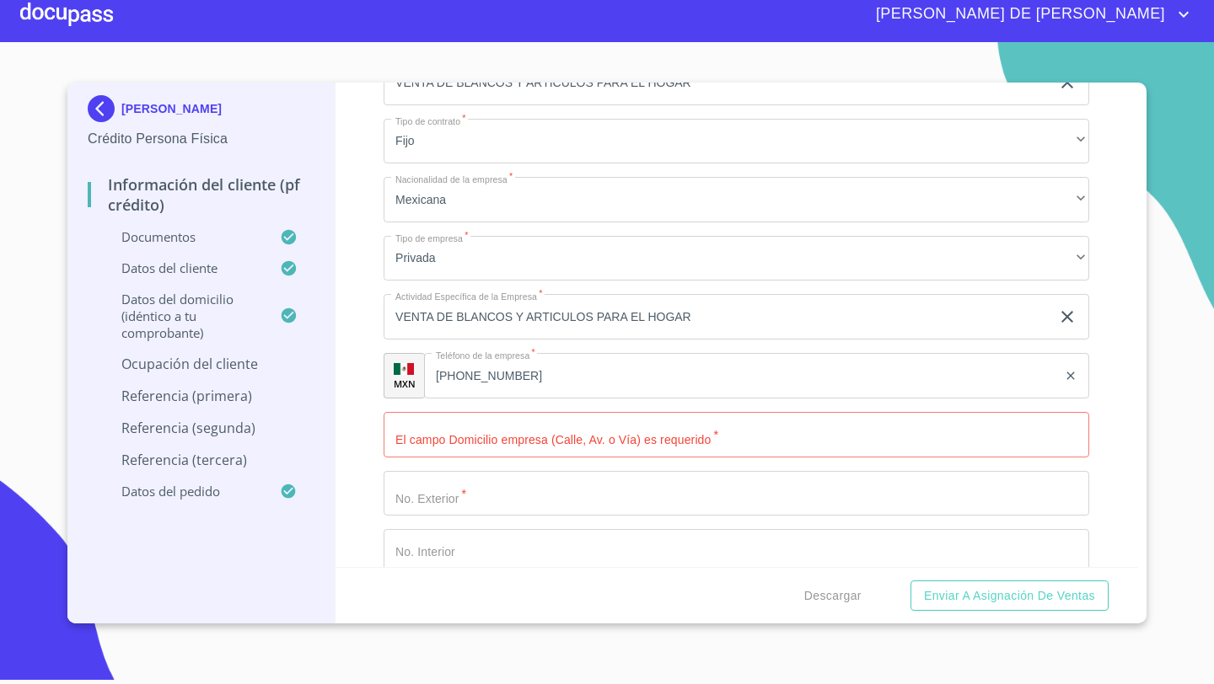
paste input "JACARADA Y [PERSON_NAME]"
type input "JACARADA Y [PERSON_NAME]"
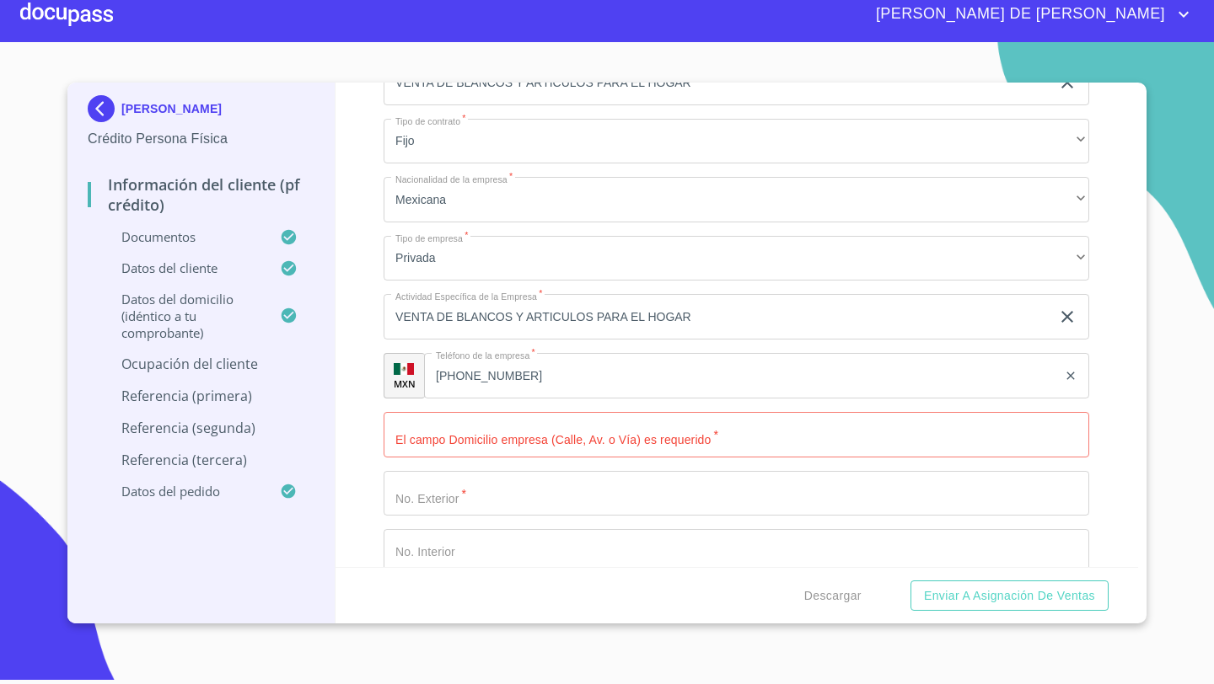
type input "[GEOGRAPHIC_DATA]"
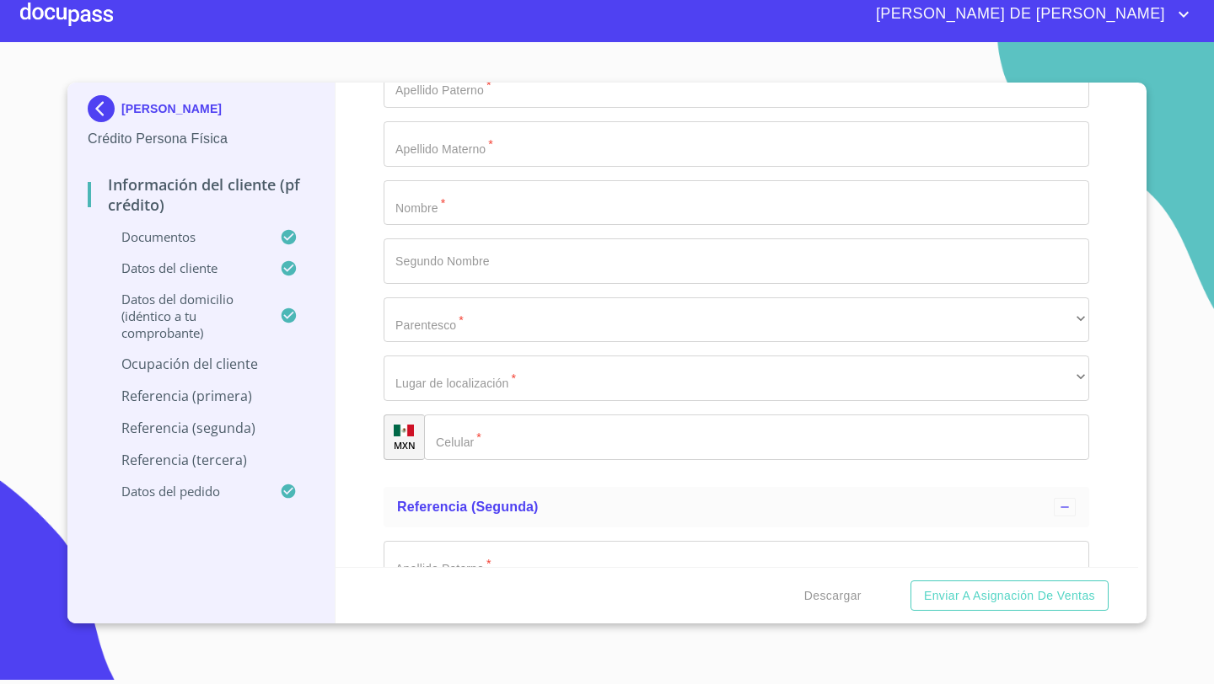
scroll to position [7662, 0]
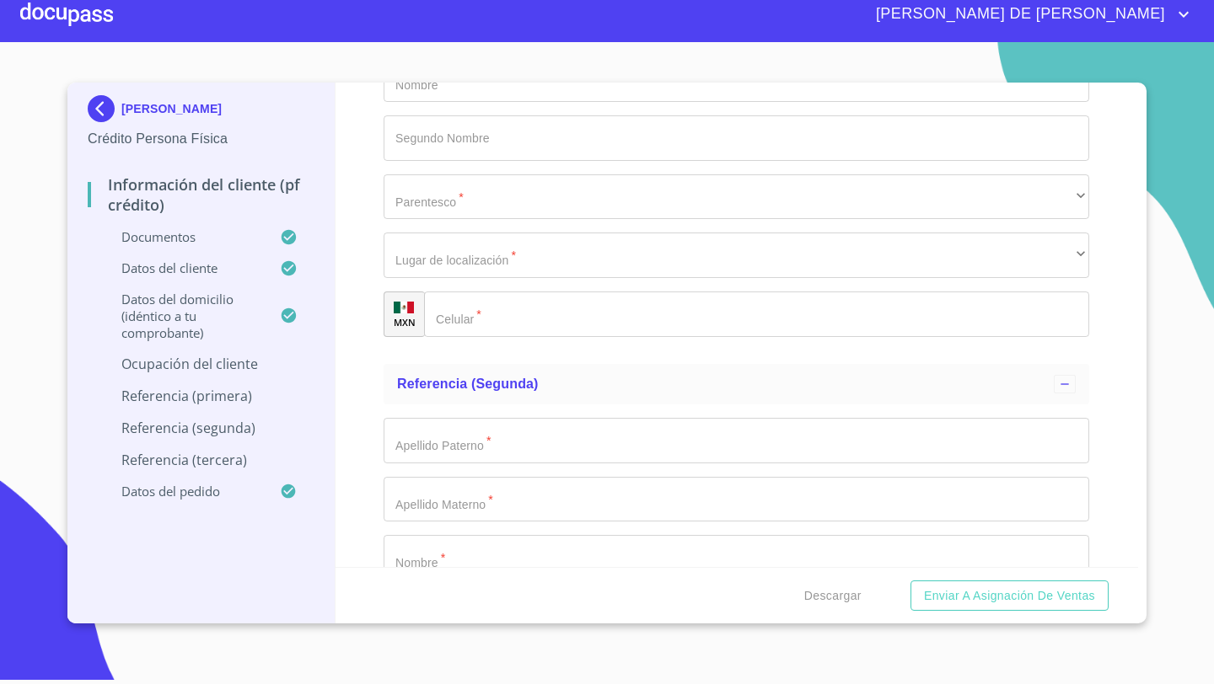
type input "PASEO DE LA SERENETA"
type input "625"
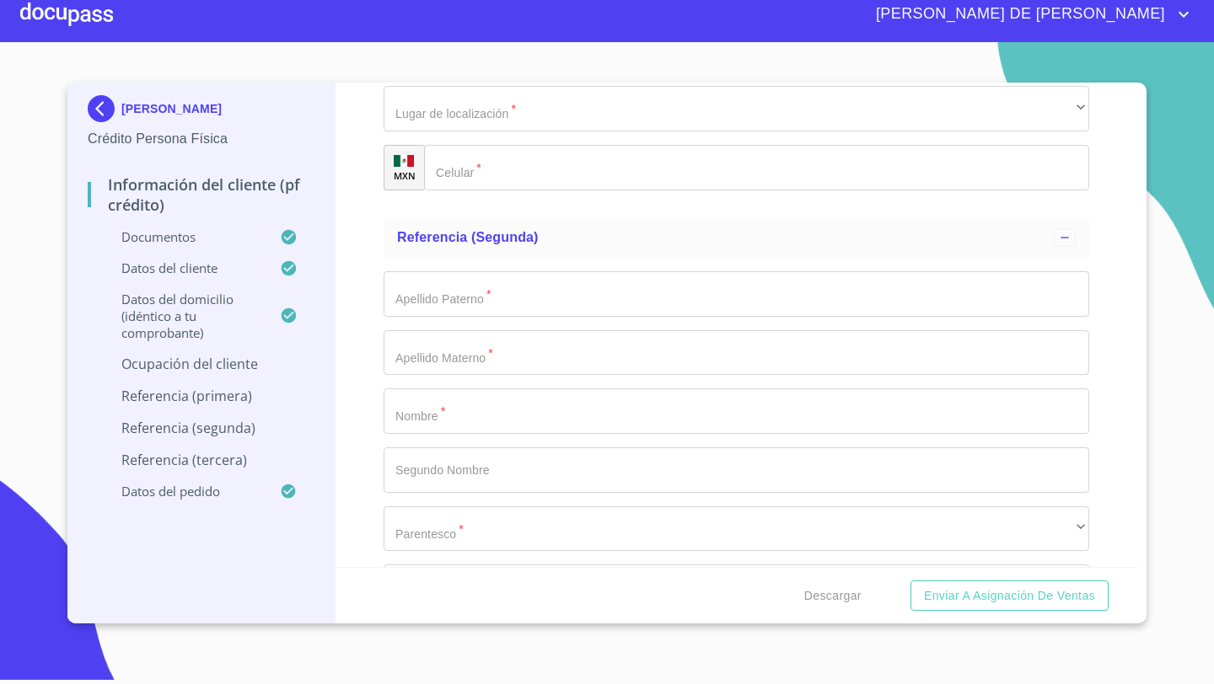
scroll to position [7812, 0]
type input "LA [GEOGRAPHIC_DATA]"
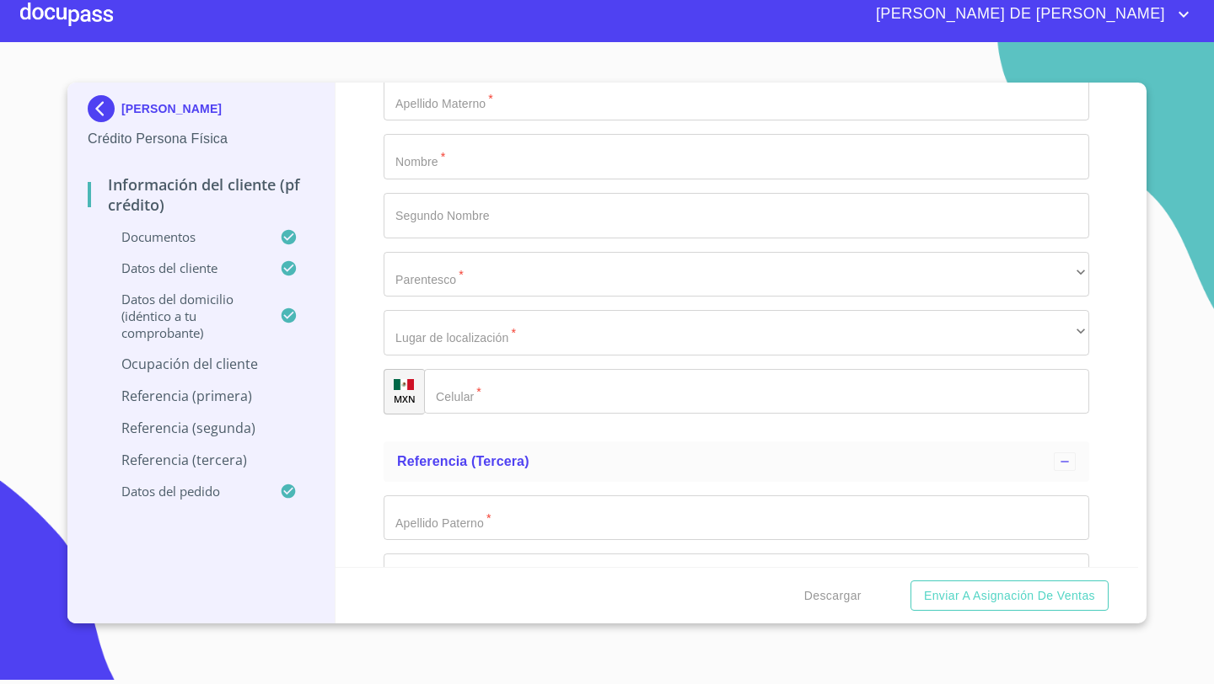
scroll to position [8066, 0]
type input "45"
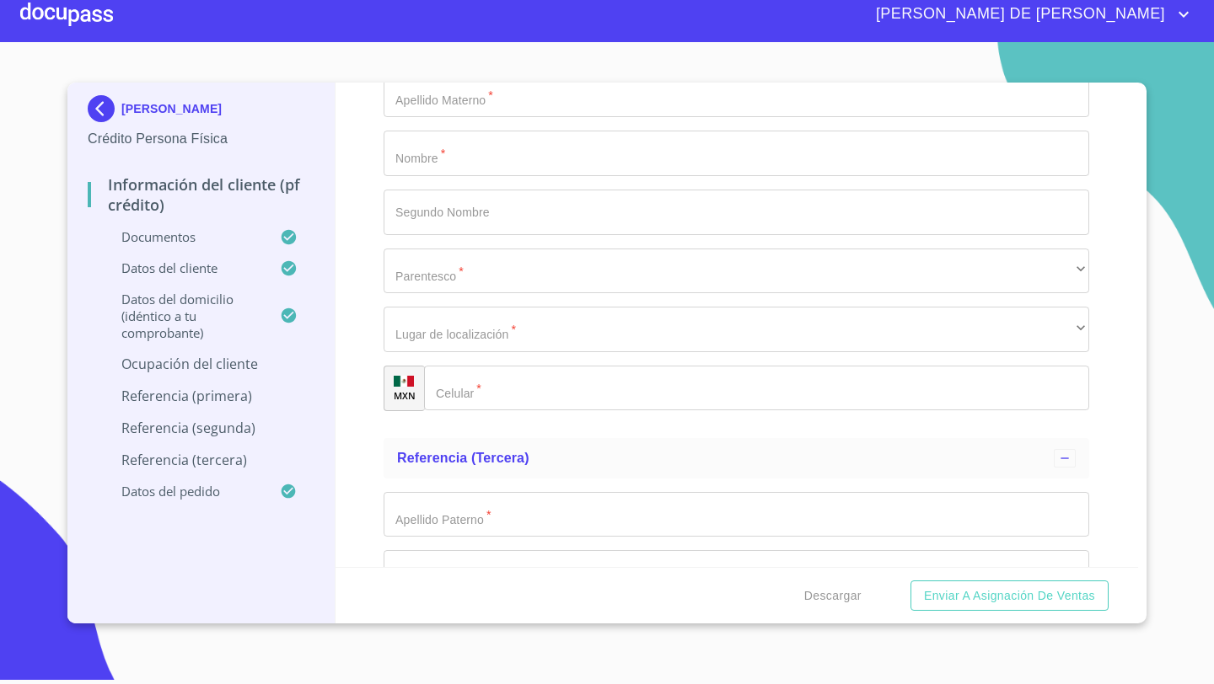
type input "BALCONES DE [GEOGRAPHIC_DATA][PERSON_NAME]"
type input "SAN [PERSON_NAME] TLAQUEPAQUE"
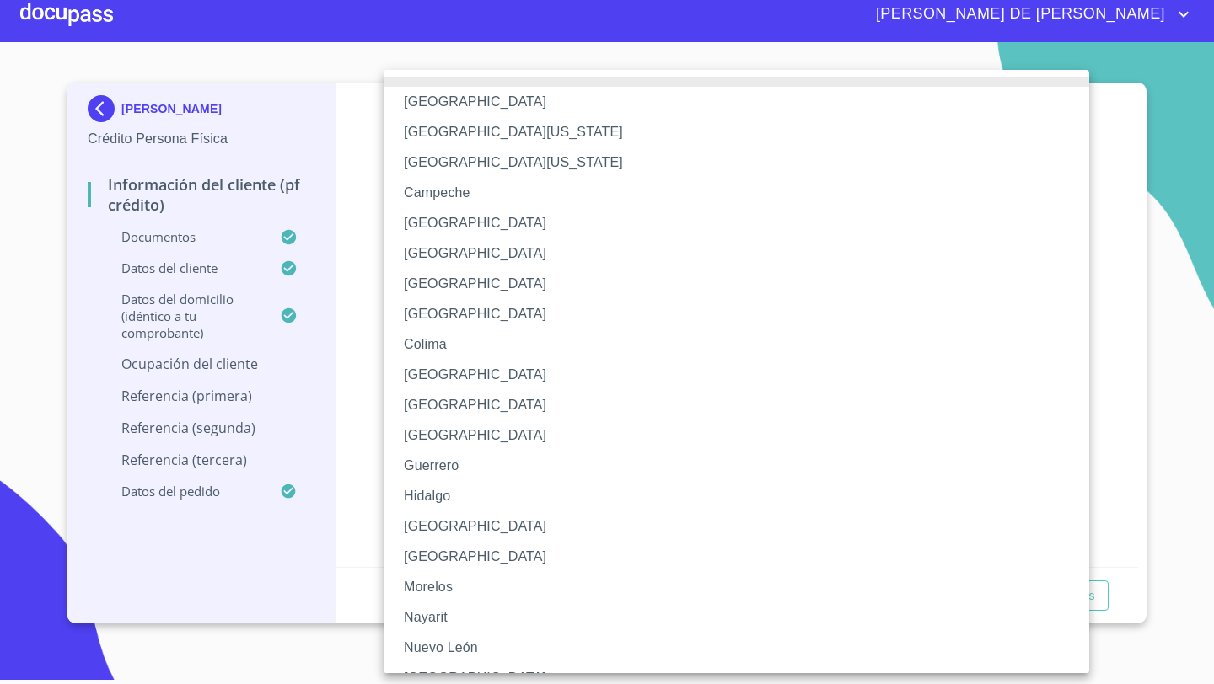
click at [421, 529] on li "[GEOGRAPHIC_DATA]" at bounding box center [735, 527] width 705 height 30
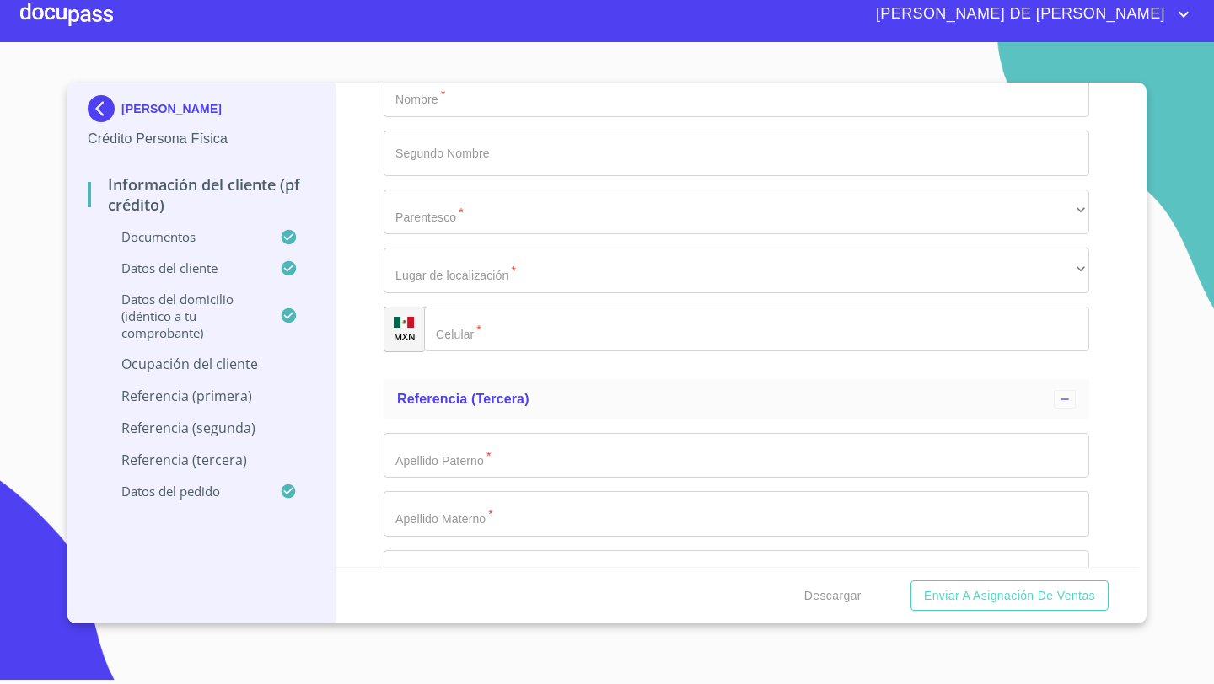
scroll to position [8148, 0]
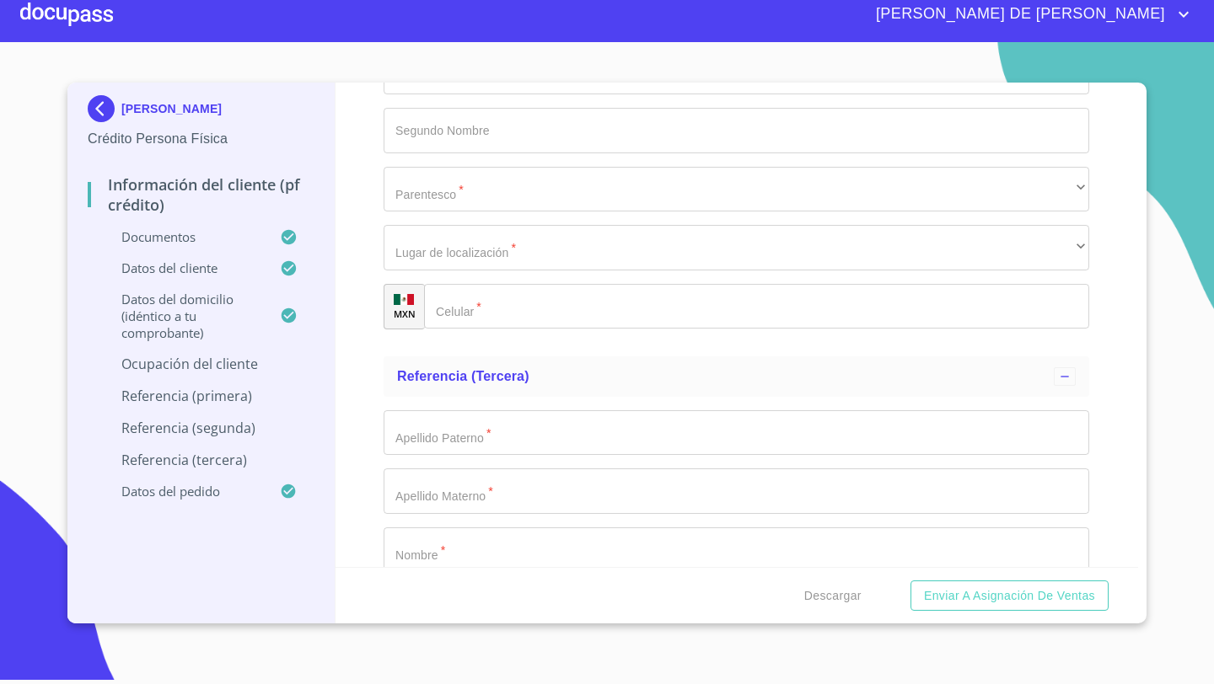
type input "INDEOENDIENTE"
type input "PROPIETARIO"
type input "INDEPENDIENTE"
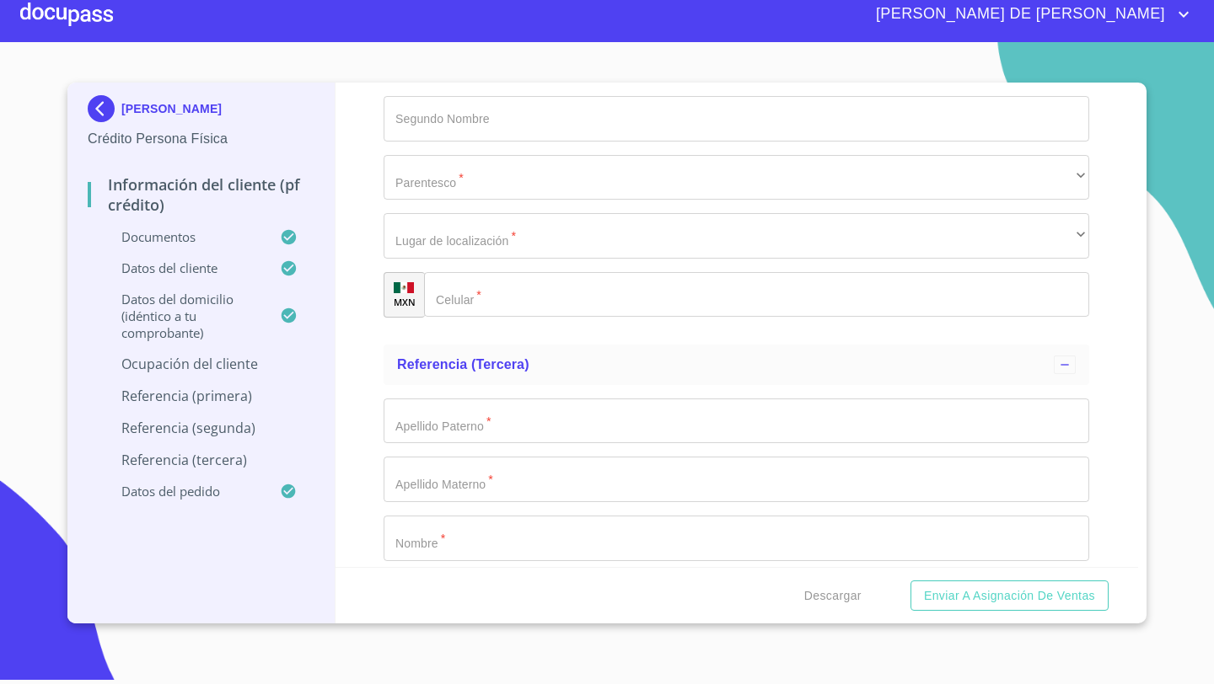
scroll to position [8207, 0]
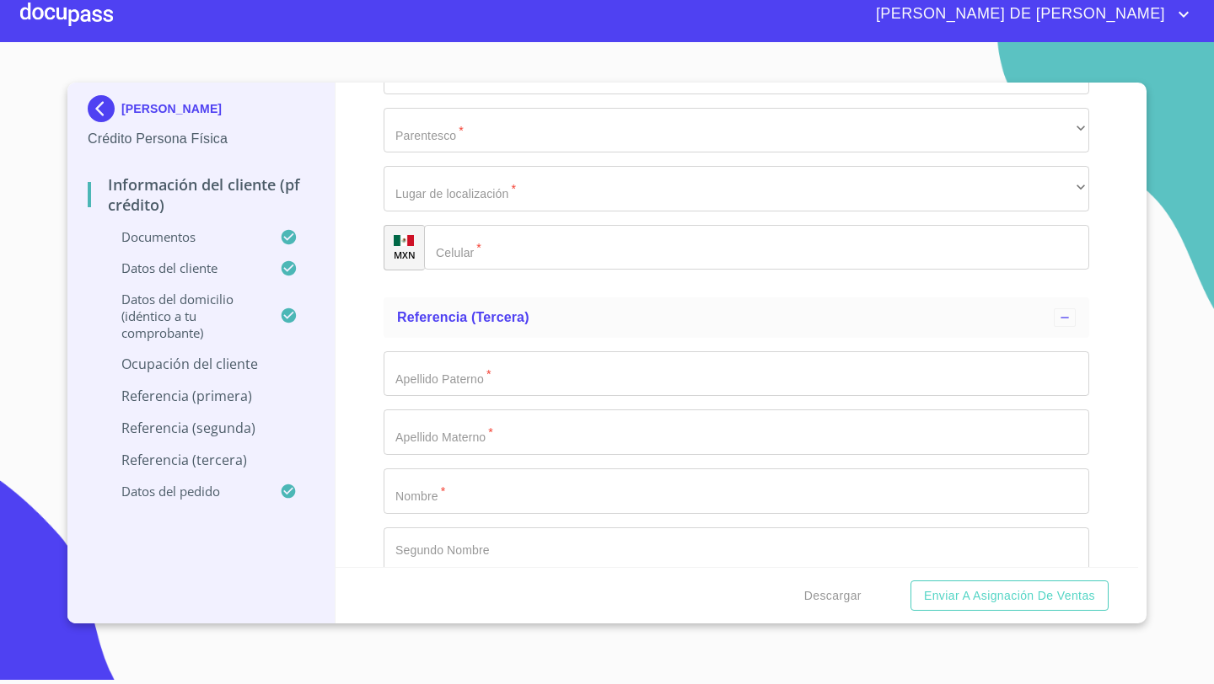
paste input "[PHONE_NUMBER]"
type input "[PHONE_NUMBER]"
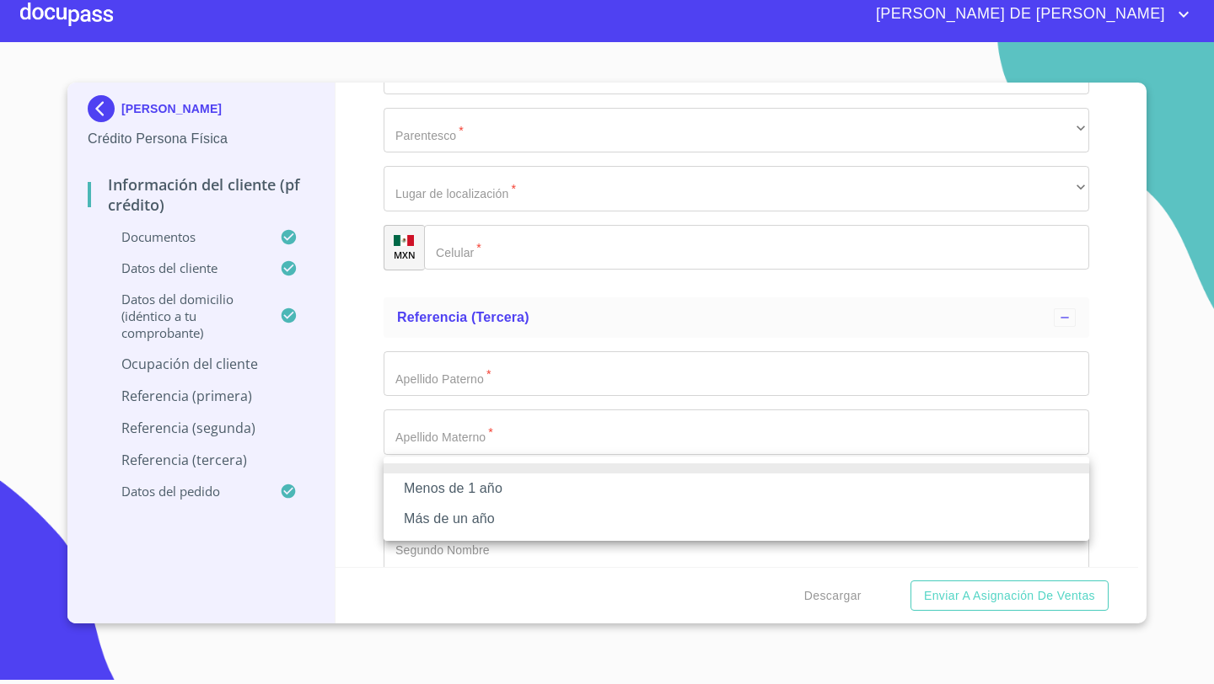
click at [425, 518] on li "Más de un año" at bounding box center [735, 519] width 705 height 30
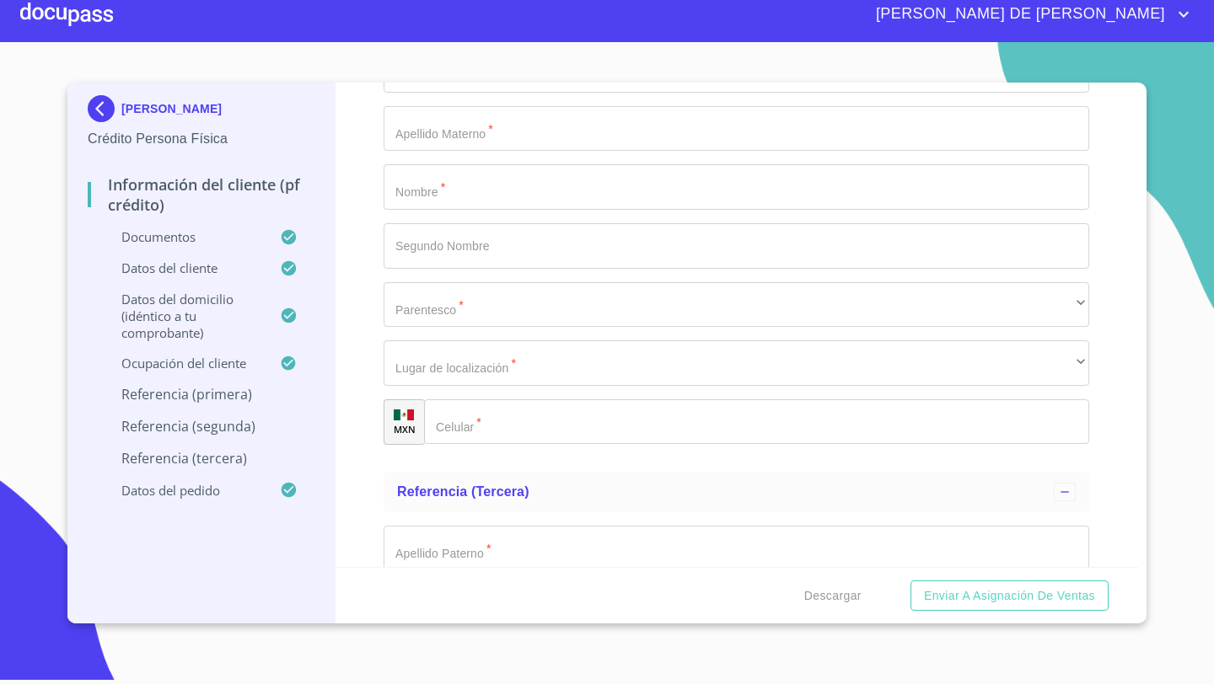
scroll to position [8014, 0]
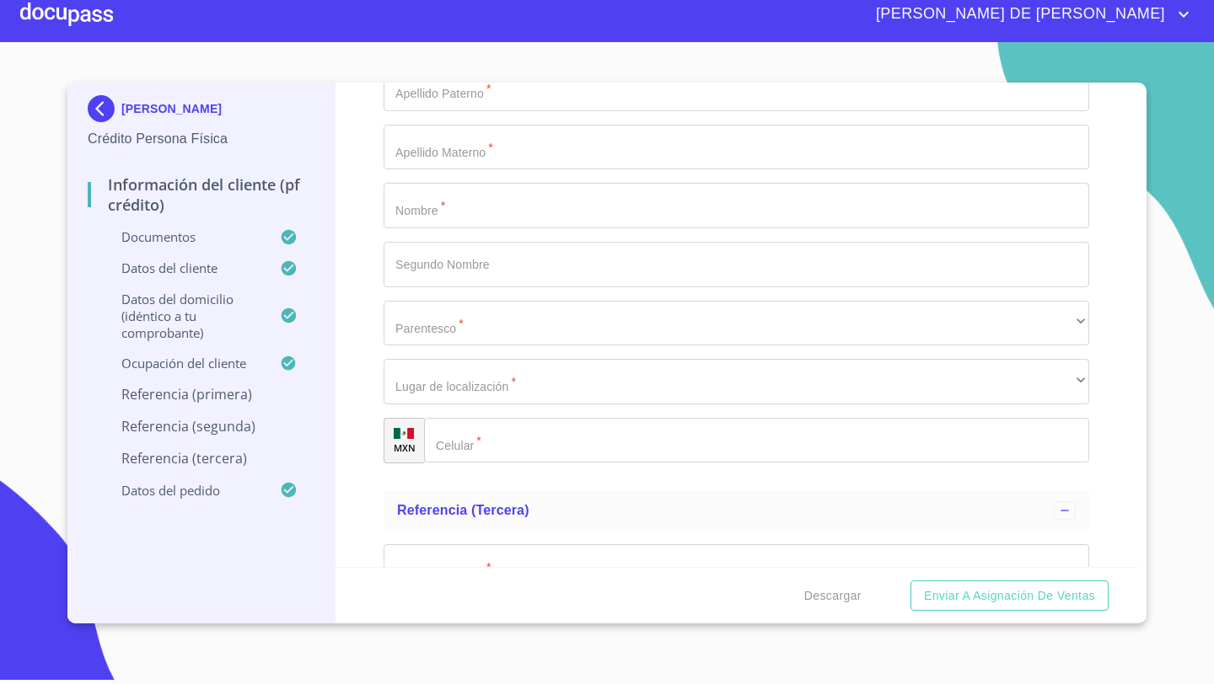
type input "45606"
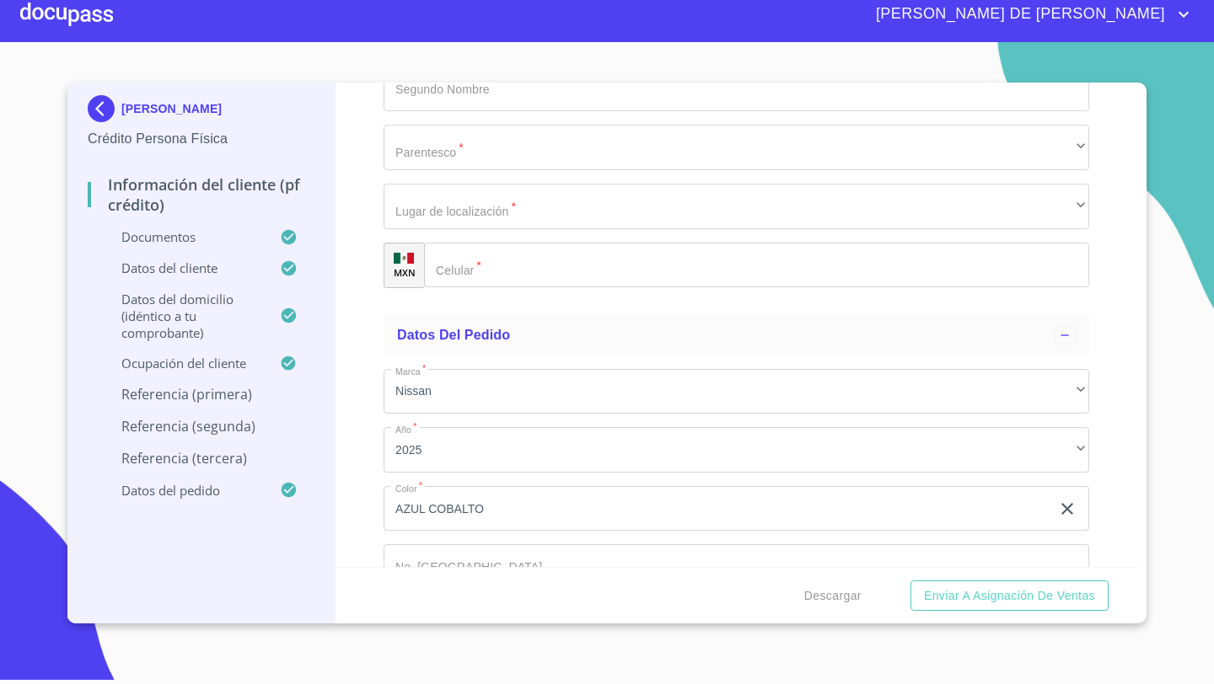
scroll to position [8514, 0]
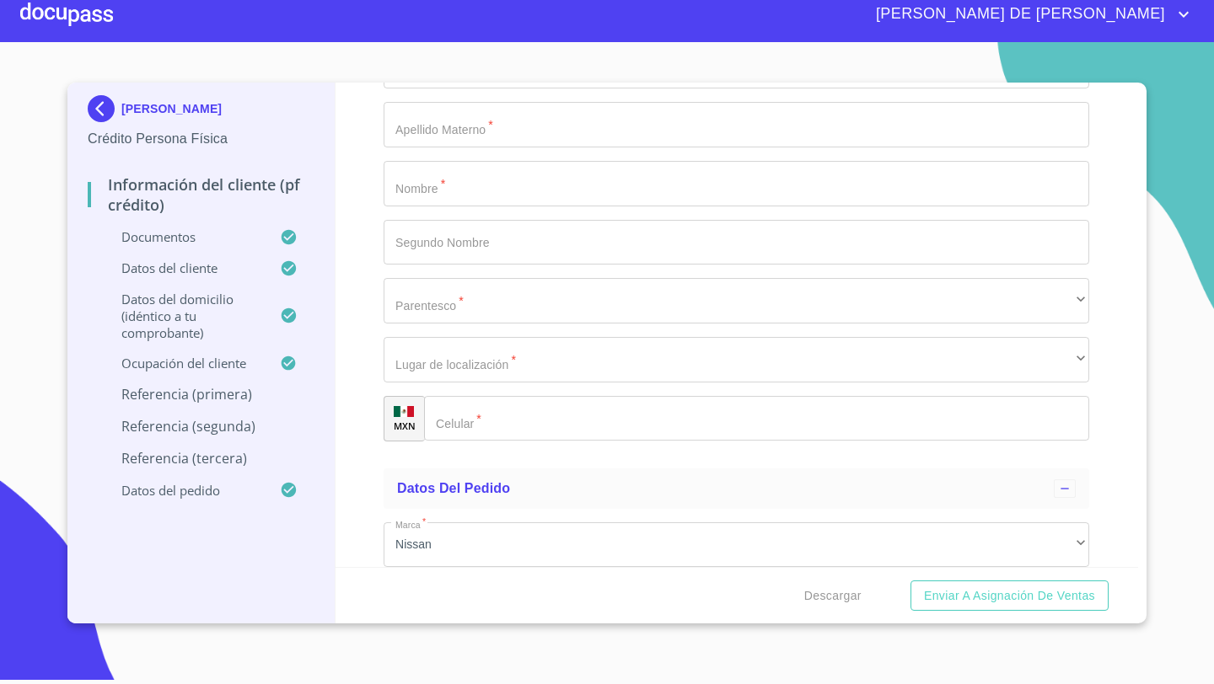
type input "[PERSON_NAME]"
type input "M"
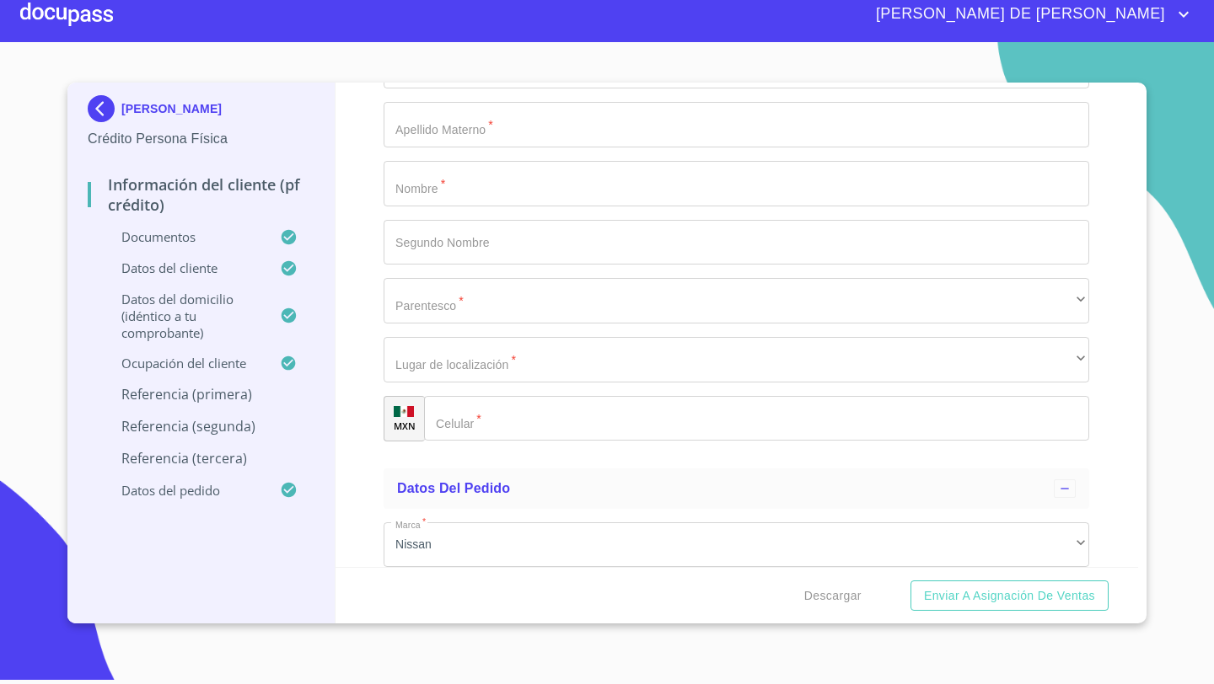
type input "C"
type input "[PERSON_NAME]"
type input "PUENTE"
type input "[PERSON_NAME]"
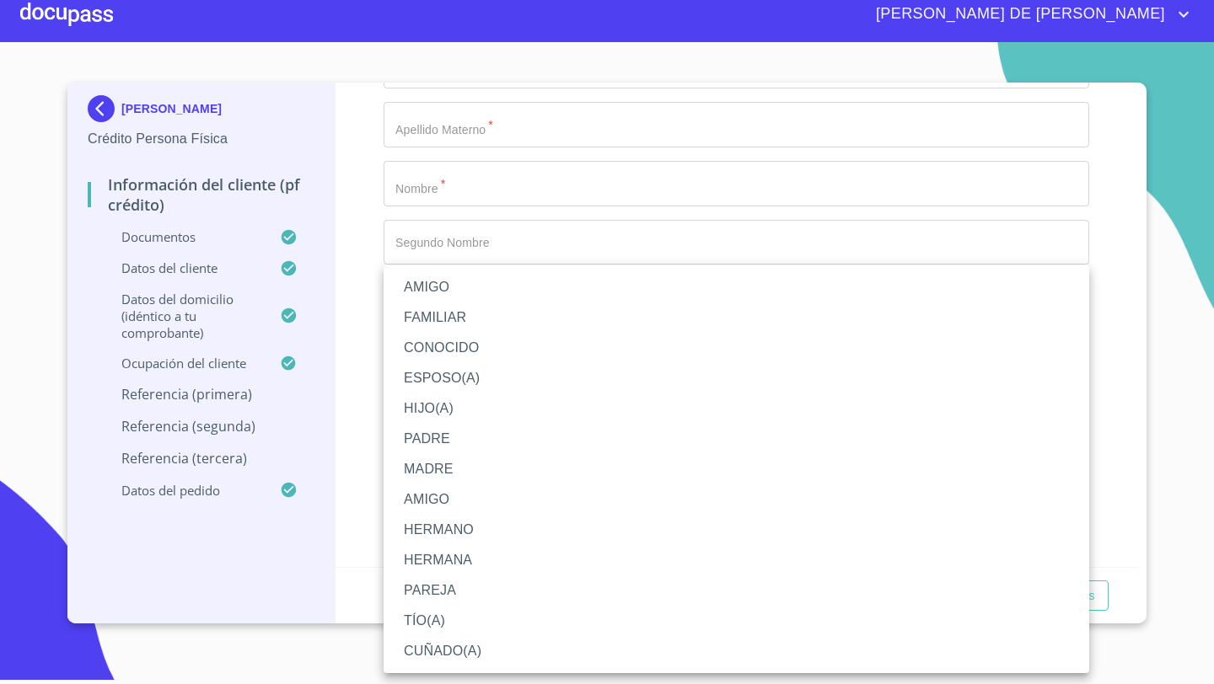
click at [424, 466] on li "MADRE" at bounding box center [735, 469] width 705 height 30
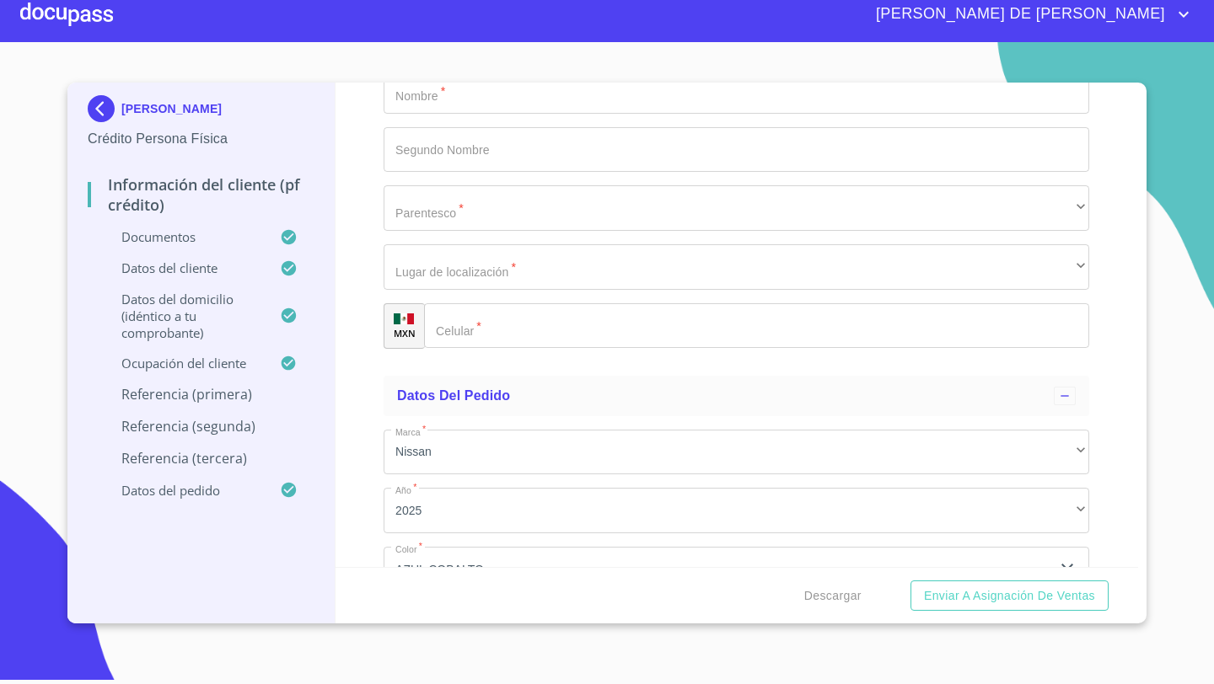
scroll to position [8665, 0]
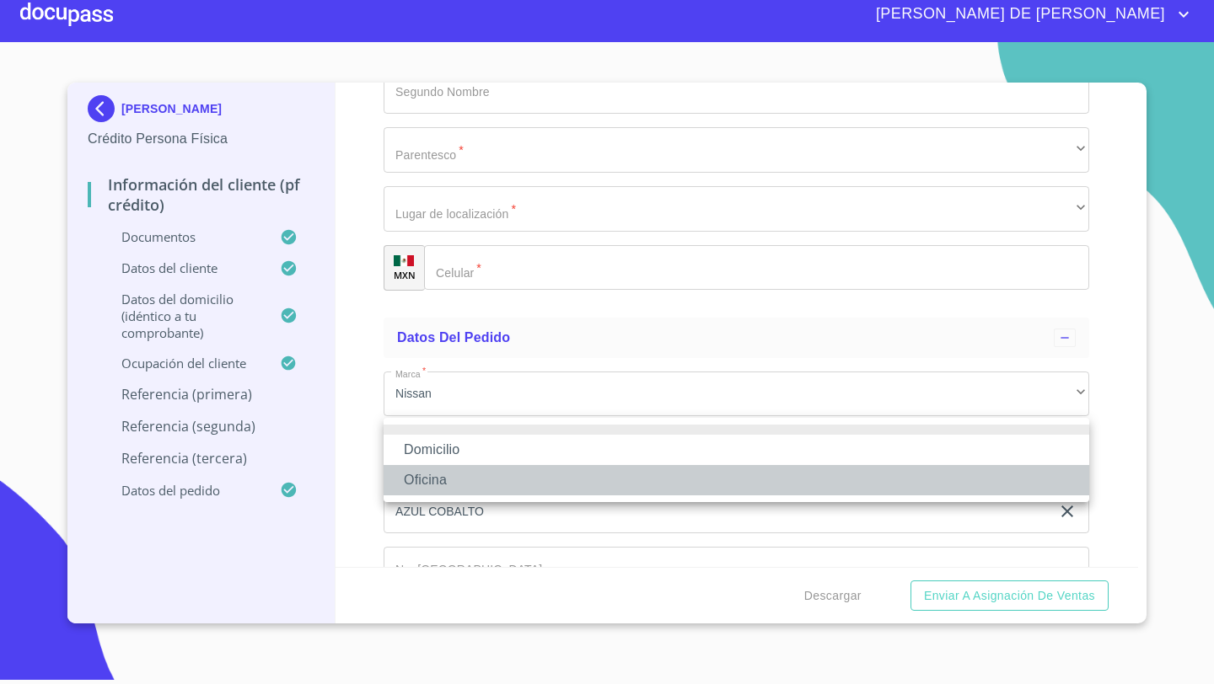
click at [416, 478] on li "Oficina" at bounding box center [735, 480] width 705 height 30
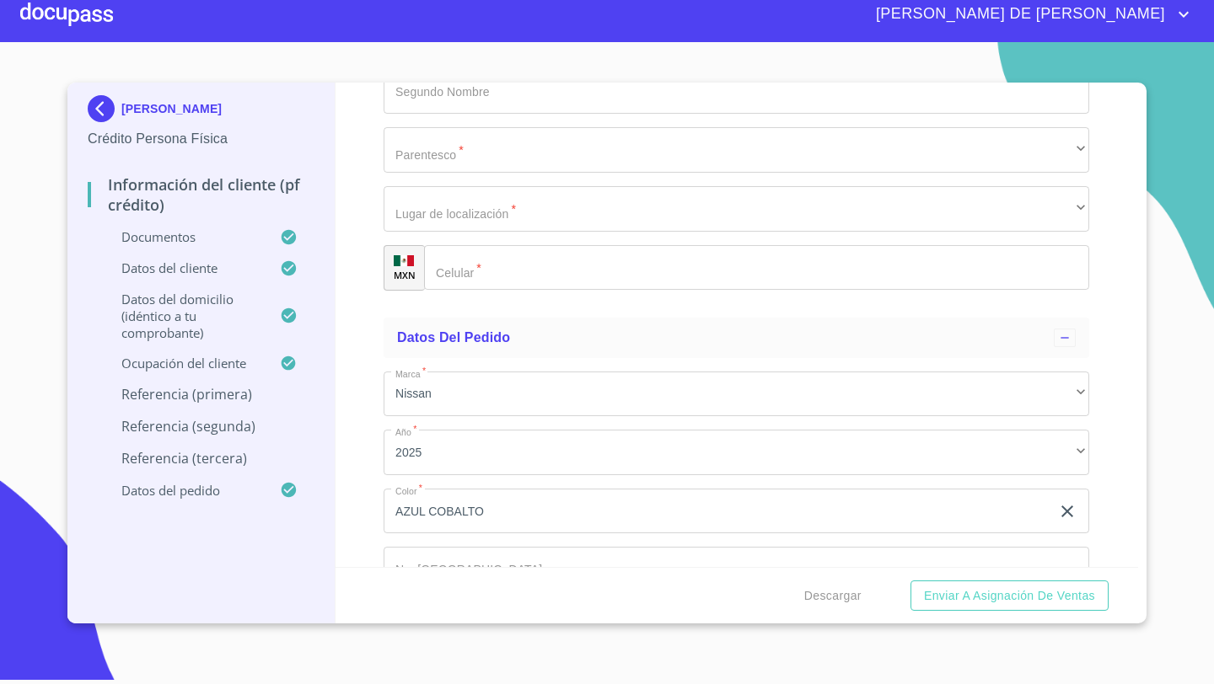
type input "3"
type input "[PHONE_NUMBER]"
click at [371, 470] on div "Información del cliente (PF crédito) Documentos Documento de identificación   *…" at bounding box center [736, 325] width 803 height 485
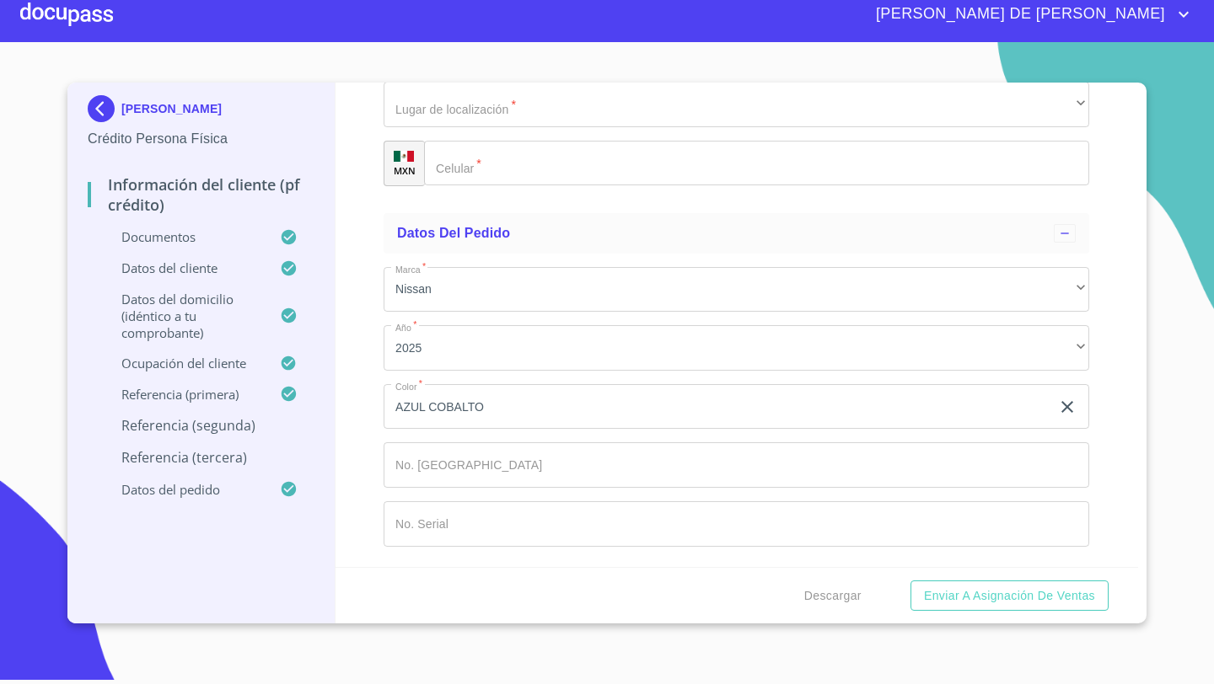
scroll to position [8922, 0]
type input "GARCVIA"
type input "DAVILA"
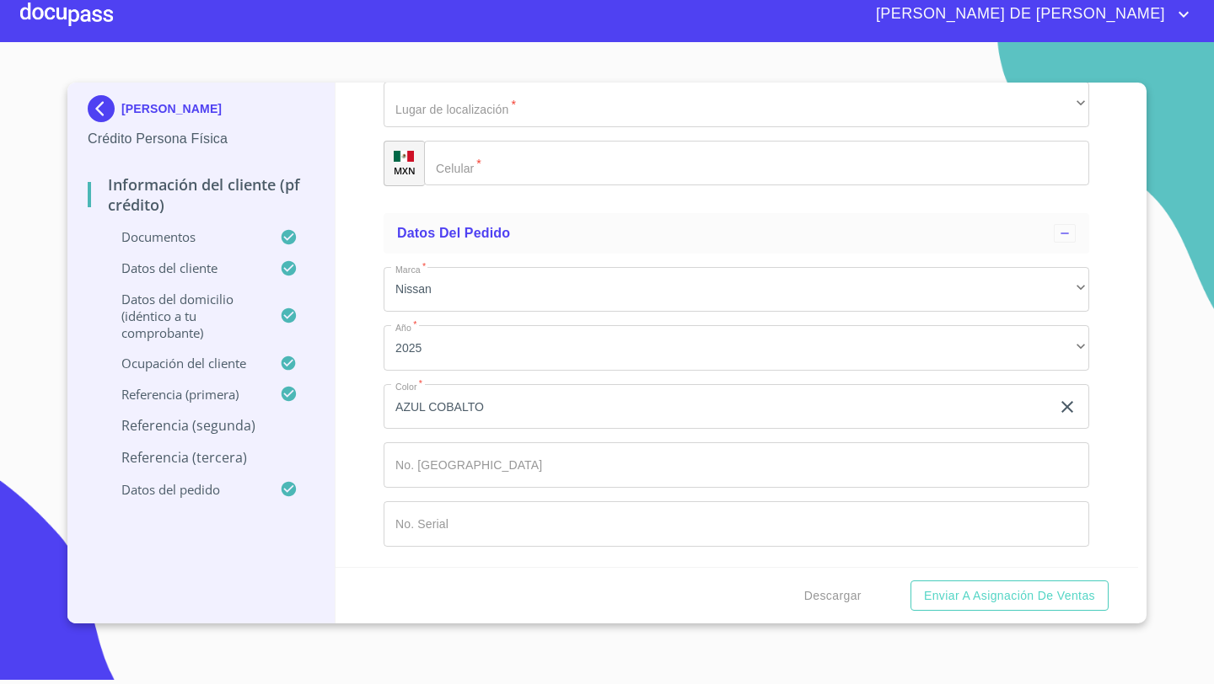
type input "NANCY"
type input "[PERSON_NAME]"
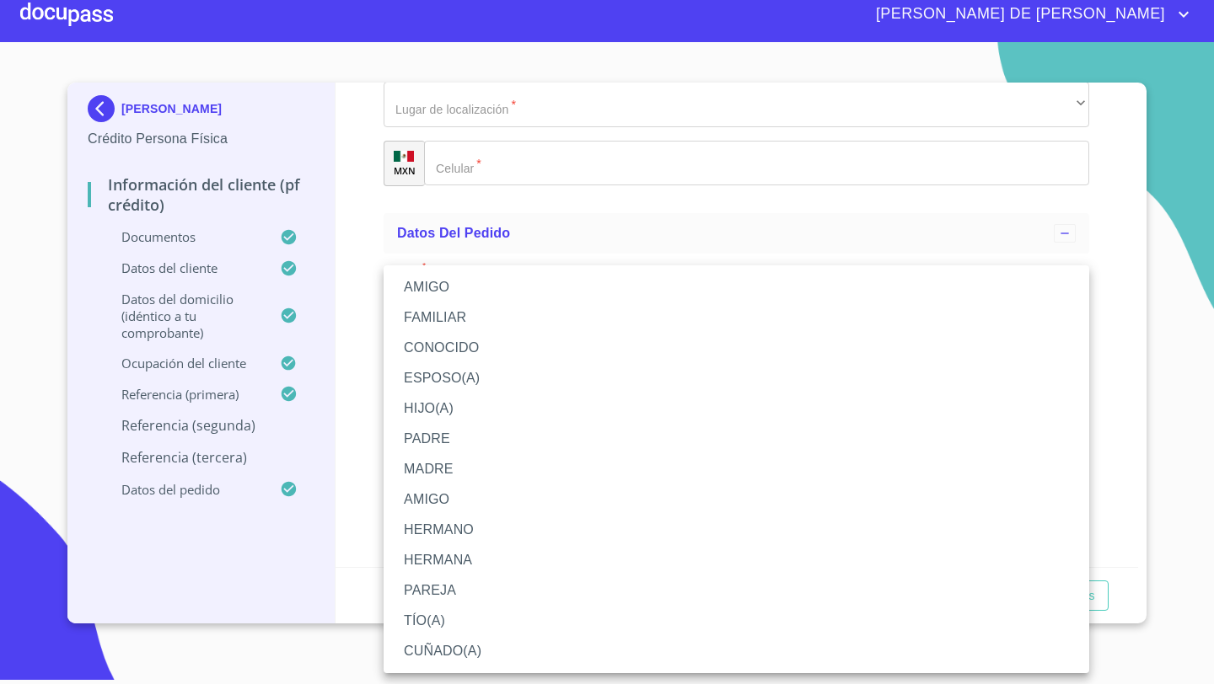
click at [428, 284] on li "AMIGO" at bounding box center [735, 287] width 705 height 30
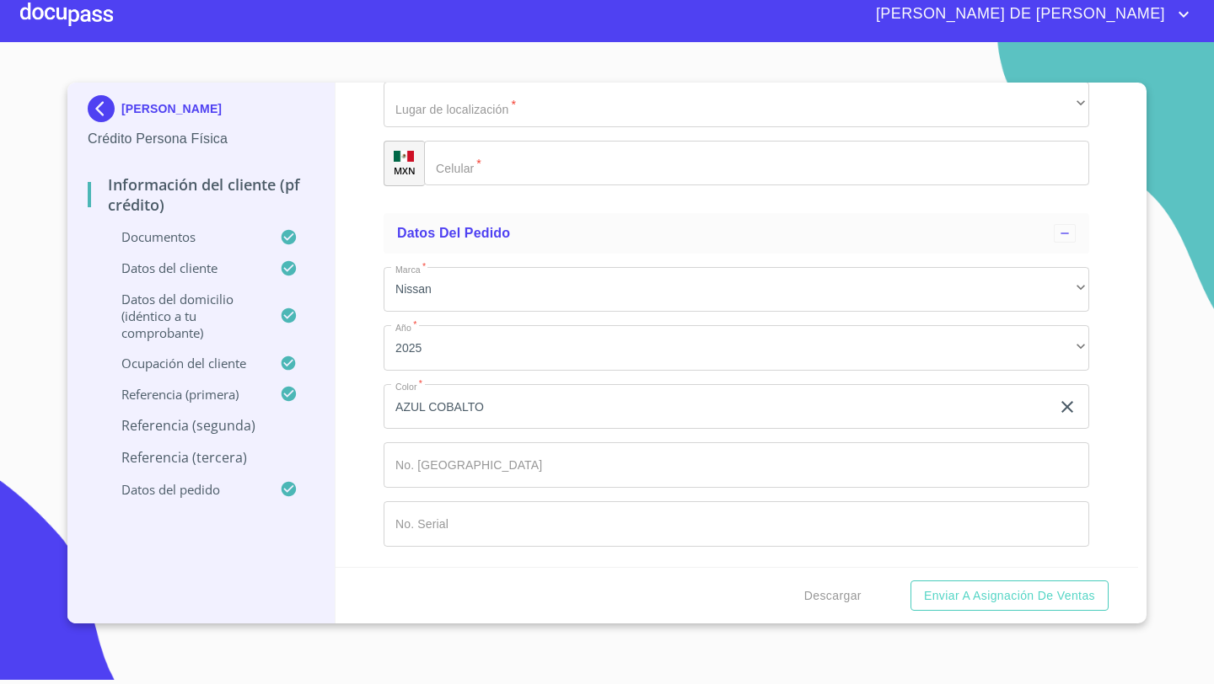
type input "[PERSON_NAME]"
click at [373, 287] on div "Información del cliente (PF crédito) Documentos Documento de identificación   *…" at bounding box center [736, 325] width 803 height 485
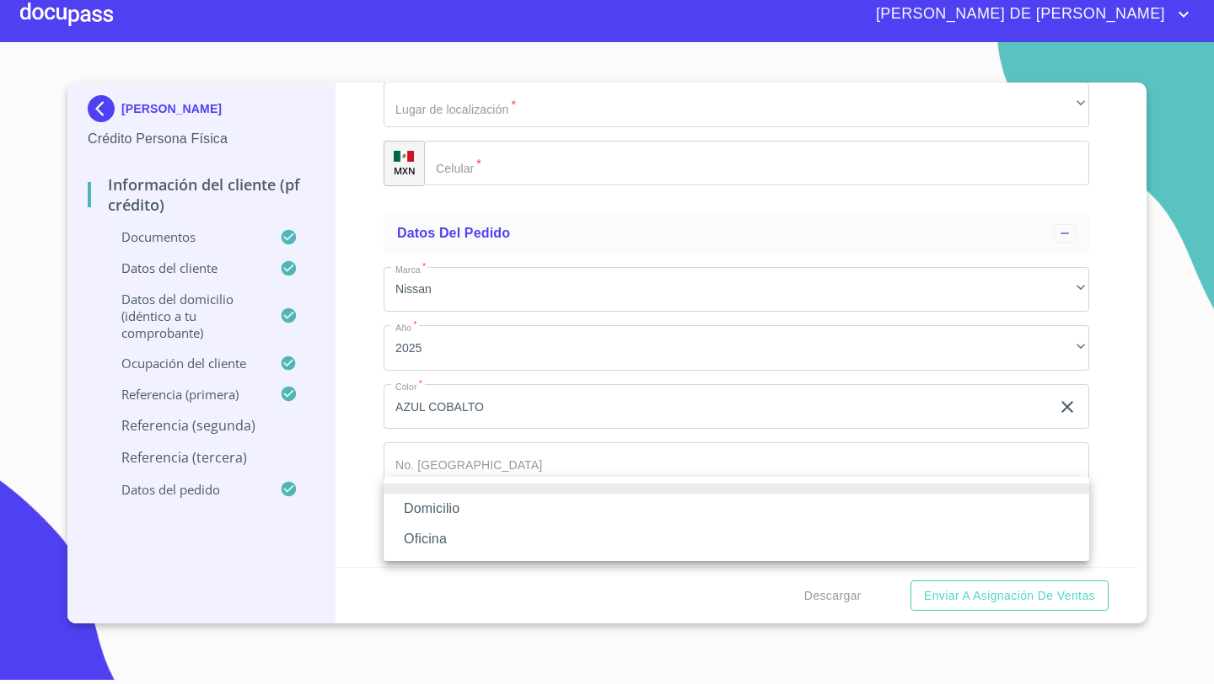
click at [414, 510] on li "Domicilio" at bounding box center [735, 509] width 705 height 30
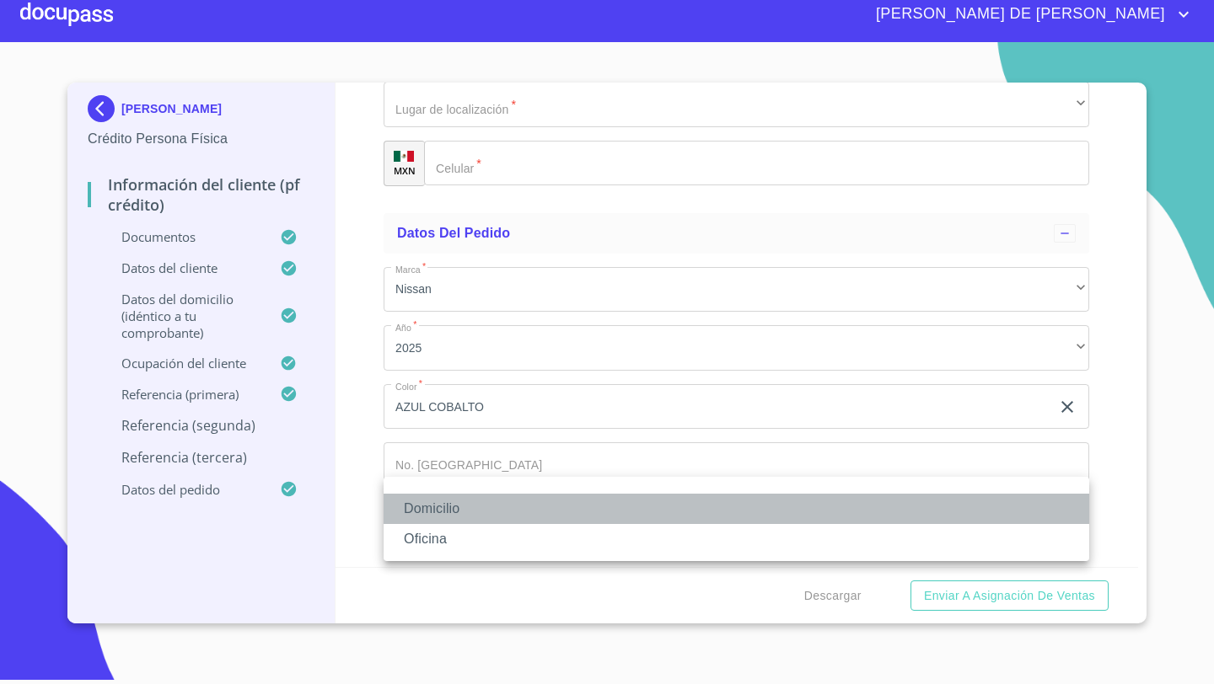
click at [414, 502] on li "Domicilio" at bounding box center [735, 509] width 705 height 30
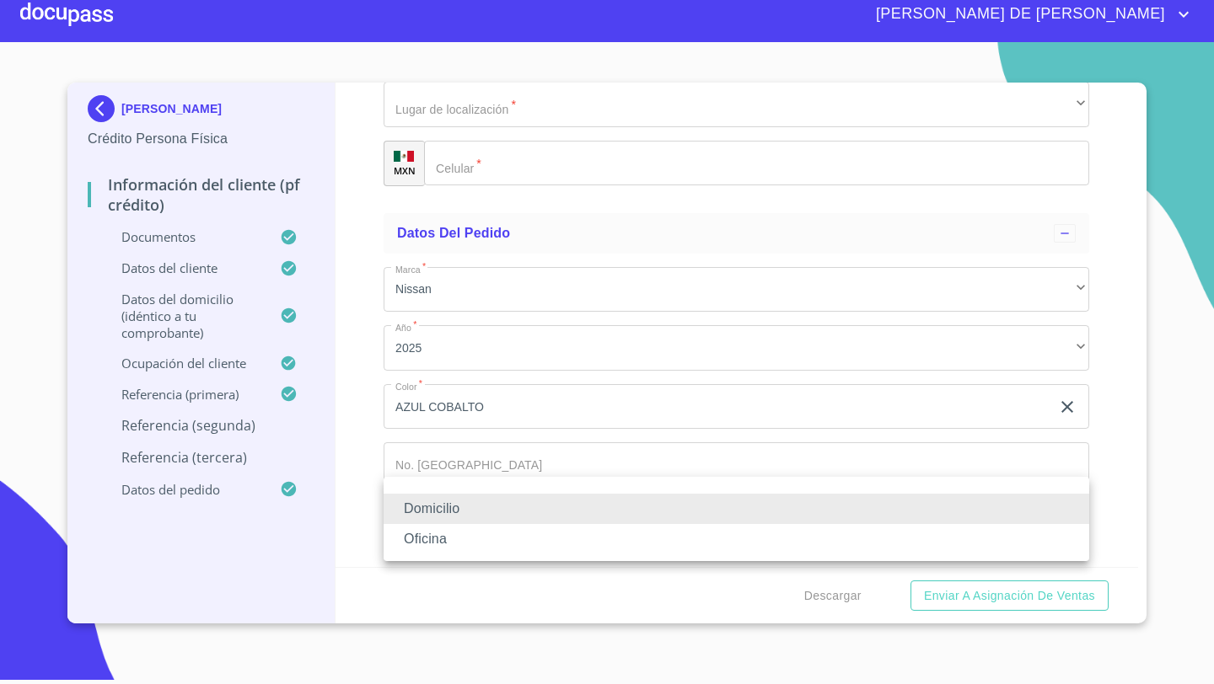
click at [417, 532] on li "Oficina" at bounding box center [735, 539] width 705 height 30
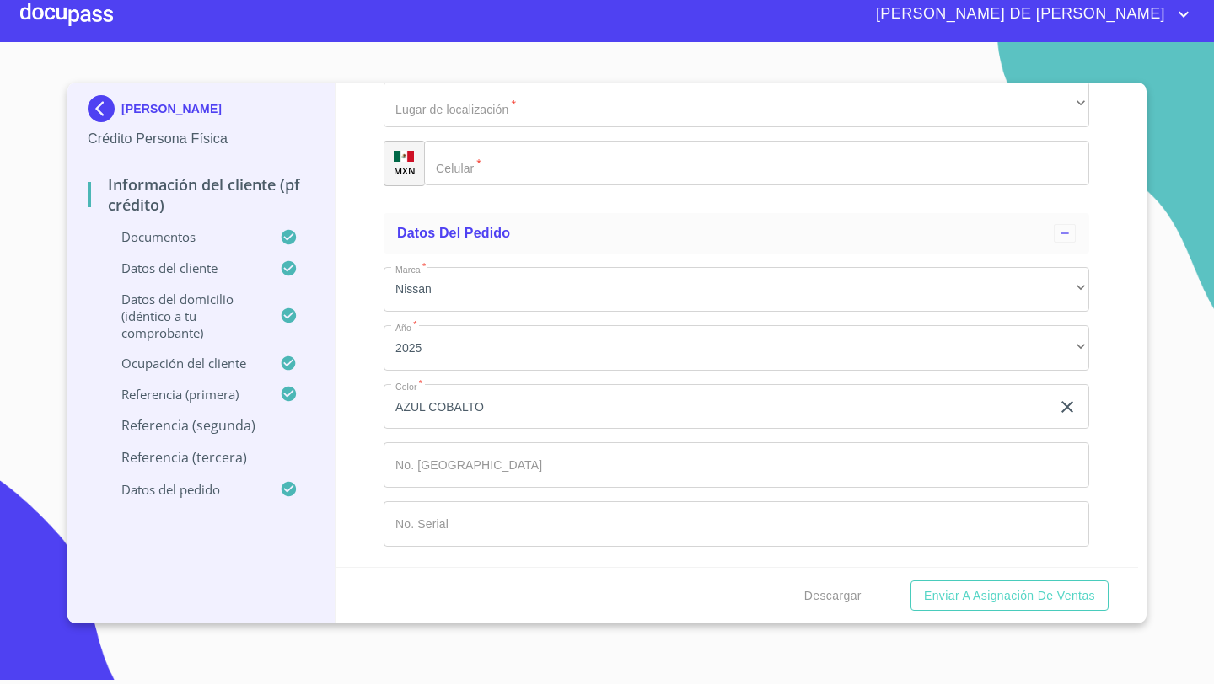
scroll to position [9248, 0]
type input "[PHONE_NUMBER]"
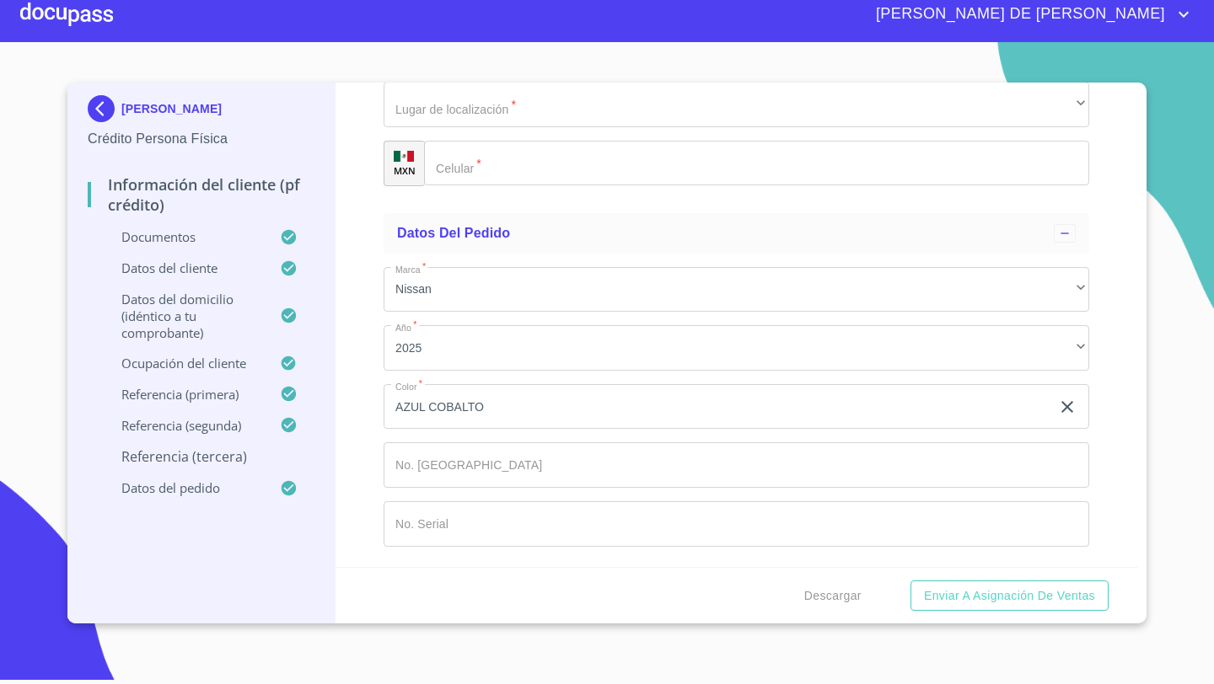
type input "C"
type input "[PERSON_NAME]"
click at [430, 68] on div "​" at bounding box center [735, 46] width 705 height 46
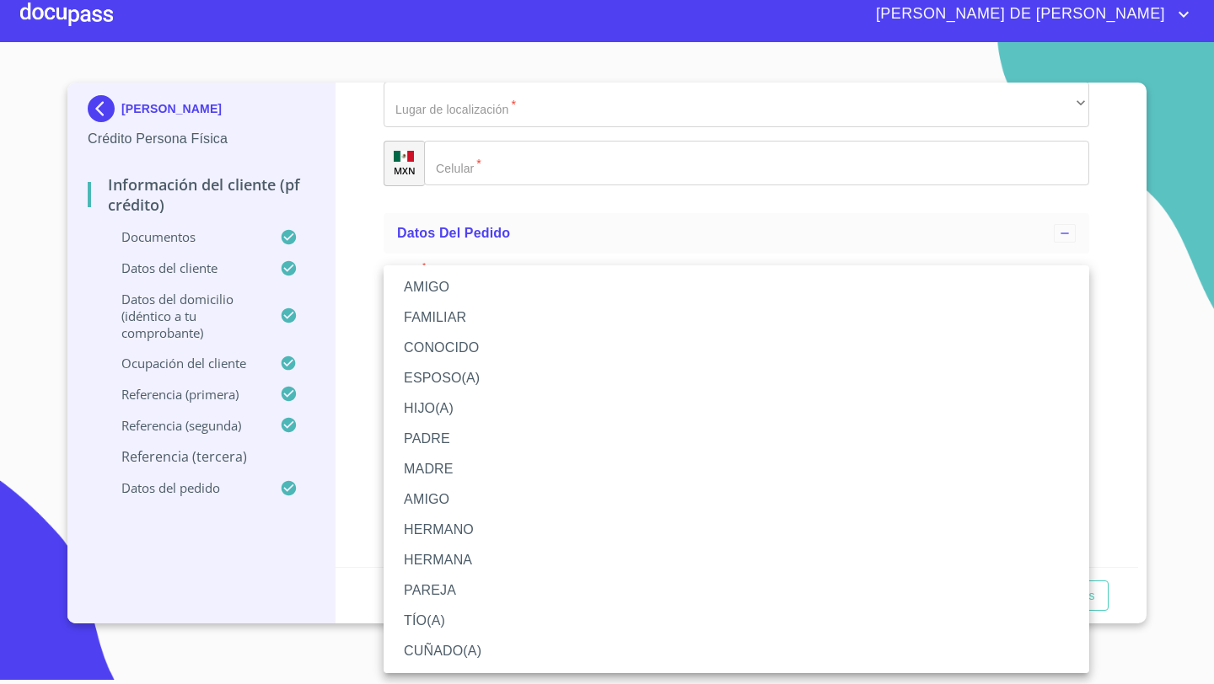
click at [438, 282] on li "AMIGO" at bounding box center [735, 287] width 705 height 30
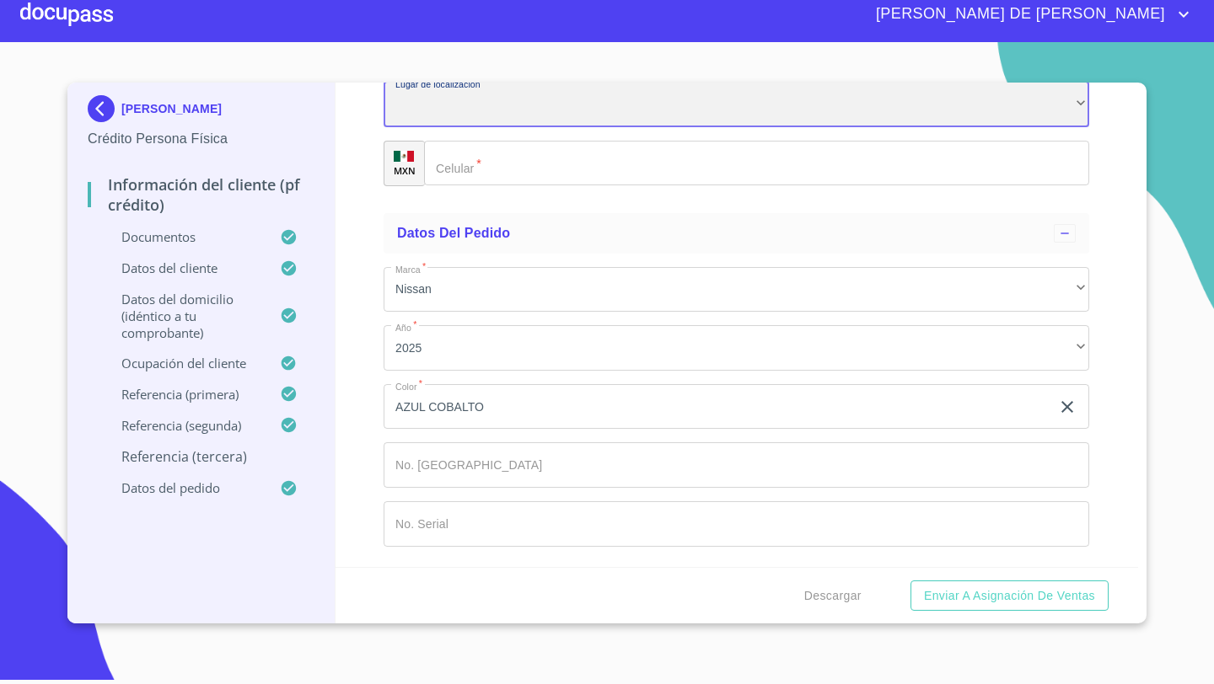
click at [421, 127] on div "​" at bounding box center [735, 105] width 705 height 46
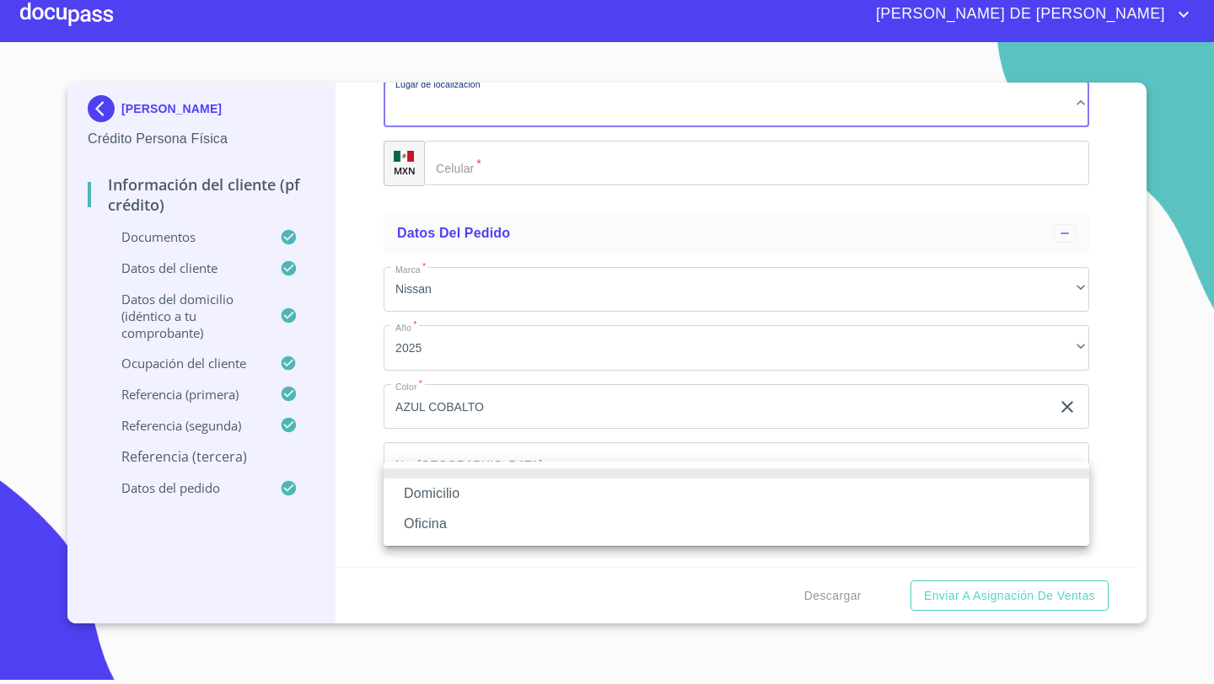
click at [430, 493] on li "Domicilio" at bounding box center [735, 494] width 705 height 30
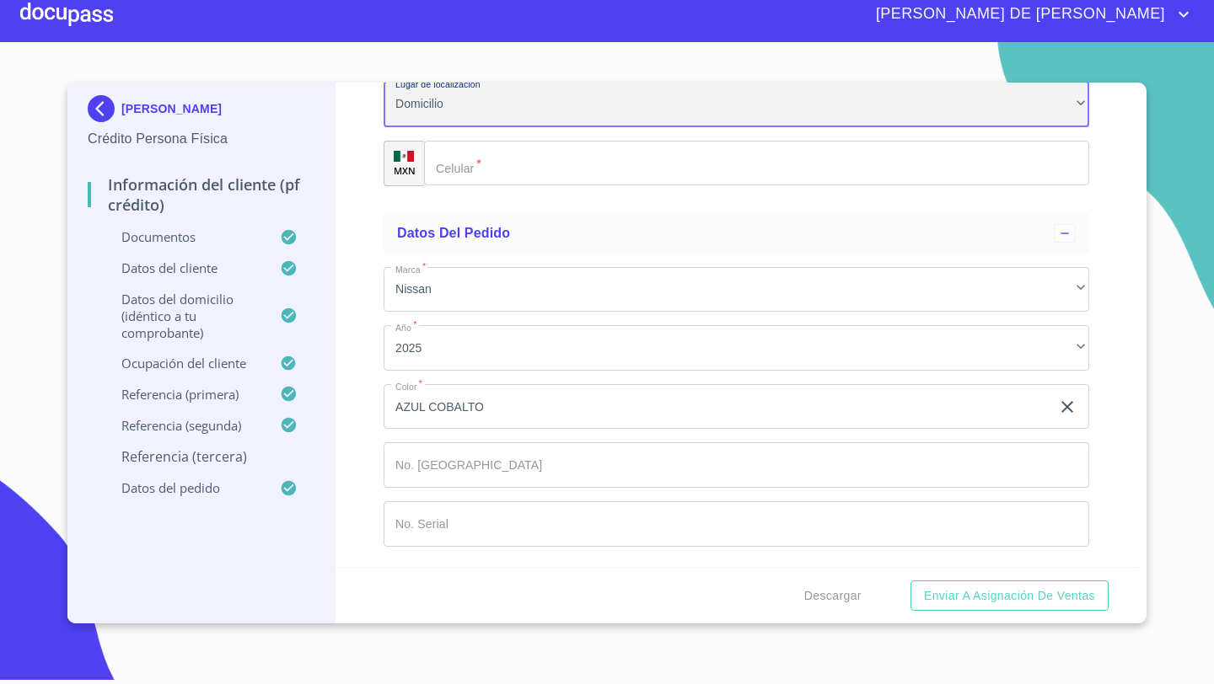
click at [426, 127] on div "Domicilio" at bounding box center [735, 105] width 705 height 46
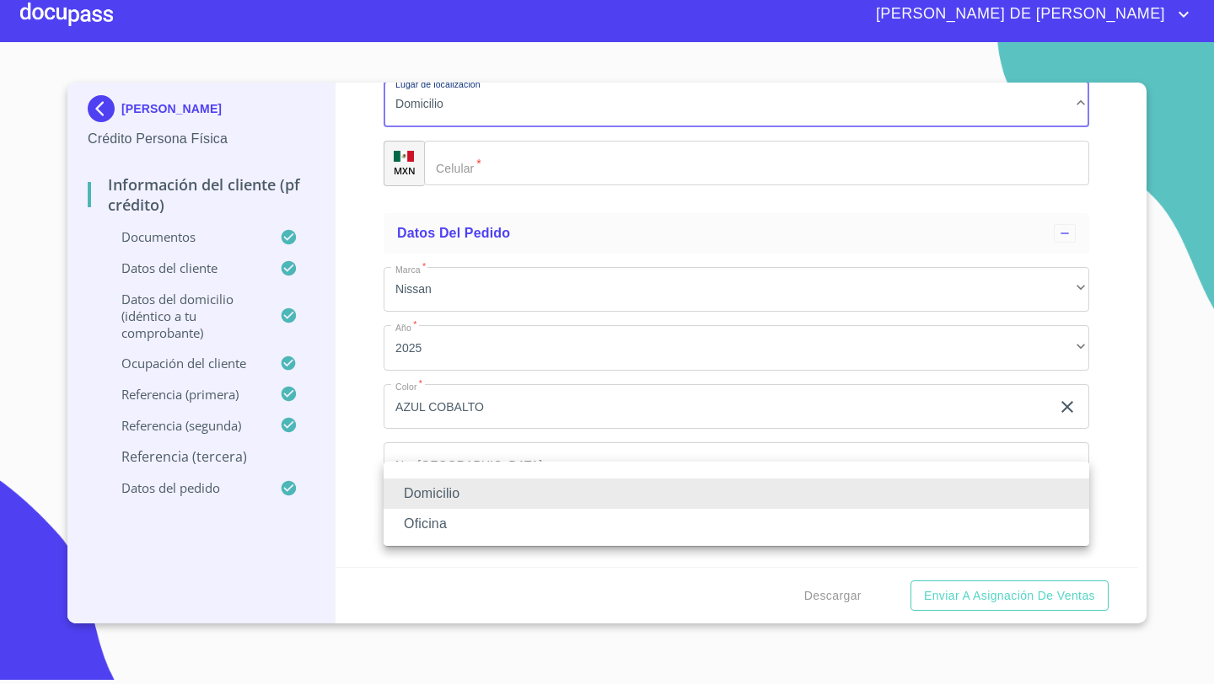
click at [428, 523] on li "Oficina" at bounding box center [735, 524] width 705 height 30
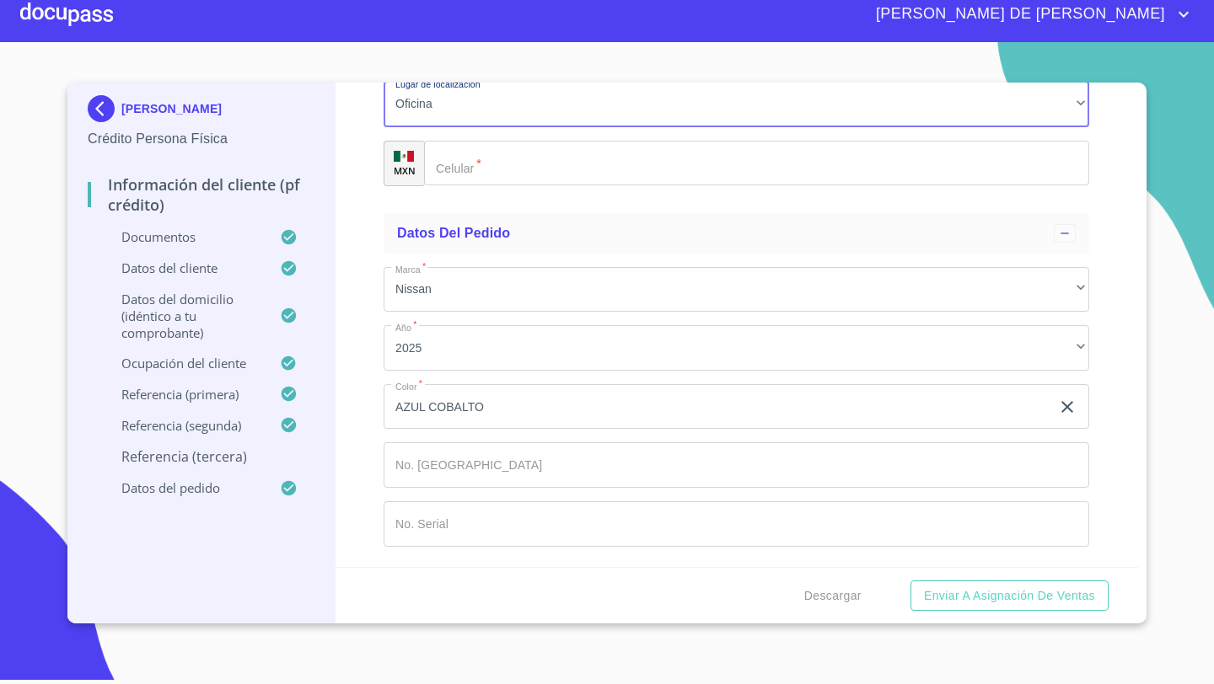
click at [468, 186] on input "Documento de identificación   *" at bounding box center [756, 164] width 665 height 46
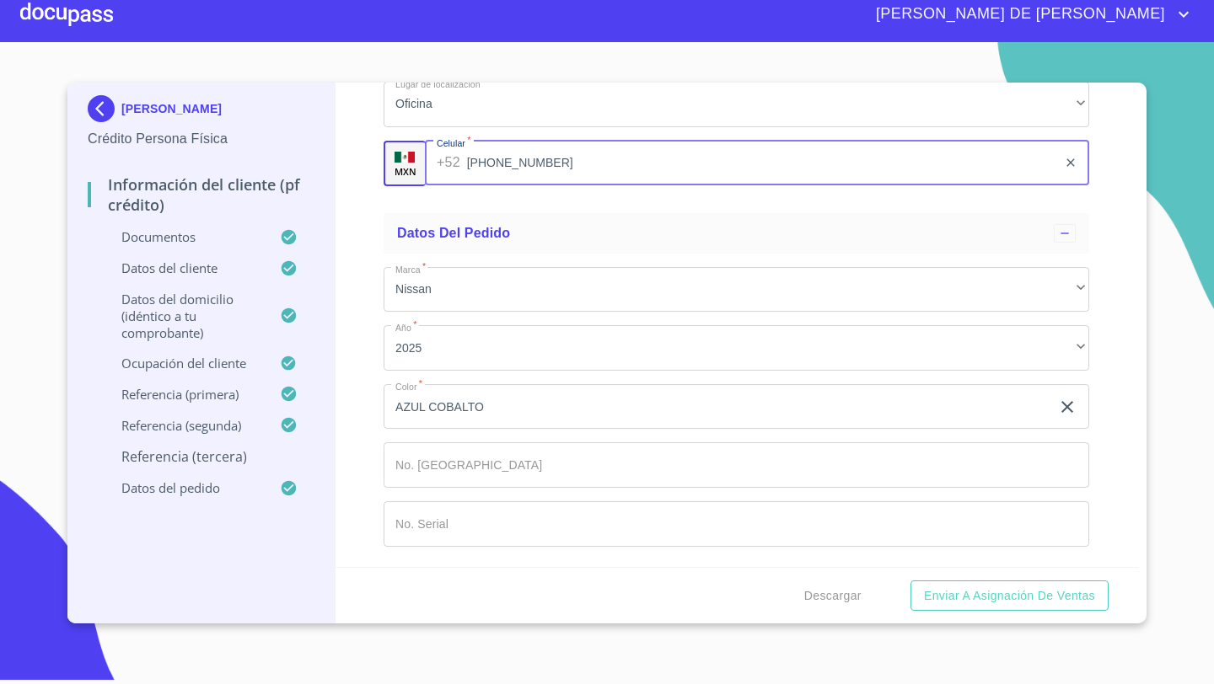
type input "[PHONE_NUMBER]"
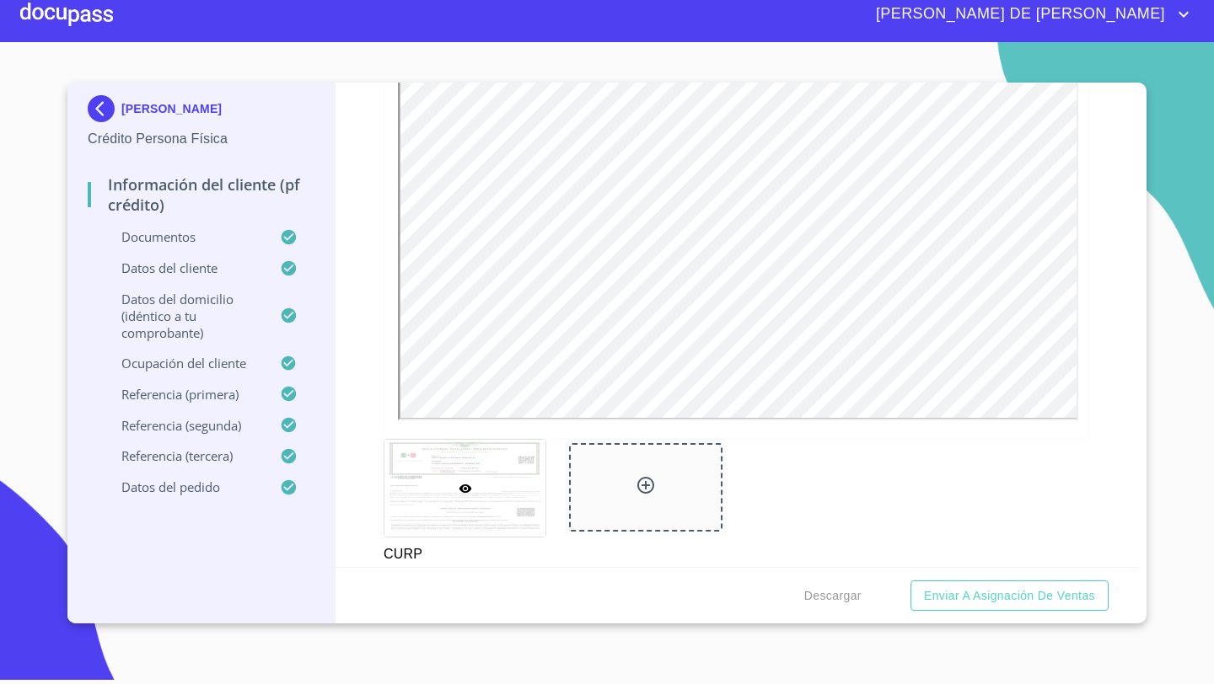
scroll to position [3674, 0]
click at [822, 591] on span "Descargar" at bounding box center [832, 596] width 57 height 21
click at [951, 590] on span "Enviar a Asignación de Ventas" at bounding box center [1009, 596] width 171 height 21
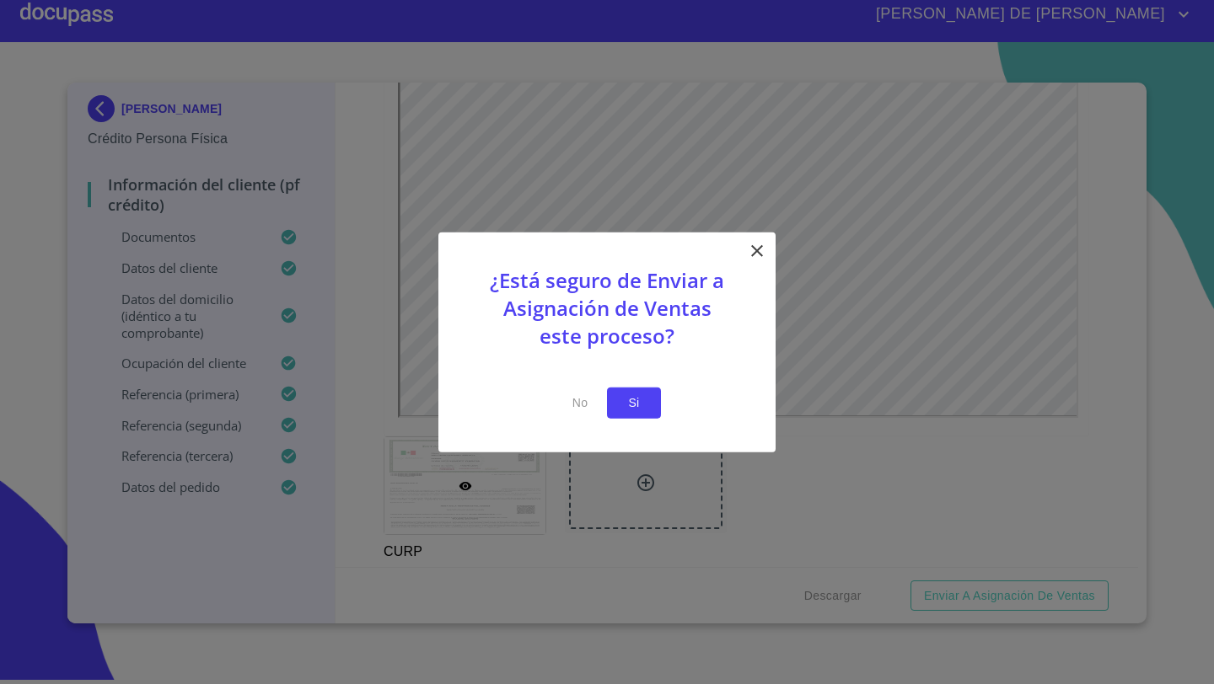
click at [646, 404] on span "Si" at bounding box center [633, 403] width 27 height 21
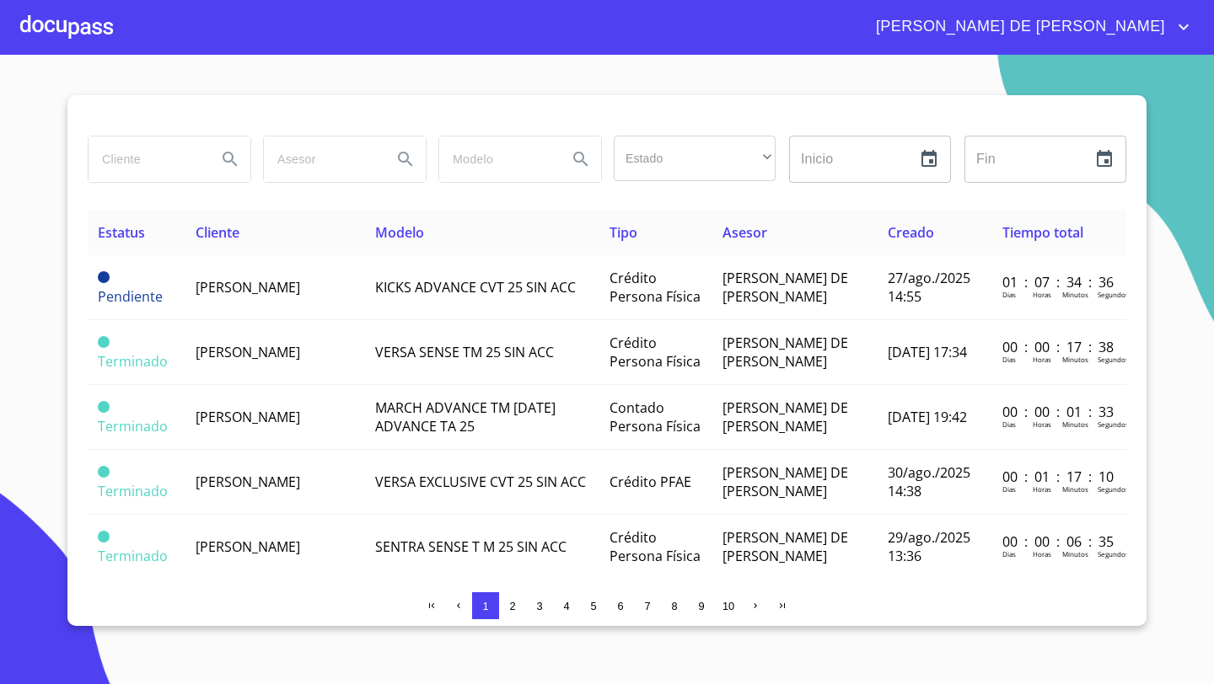
click at [81, 27] on div at bounding box center [66, 27] width 93 height 54
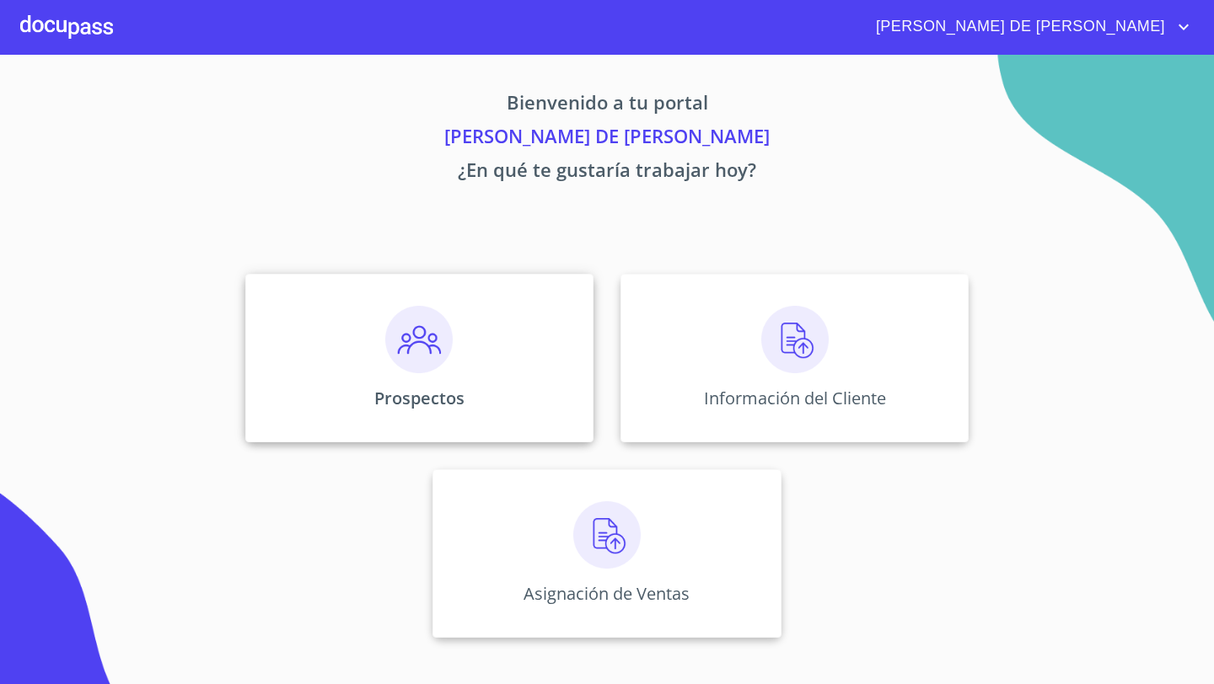
click at [387, 314] on img at bounding box center [418, 339] width 67 height 67
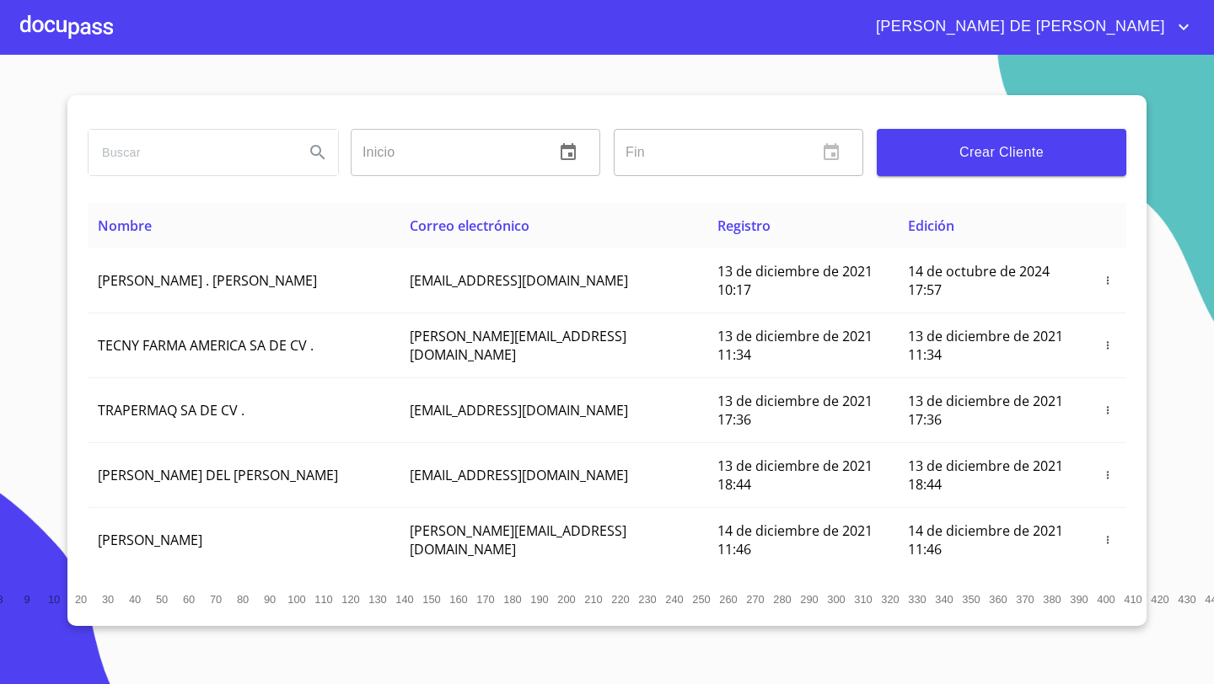
click at [159, 146] on input "search" at bounding box center [189, 153] width 202 height 46
type input "[PERSON_NAME]"
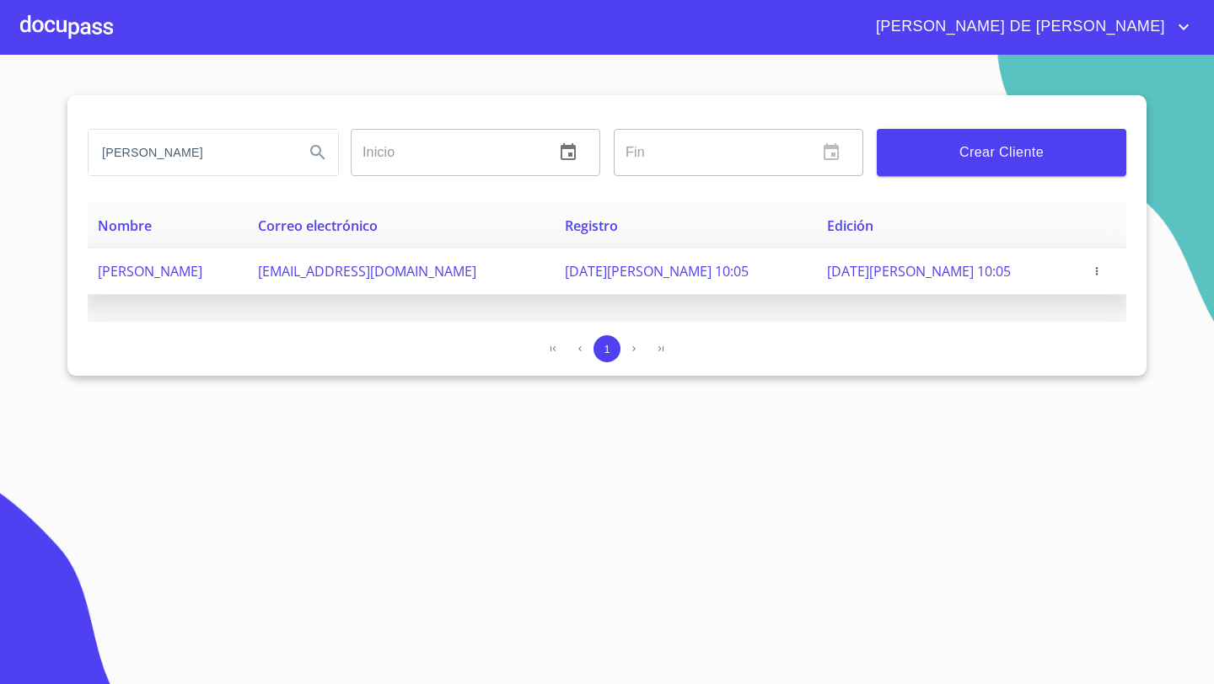
click at [1091, 273] on icon "button" at bounding box center [1097, 271] width 12 height 12
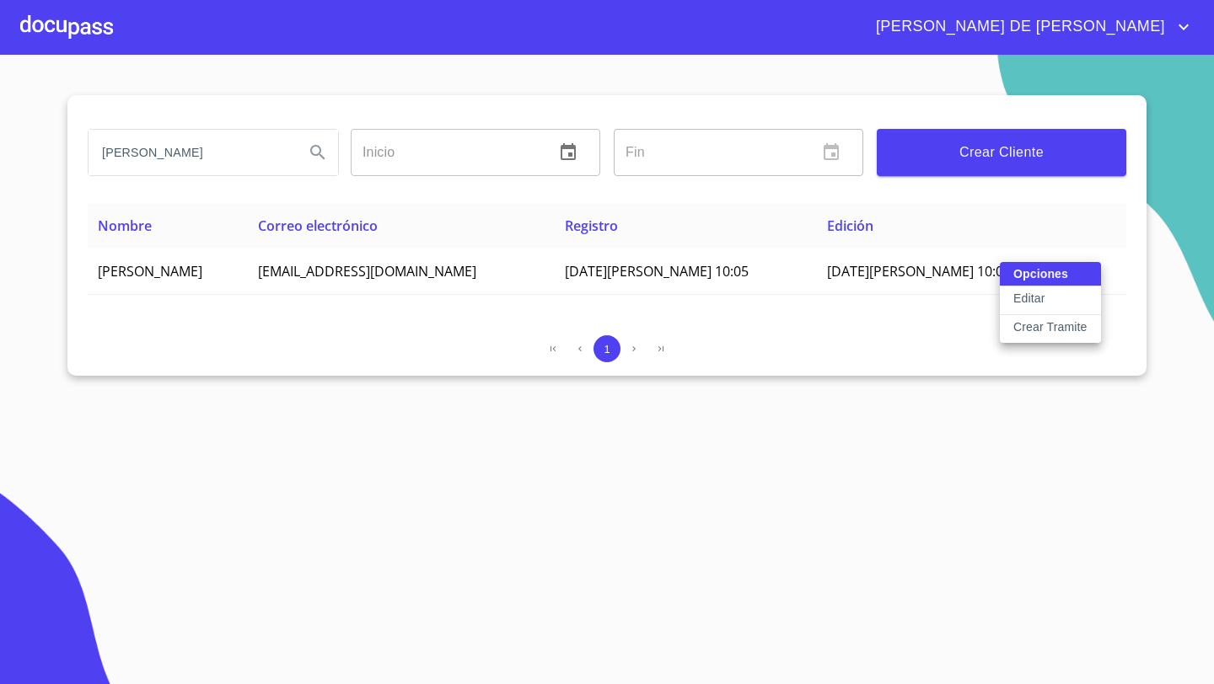
click at [1043, 326] on p "Crear Tramite" at bounding box center [1050, 327] width 74 height 17
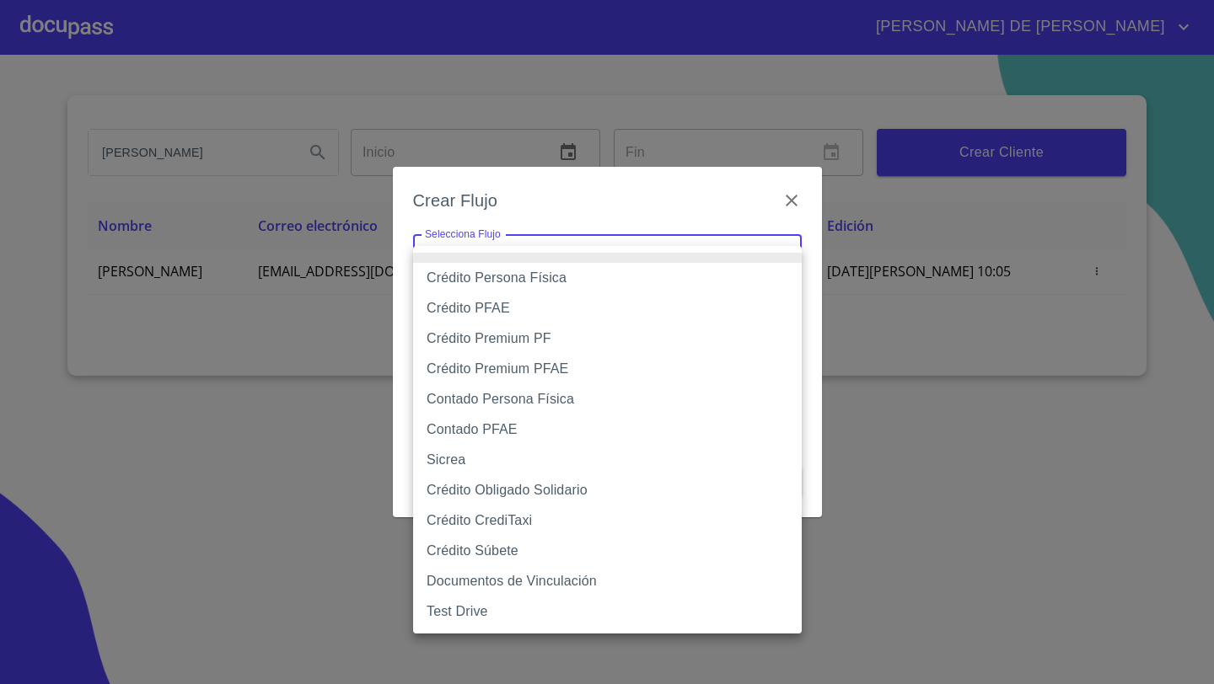
click at [501, 255] on body "[PERSON_NAME] DE [PERSON_NAME] Inicio ​ Fin ​ Crear Cliente Nombre Correo elect…" at bounding box center [607, 342] width 1214 height 684
click at [345, 389] on div at bounding box center [607, 342] width 1214 height 684
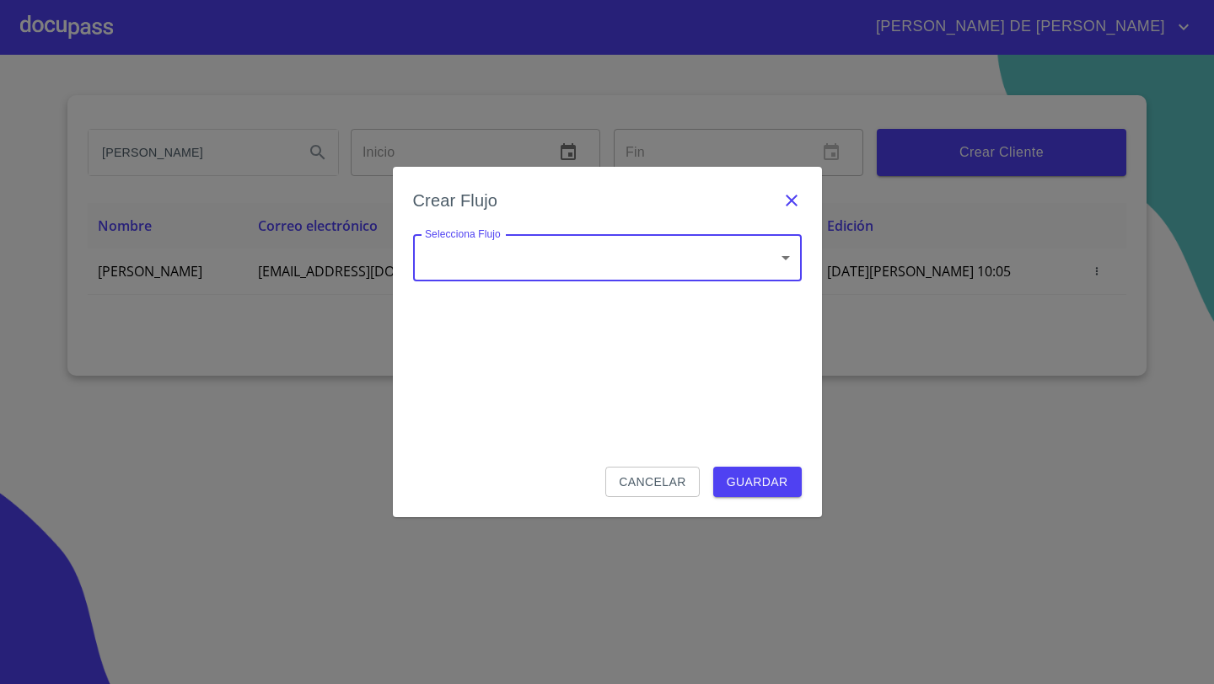
click at [792, 201] on icon "button" at bounding box center [792, 201] width 12 height 12
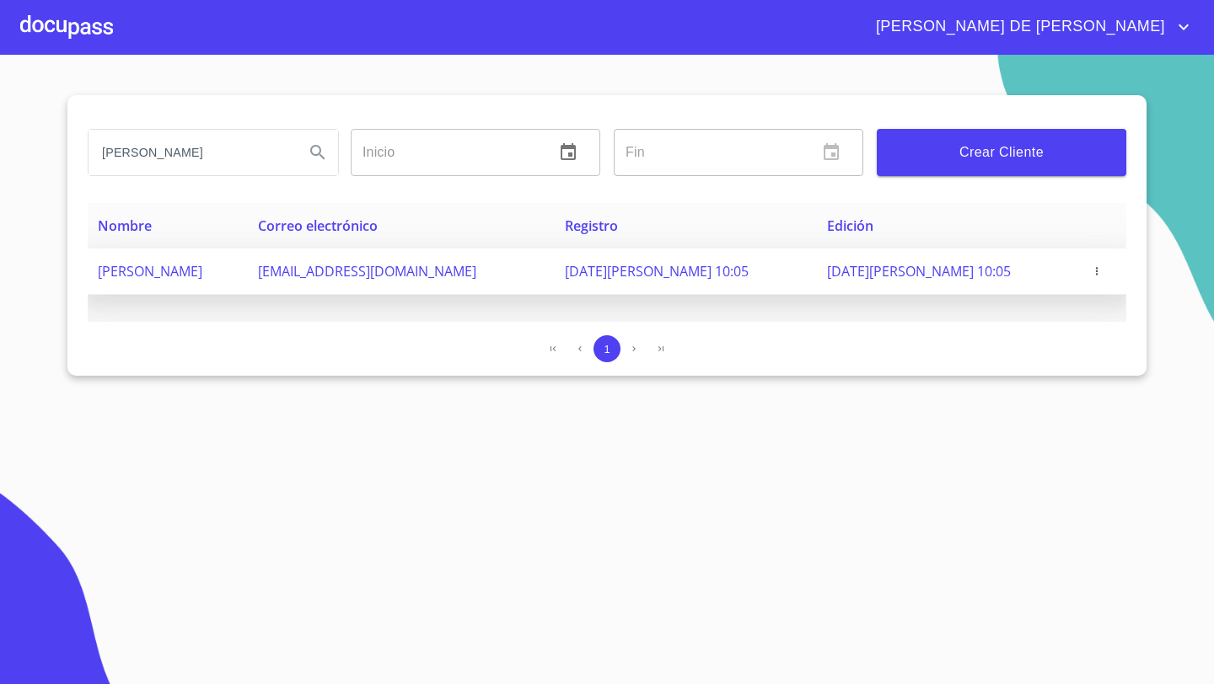
click at [248, 269] on td "[PERSON_NAME]" at bounding box center [168, 272] width 160 height 46
click at [202, 269] on span "[PERSON_NAME]" at bounding box center [150, 271] width 105 height 19
click at [1096, 272] on icon "button" at bounding box center [1097, 271] width 12 height 12
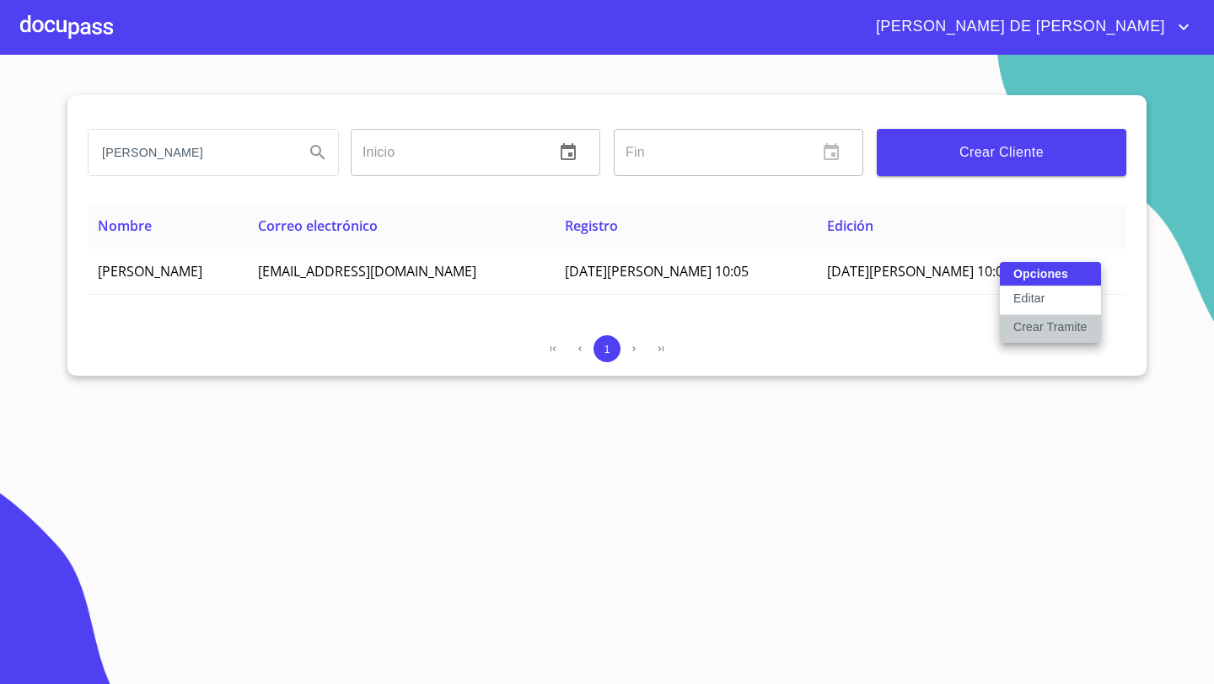
click at [1034, 326] on p "Crear Tramite" at bounding box center [1050, 327] width 74 height 17
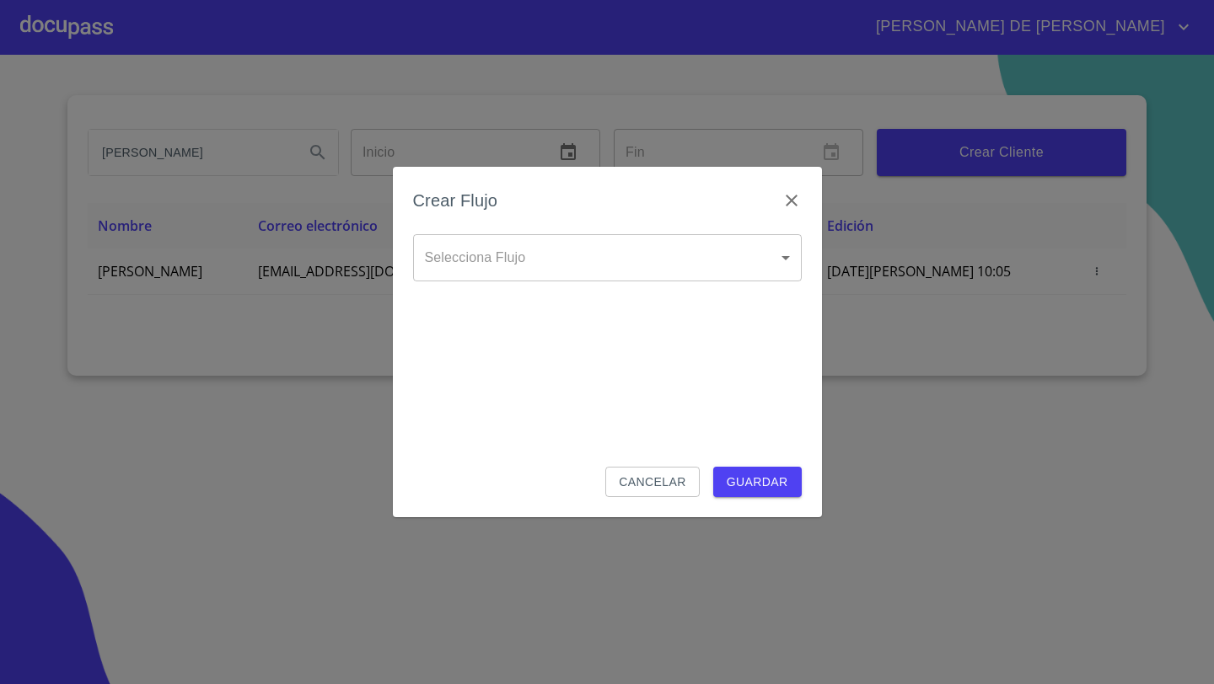
click at [502, 255] on body "[PERSON_NAME] DE [PERSON_NAME] Inicio ​ Fin ​ Crear Cliente Nombre Correo elect…" at bounding box center [607, 342] width 1214 height 684
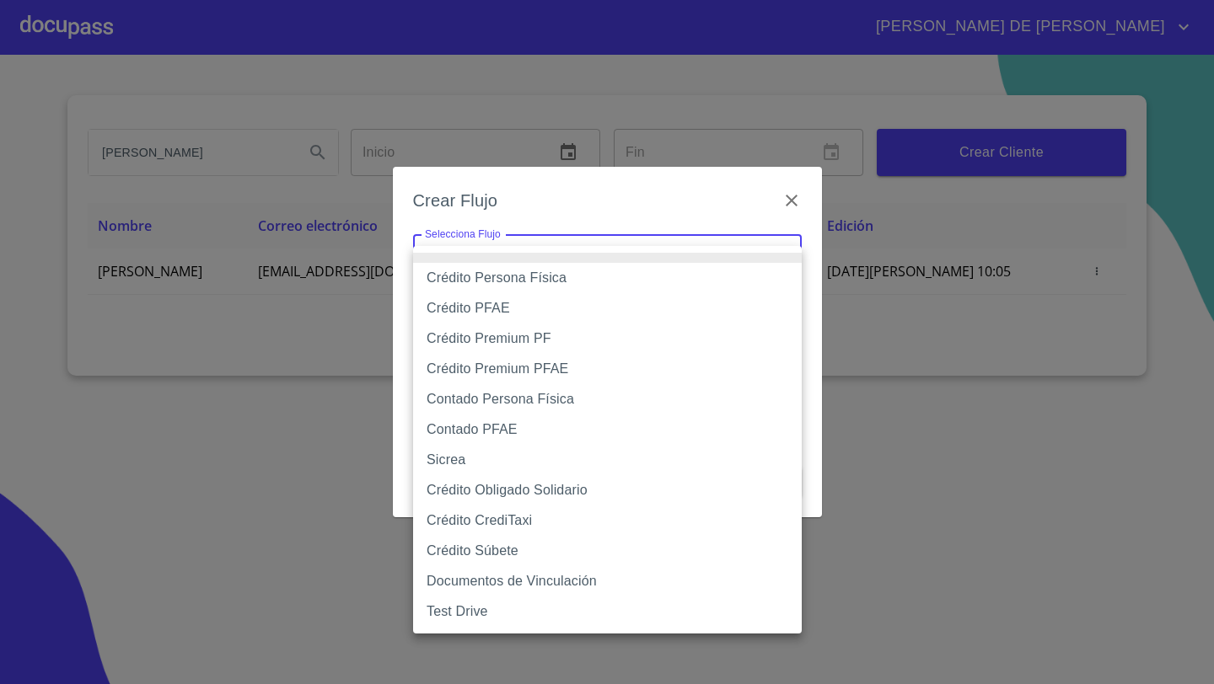
click at [507, 277] on li "Crédito Persona Física" at bounding box center [607, 278] width 389 height 30
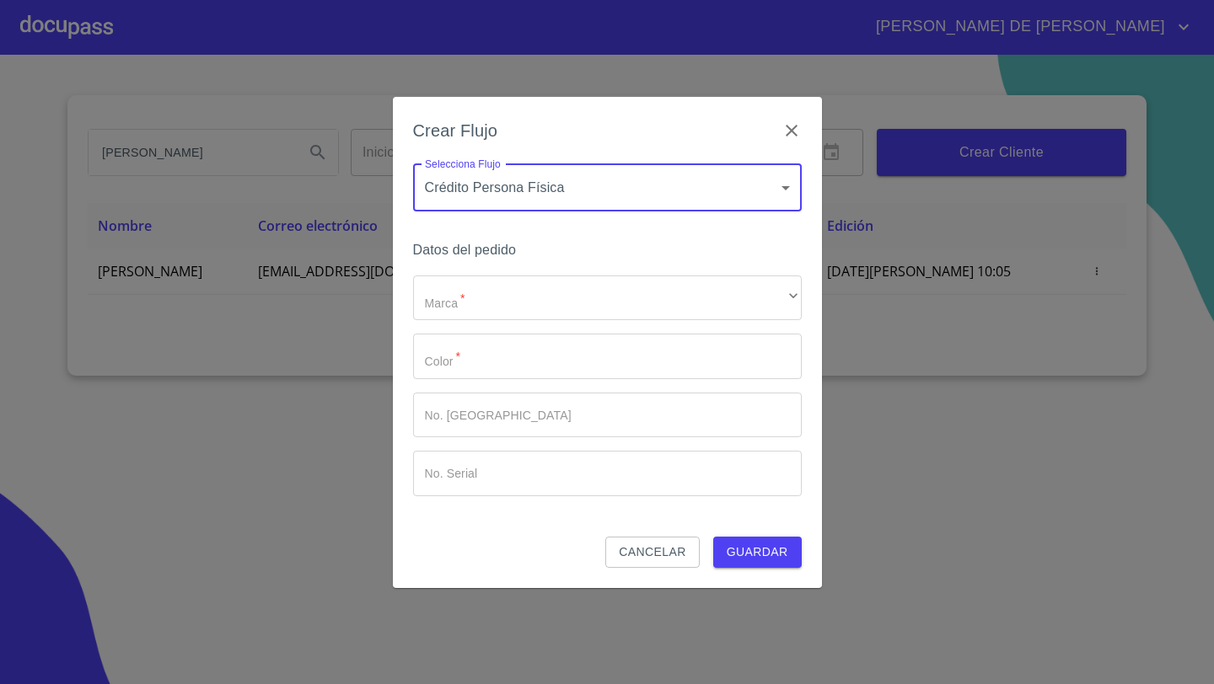
click at [523, 194] on body "[PERSON_NAME] DE [PERSON_NAME] Inicio ​ Fin ​ Crear Cliente Nombre Correo elect…" at bounding box center [607, 342] width 1214 height 684
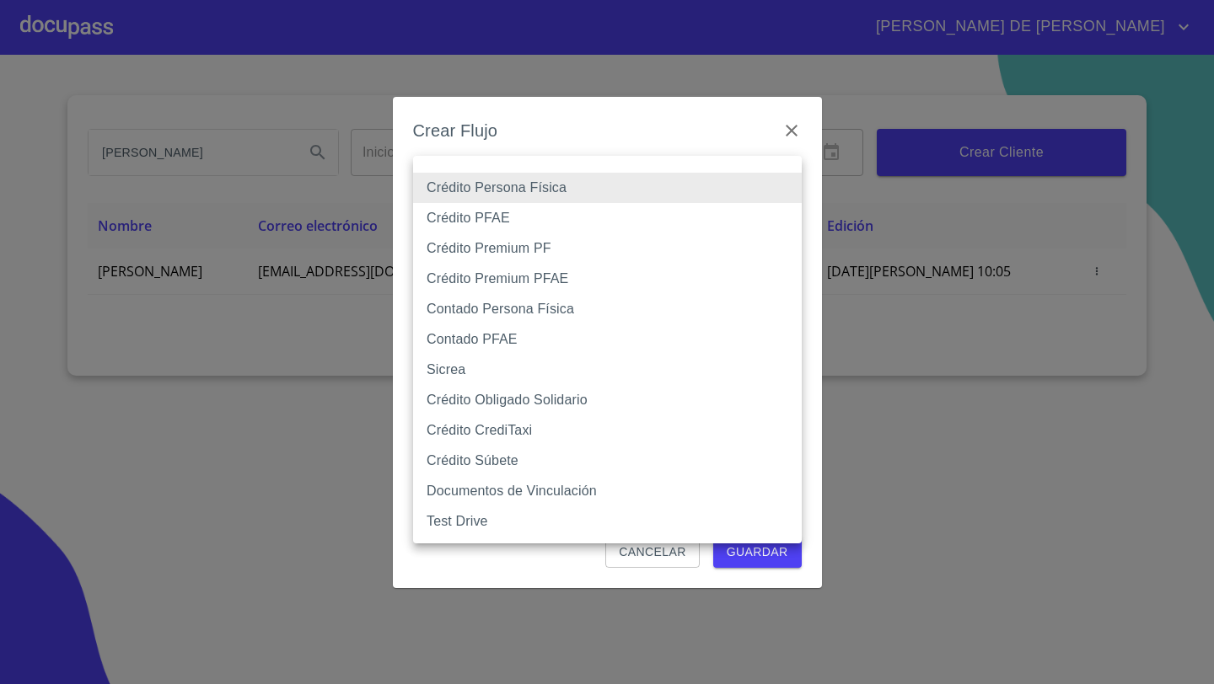
click at [475, 217] on li "Crédito PFAE" at bounding box center [607, 218] width 389 height 30
type input "61b0f1389b8c202ad55b5ebc"
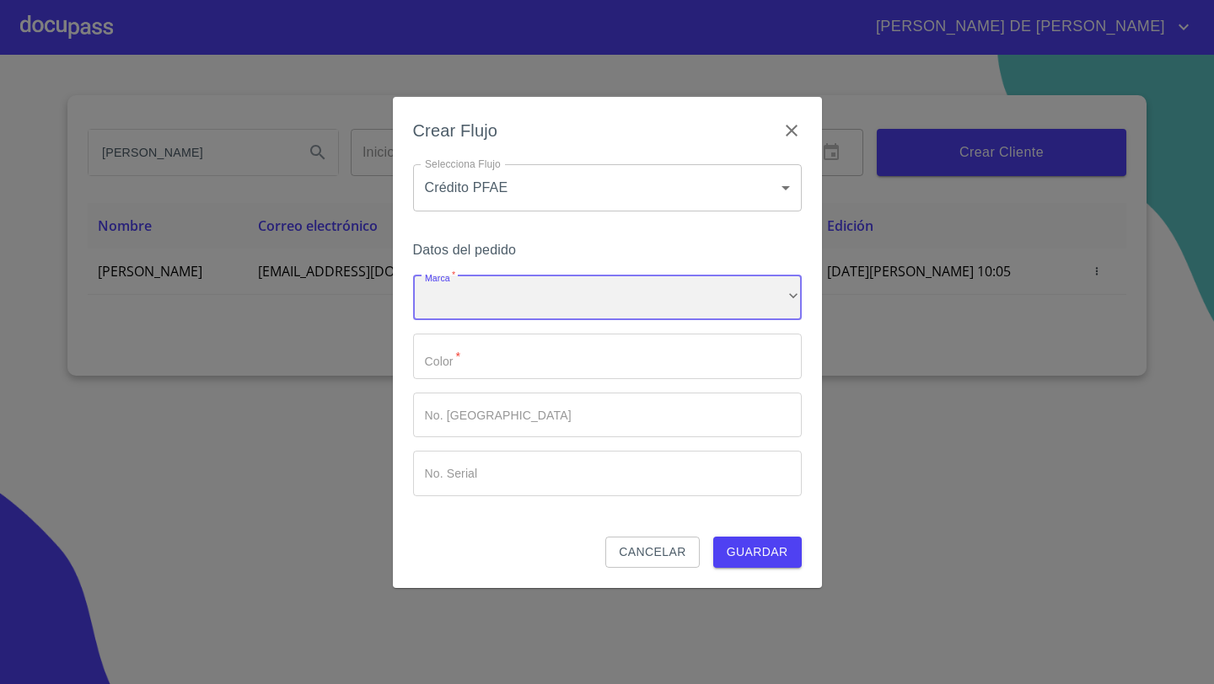
click at [442, 283] on div "​" at bounding box center [607, 299] width 389 height 46
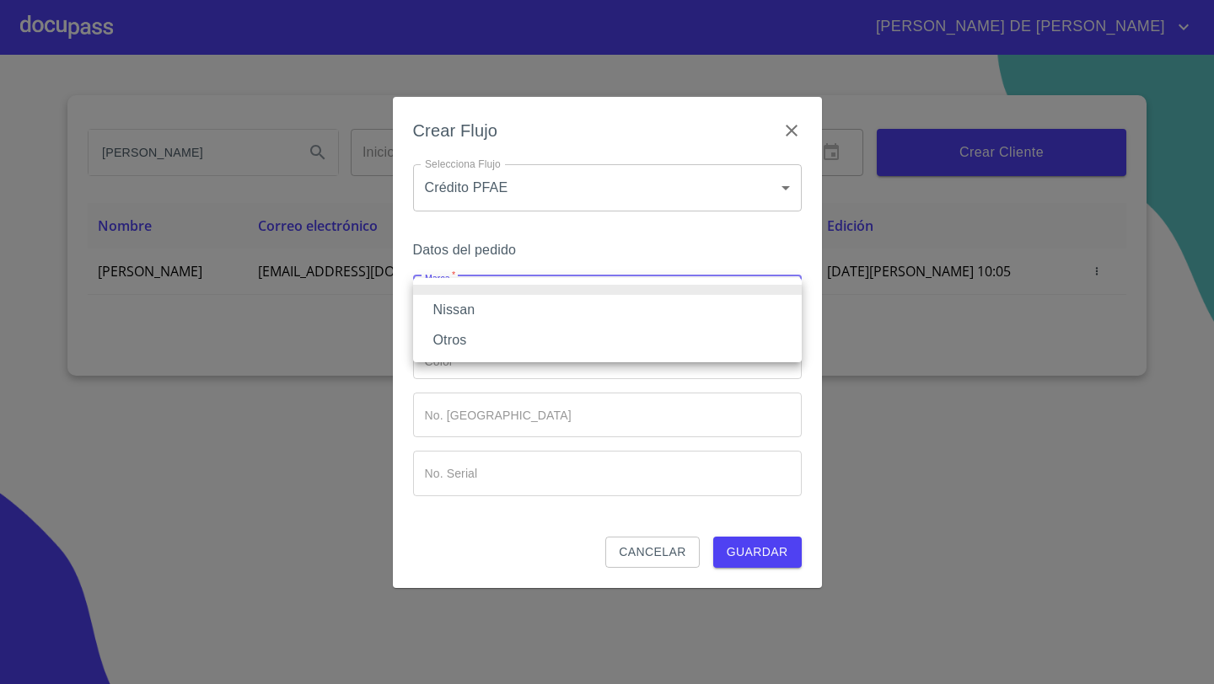
click at [451, 312] on li "Nissan" at bounding box center [607, 310] width 389 height 30
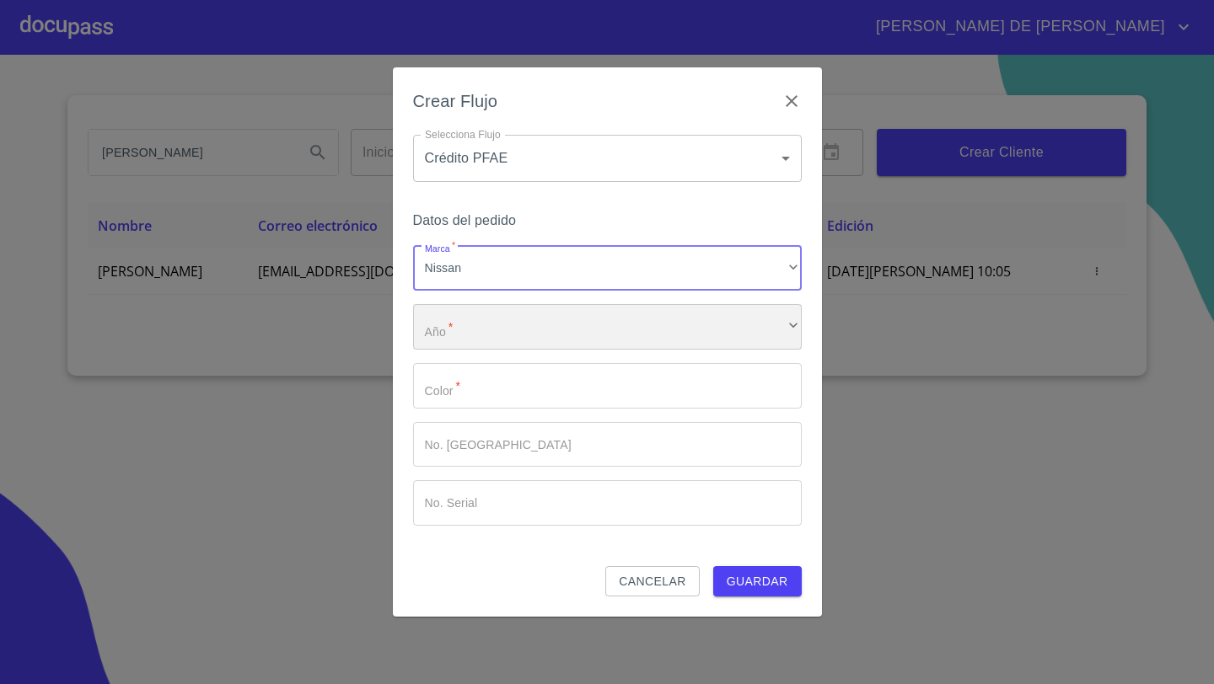
click at [461, 329] on div "​" at bounding box center [607, 327] width 389 height 46
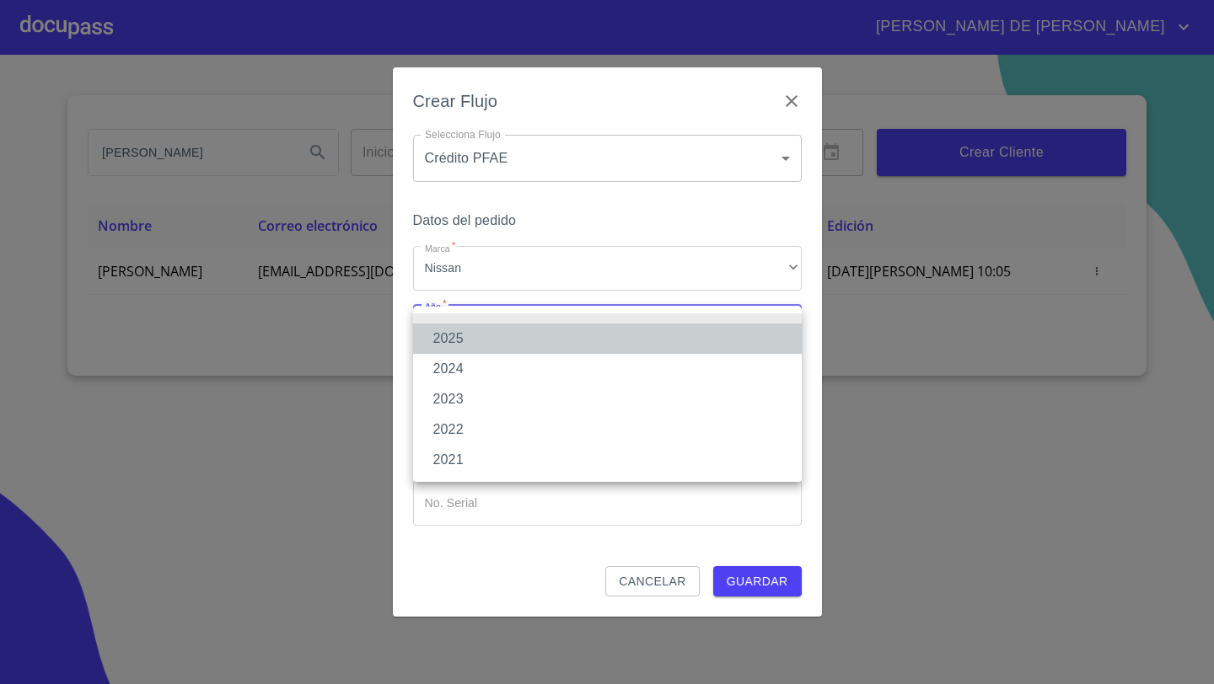
click at [454, 339] on li "2025" at bounding box center [607, 339] width 389 height 30
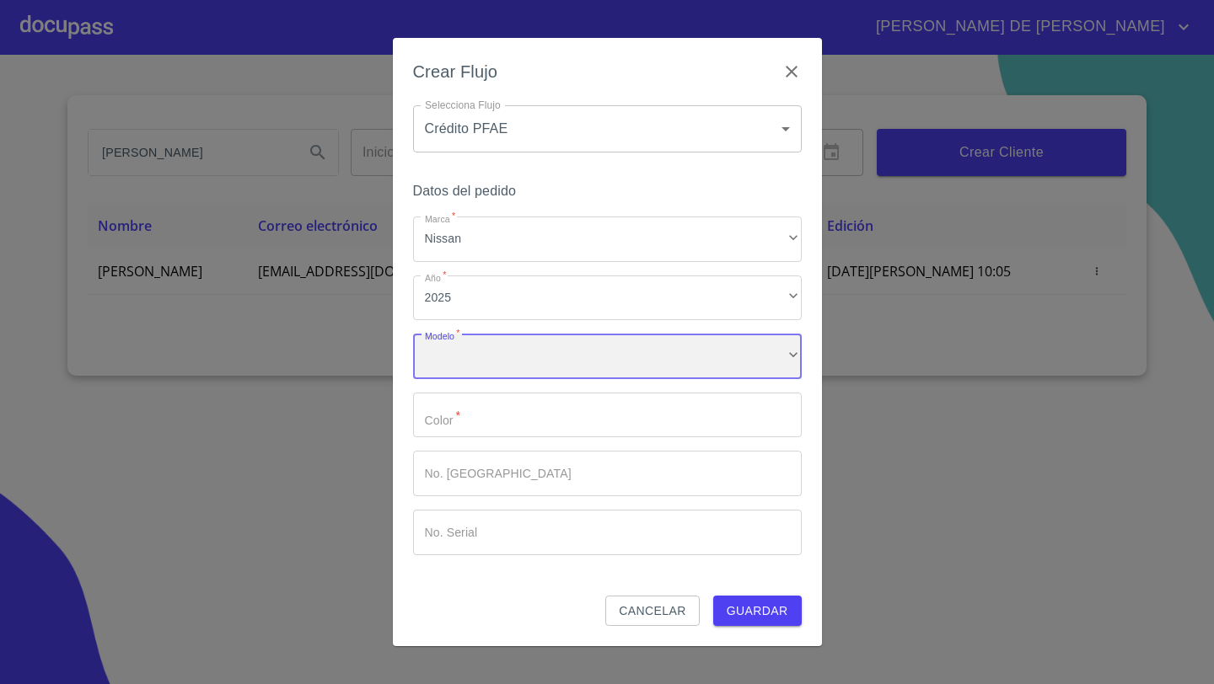
click at [456, 346] on div "​" at bounding box center [607, 357] width 389 height 46
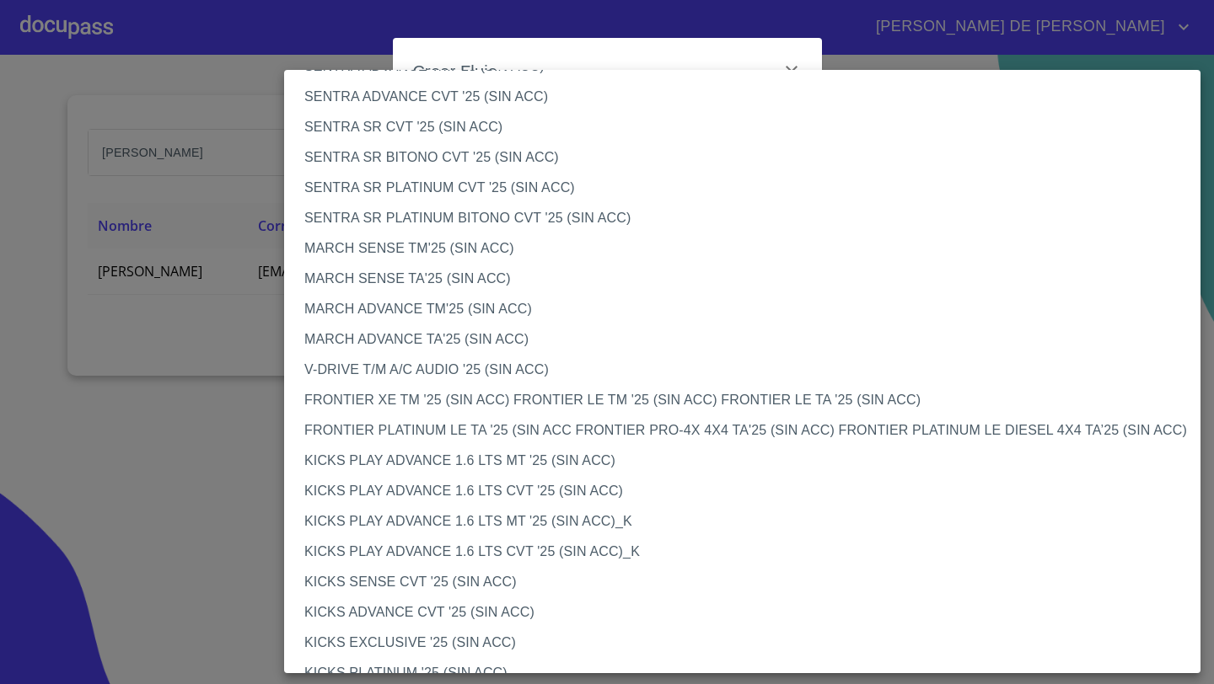
scroll to position [1241, 0]
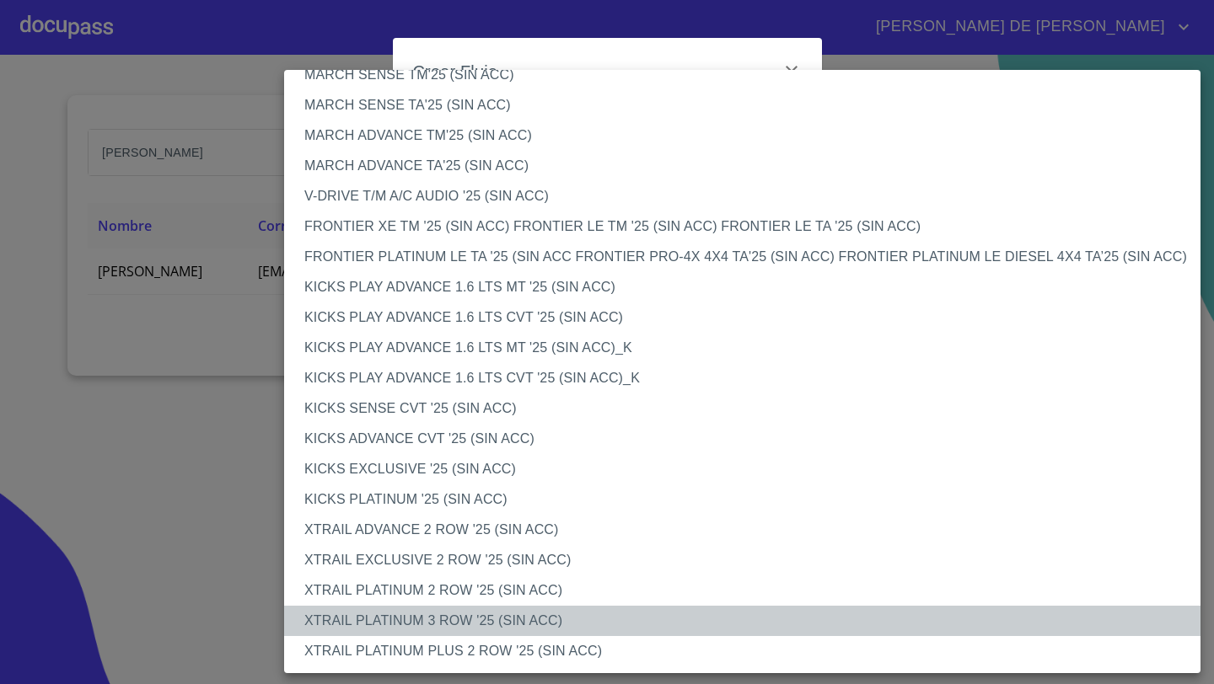
click at [424, 633] on li "XTRAIL PLATINUM 3 ROW '25 (SIN ACC)" at bounding box center [742, 621] width 916 height 30
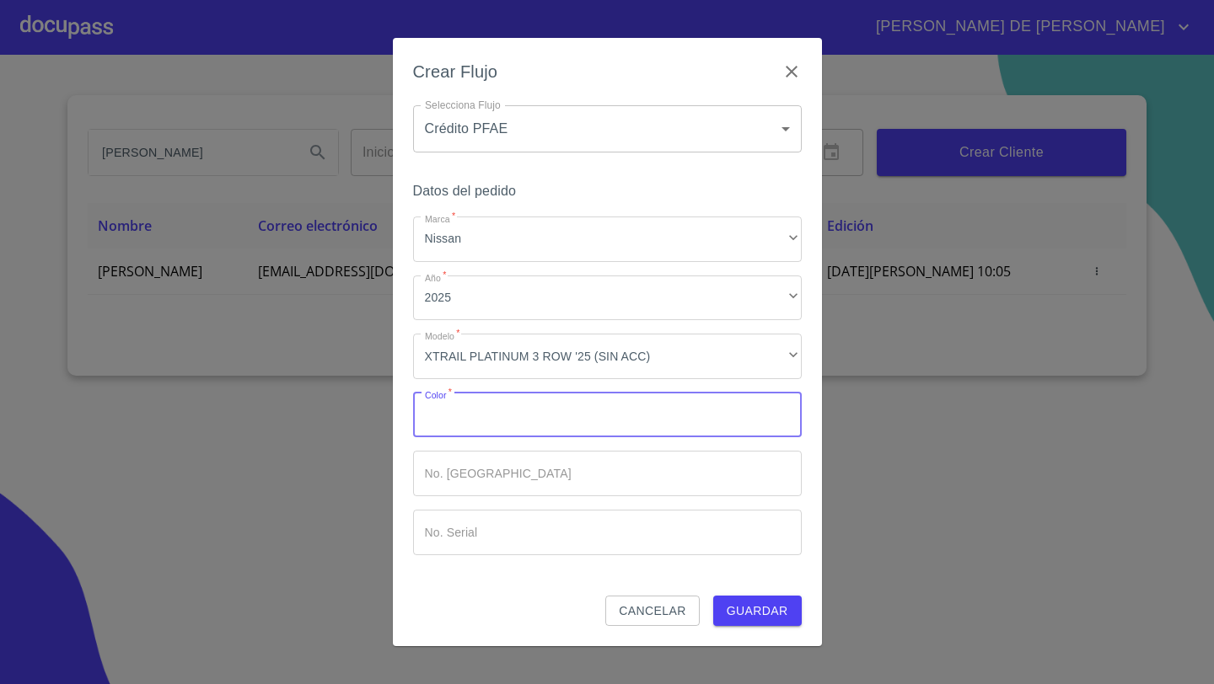
click at [497, 416] on input "Marca   *" at bounding box center [607, 416] width 389 height 46
type input "BLANCO PERLADO BITONO"
click at [550, 438] on input "Marca   *" at bounding box center [578, 416] width 330 height 46
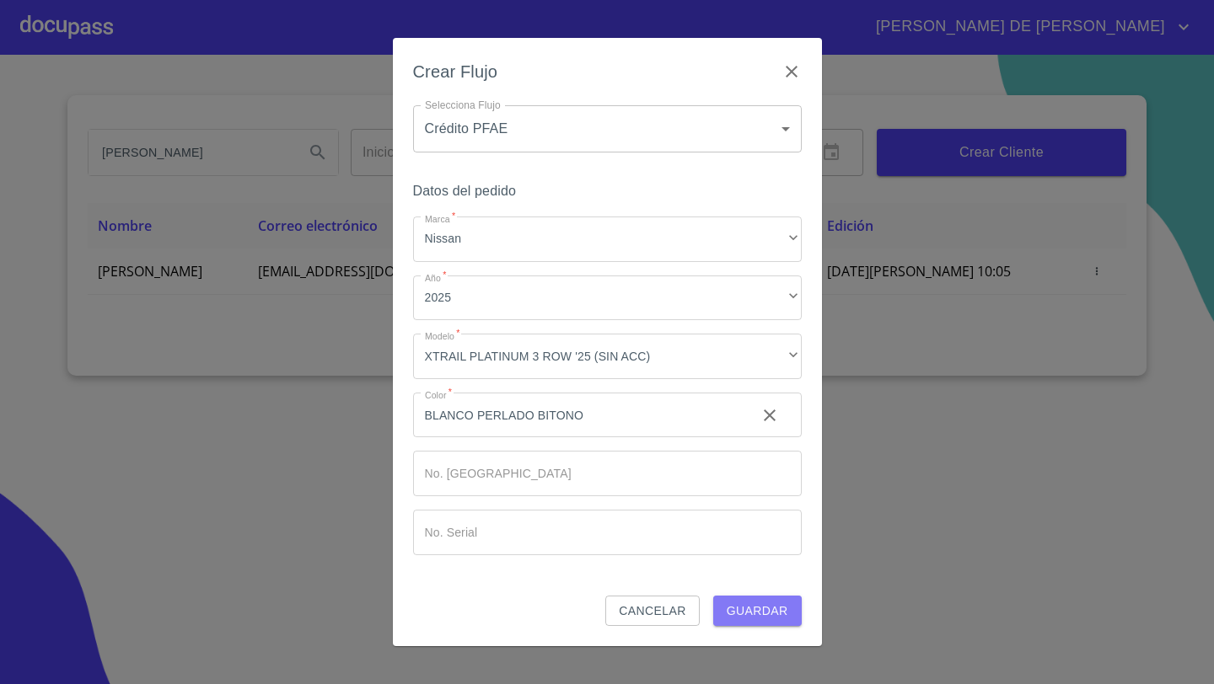
click at [762, 608] on span "Guardar" at bounding box center [758, 611] width 62 height 21
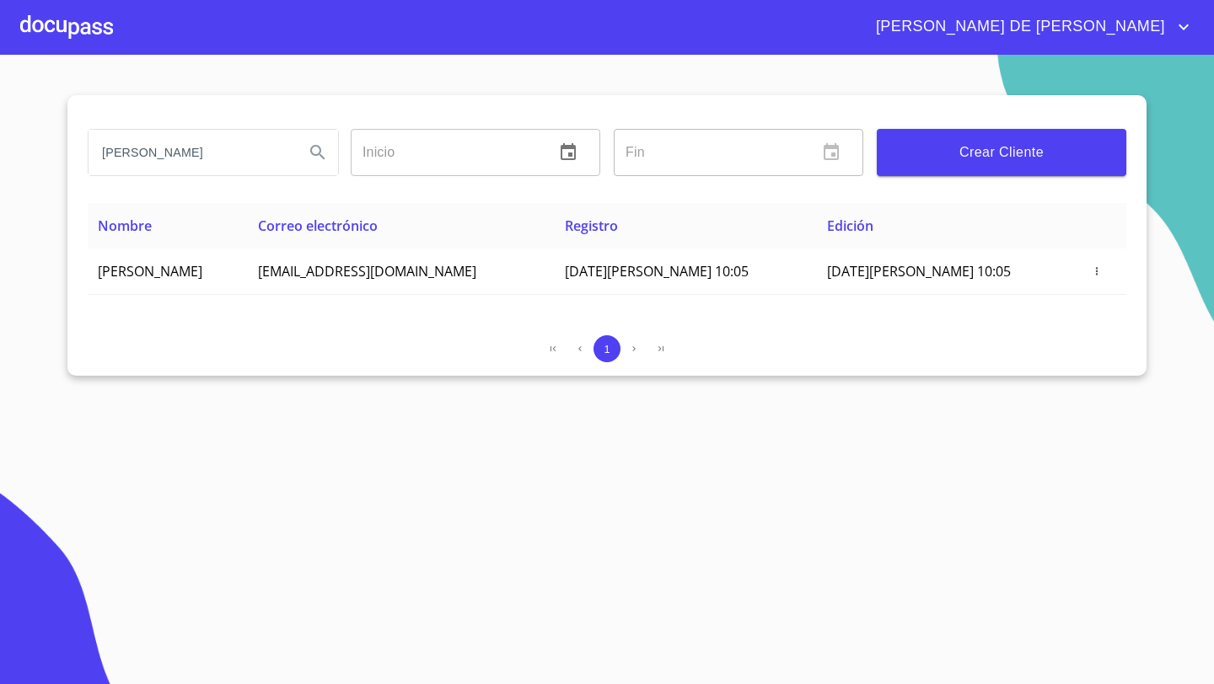
click at [82, 45] on div at bounding box center [66, 27] width 93 height 54
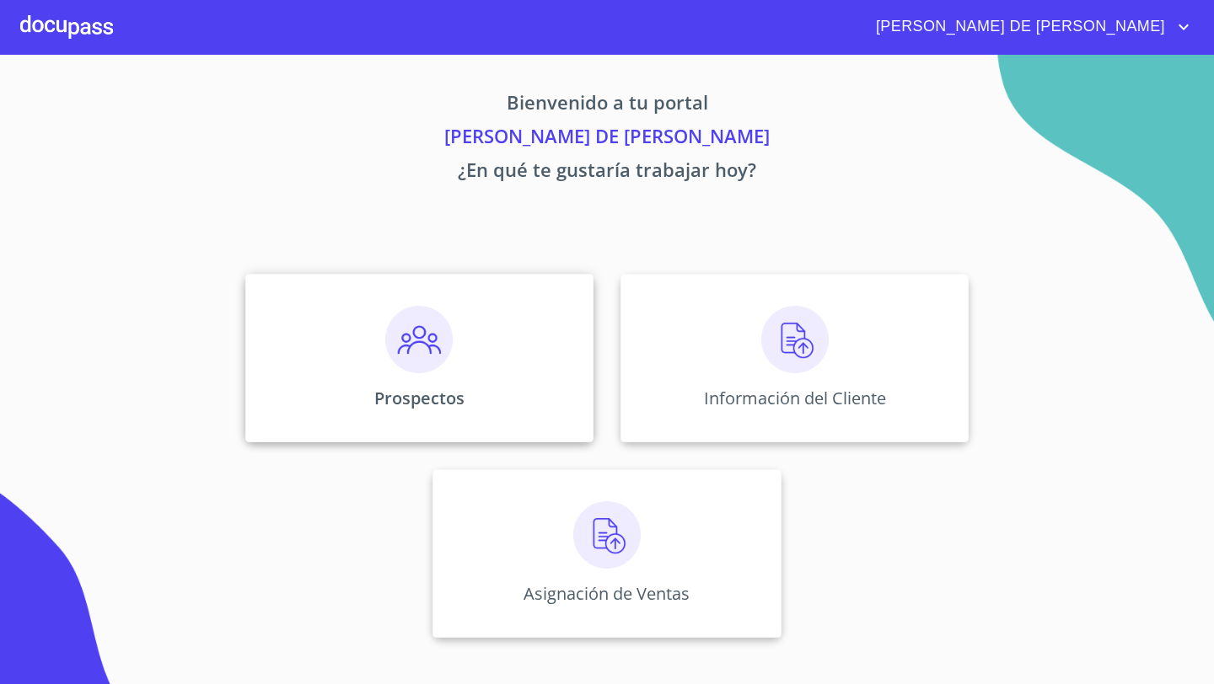
click at [339, 333] on div "Prospectos" at bounding box center [419, 358] width 348 height 169
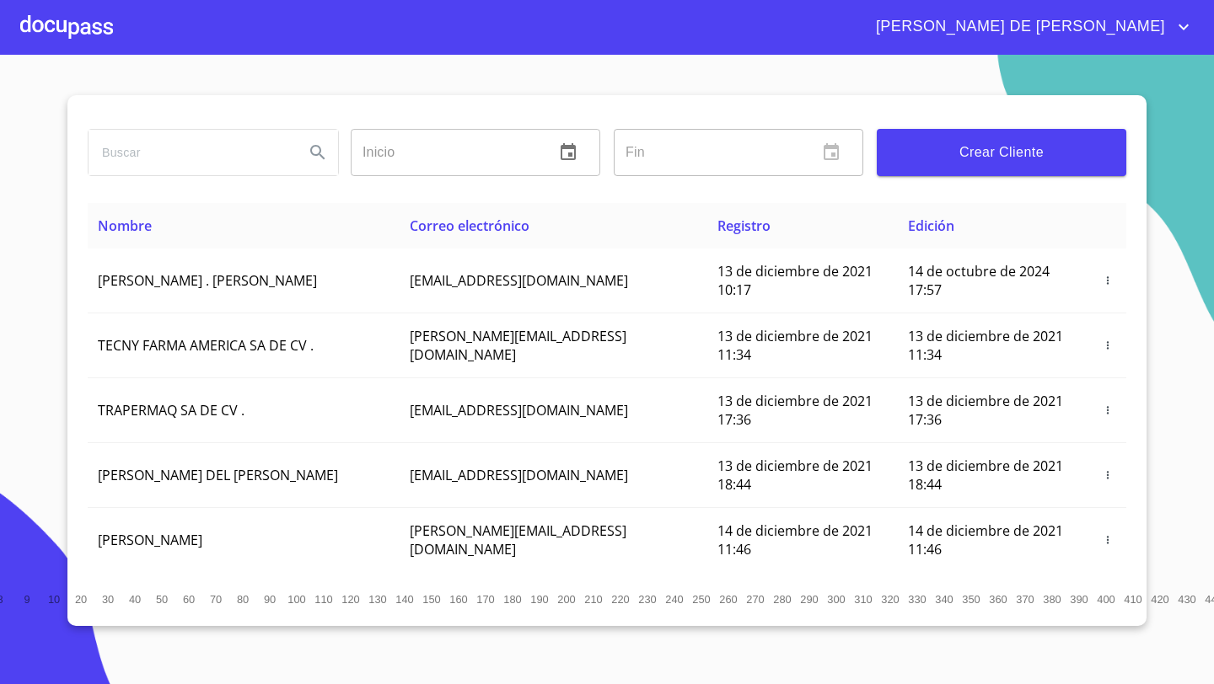
click at [81, 31] on div at bounding box center [66, 27] width 93 height 54
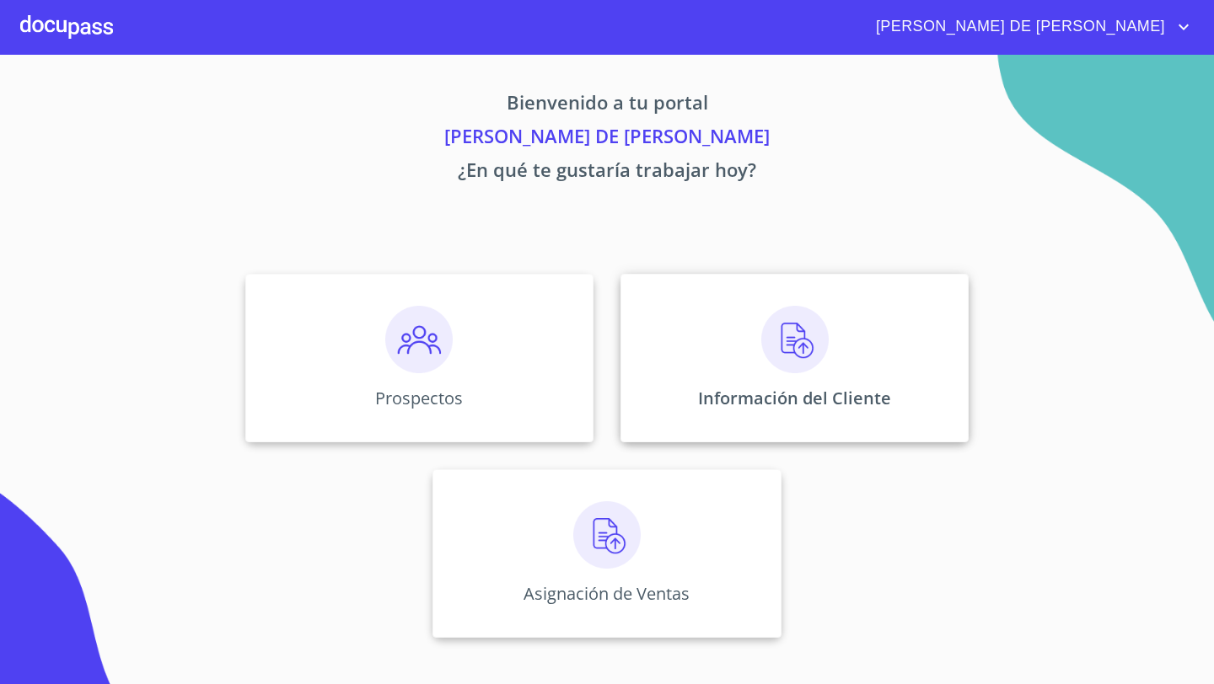
click at [842, 301] on div "Información del Cliente" at bounding box center [794, 358] width 348 height 169
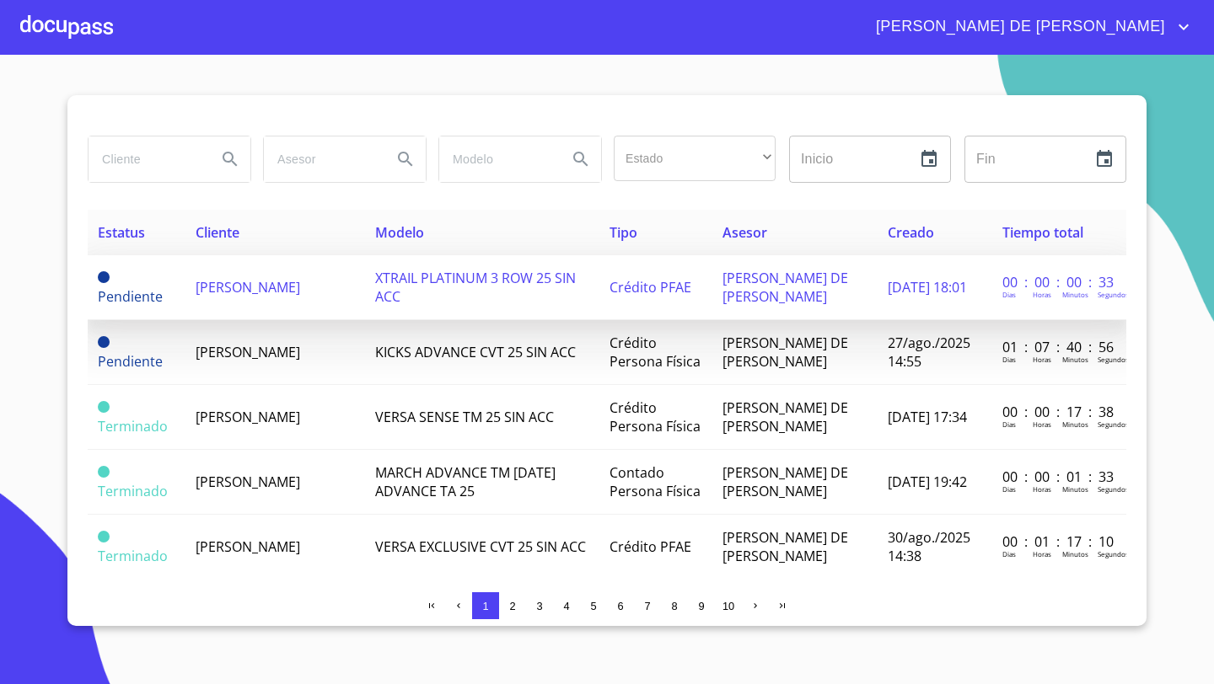
click at [226, 312] on td "[PERSON_NAME]" at bounding box center [275, 287] width 180 height 65
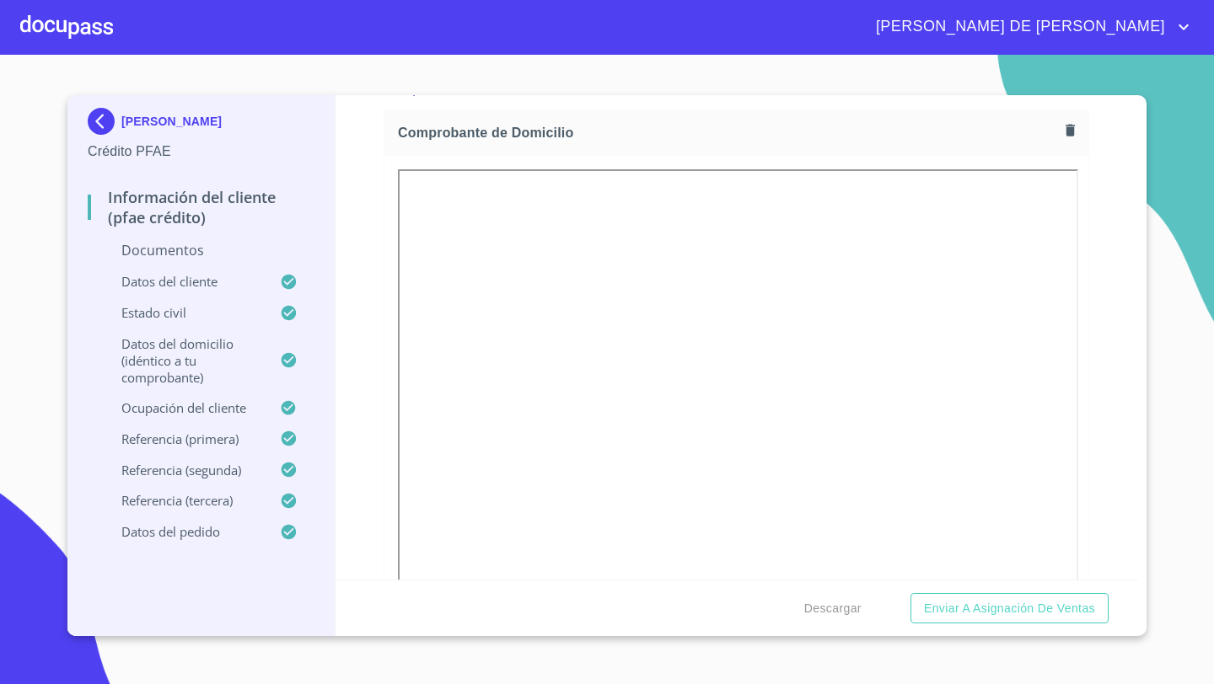
scroll to position [951, 0]
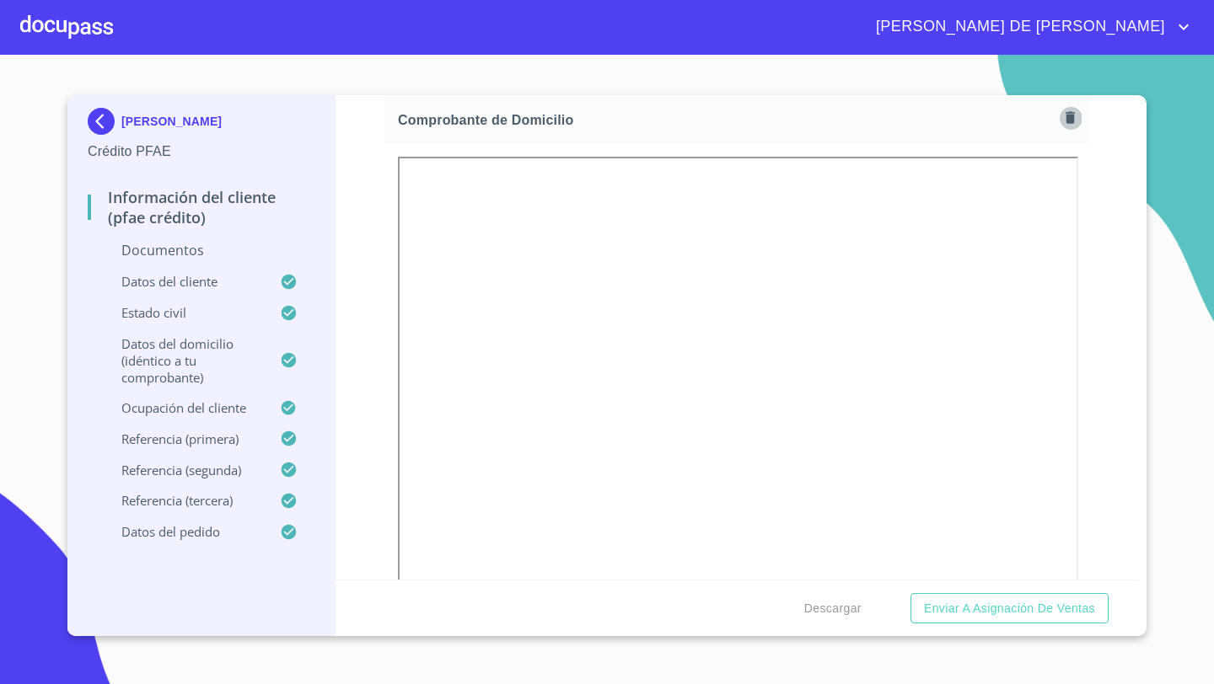
click at [1074, 117] on icon "button" at bounding box center [1070, 118] width 16 height 16
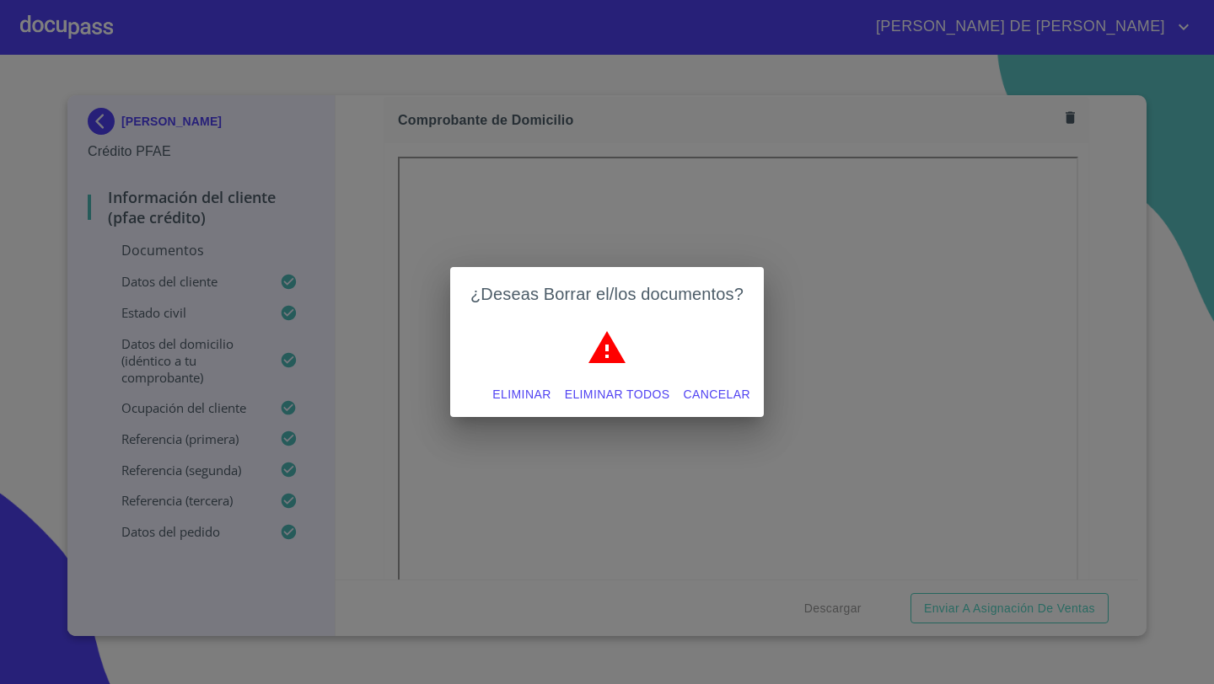
click at [712, 392] on span "Cancelar" at bounding box center [717, 394] width 67 height 21
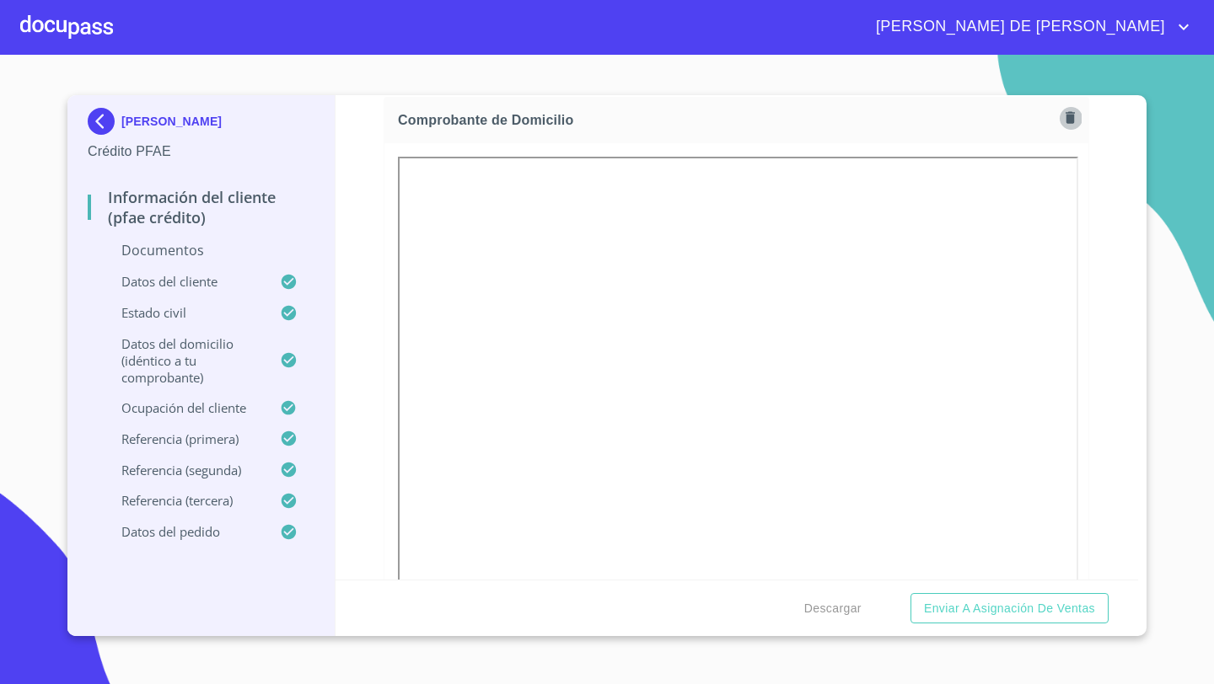
click at [1071, 111] on icon "button" at bounding box center [1070, 118] width 16 height 16
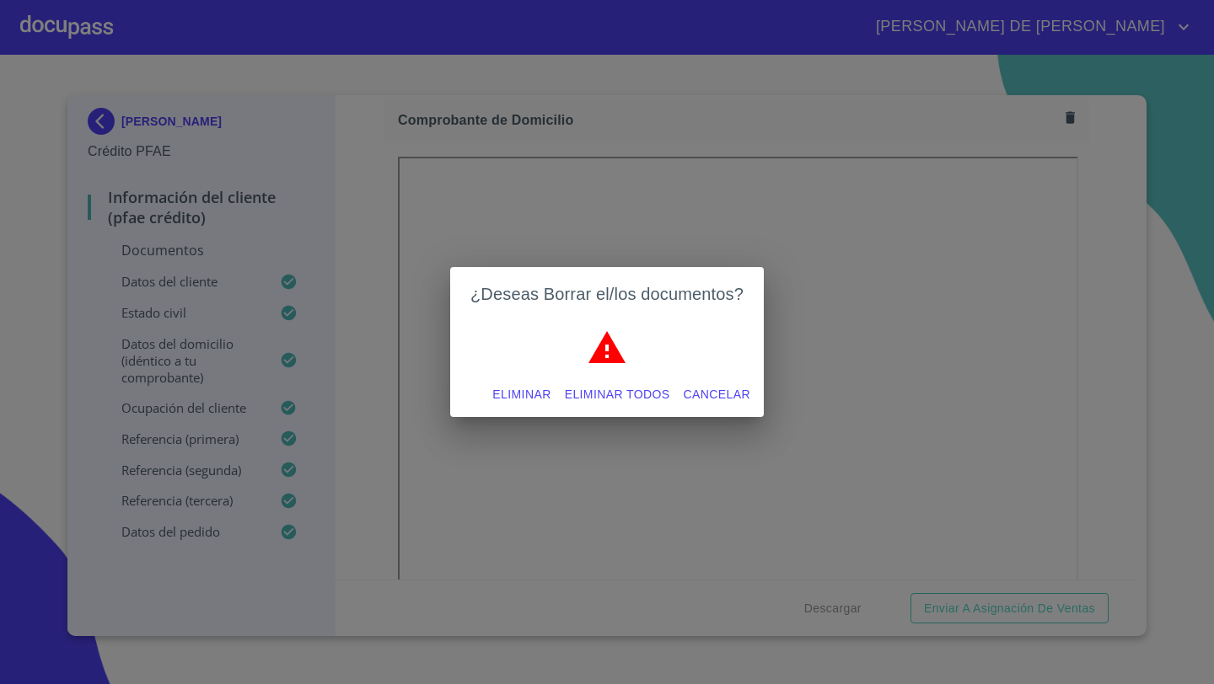
click at [734, 392] on span "Cancelar" at bounding box center [717, 394] width 67 height 21
